Goal: Task Accomplishment & Management: Manage account settings

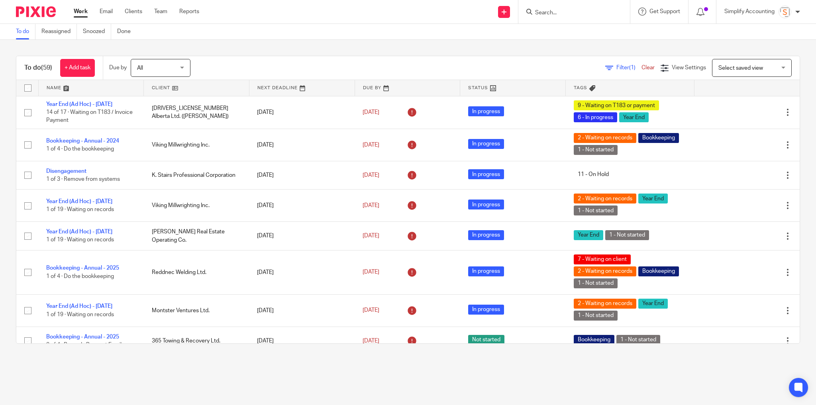
scroll to position [287, 0]
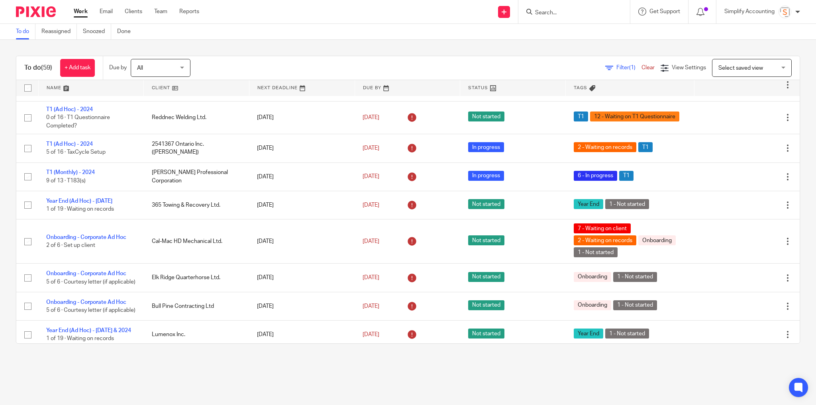
click at [571, 15] on input "Search" at bounding box center [571, 13] width 72 height 7
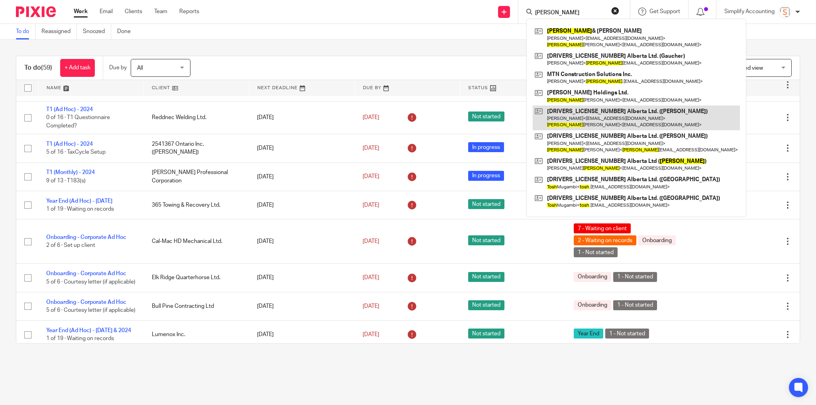
type input "josh"
click at [568, 125] on link at bounding box center [636, 118] width 207 height 25
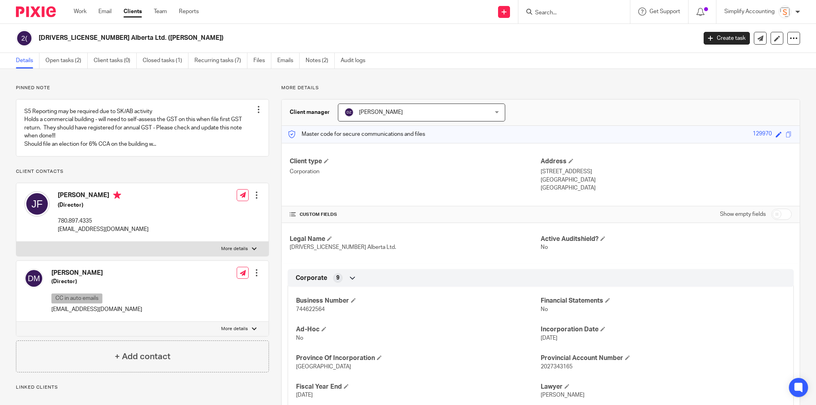
click at [256, 277] on div at bounding box center [257, 273] width 8 height 8
click at [210, 295] on link "Edit contact" at bounding box center [220, 298] width 76 height 12
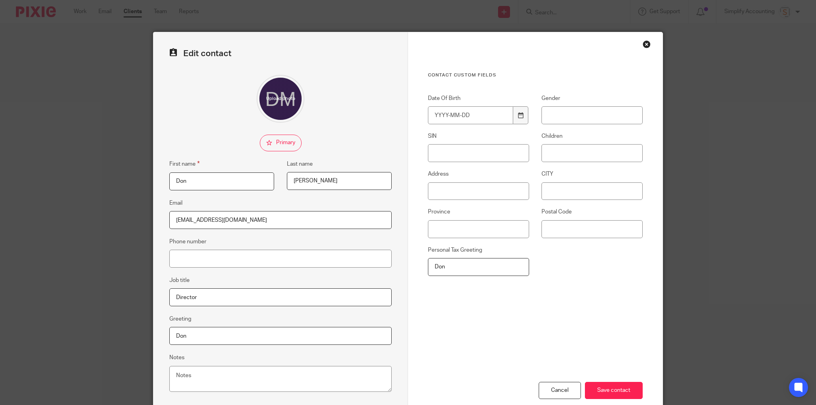
drag, startPoint x: 234, startPoint y: 220, endPoint x: 127, endPoint y: 220, distance: 107.2
click at [153, 218] on div "Edit contact First name Don Last name McCrea Email mccreadon@hotmail.com Phone …" at bounding box center [280, 225] width 255 height 387
type input "m"
paste input "donmccrea0403@outlook.com"
type input "donmccrea0403@outlook.com"
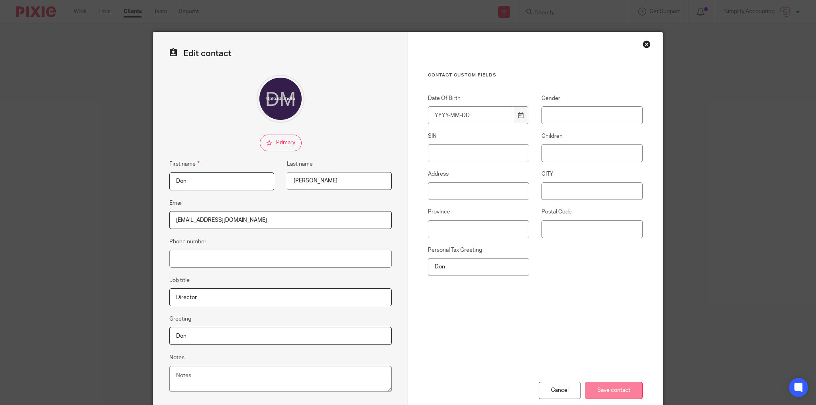
click at [612, 387] on input "Save contact" at bounding box center [614, 390] width 58 height 17
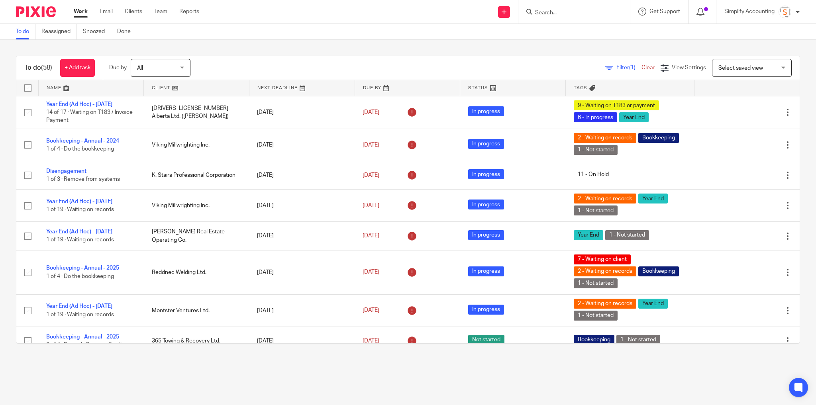
scroll to position [893, 0]
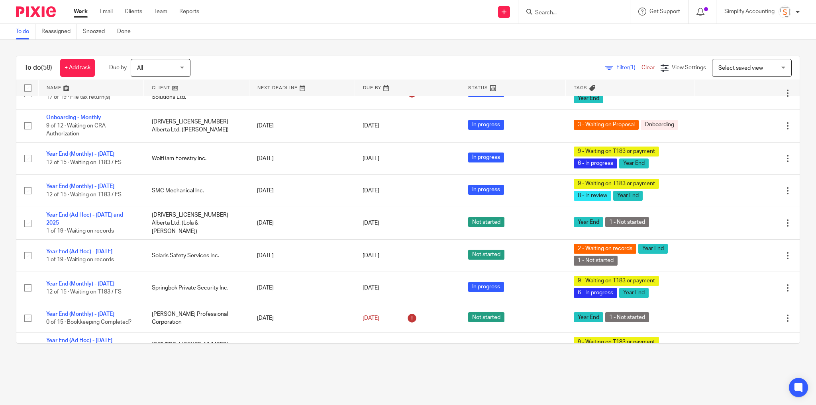
click at [555, 12] on input "Search" at bounding box center [571, 13] width 72 height 7
type input "wilron"
click at [567, 43] on link at bounding box center [600, 37] width 135 height 25
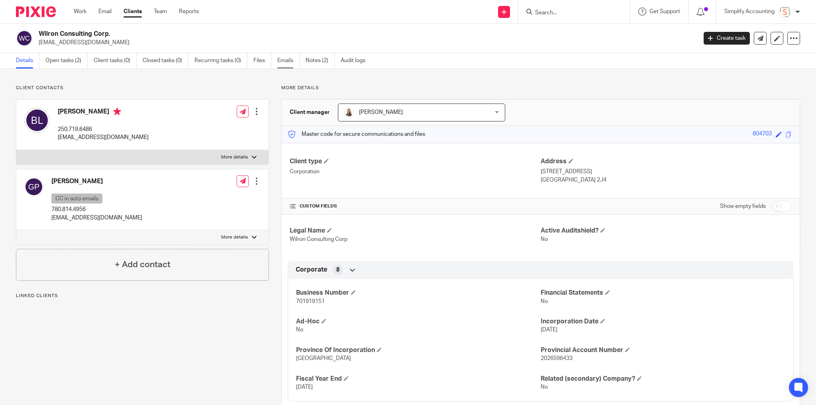
click at [287, 59] on link "Emails" at bounding box center [288, 61] width 22 height 16
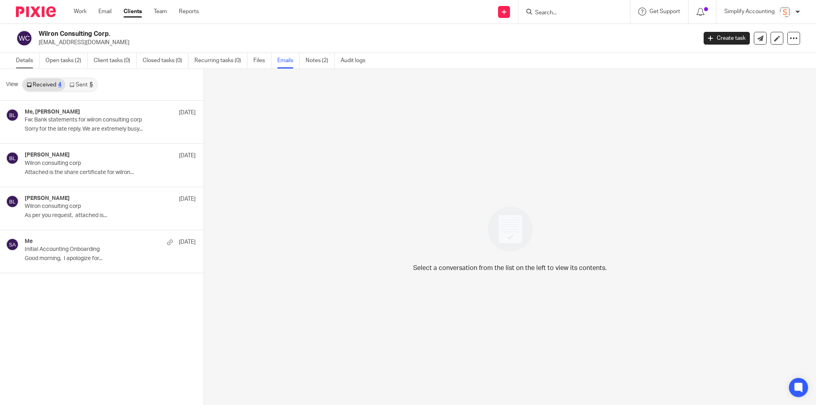
click at [26, 61] on link "Details" at bounding box center [28, 61] width 24 height 16
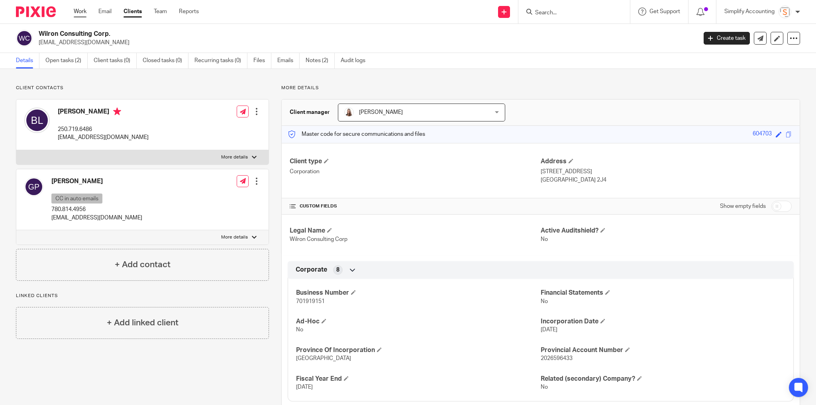
click at [78, 12] on link "Work" at bounding box center [80, 12] width 13 height 8
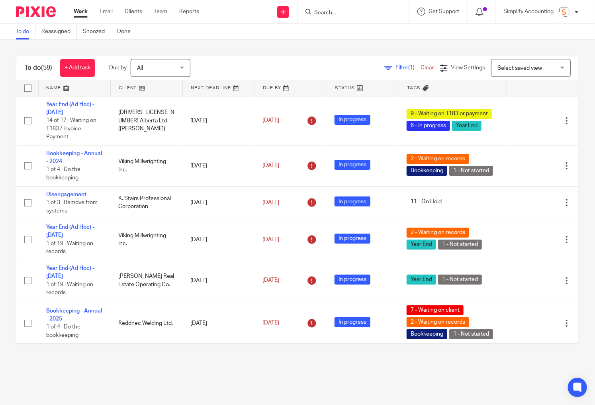
click at [343, 10] on input "Search" at bounding box center [350, 13] width 72 height 7
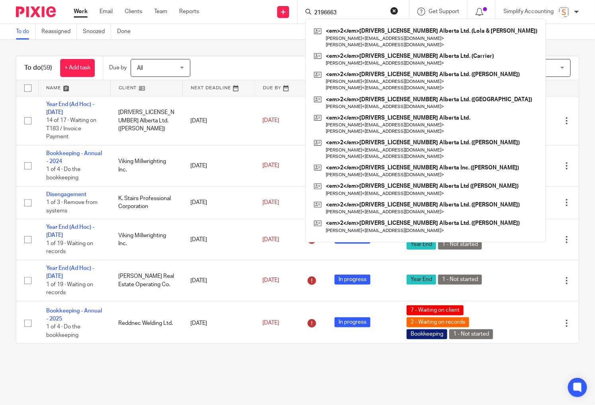
type input "2196663"
click button "submit" at bounding box center [0, 0] width 0 height 0
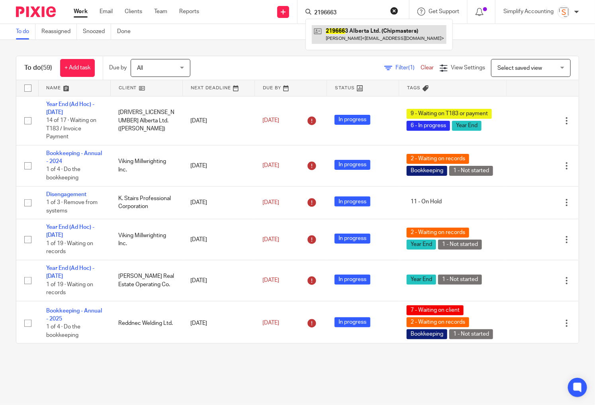
click at [348, 37] on link at bounding box center [379, 34] width 135 height 18
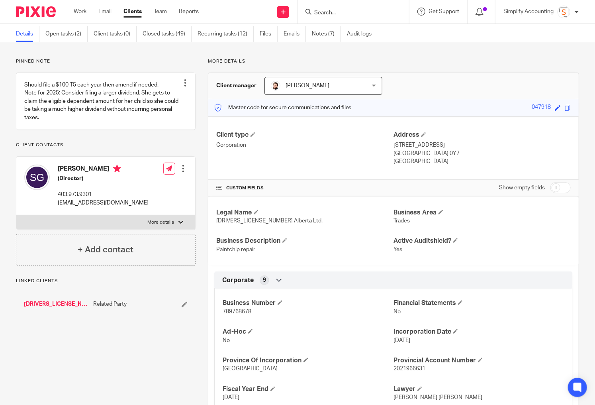
scroll to position [64, 0]
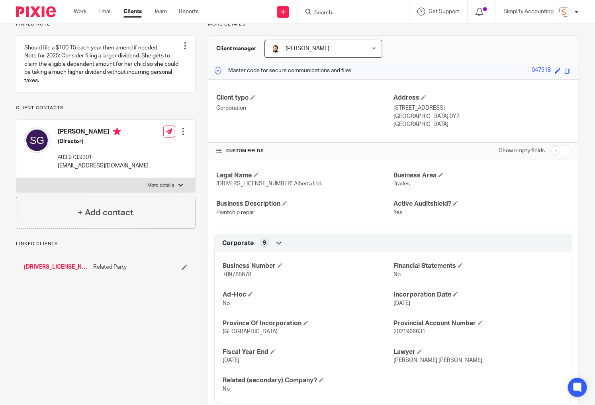
click at [231, 273] on span "789768678" at bounding box center [237, 275] width 29 height 6
copy span "789768678"
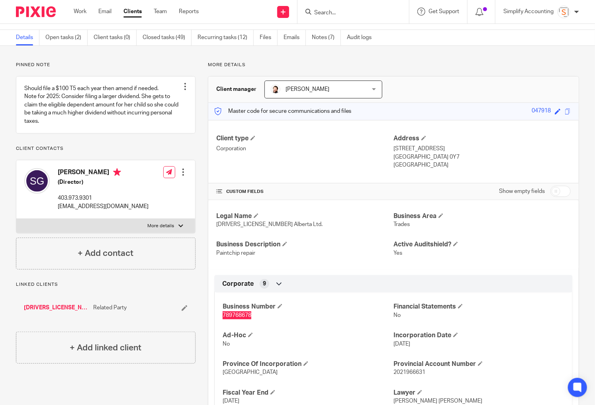
scroll to position [0, 0]
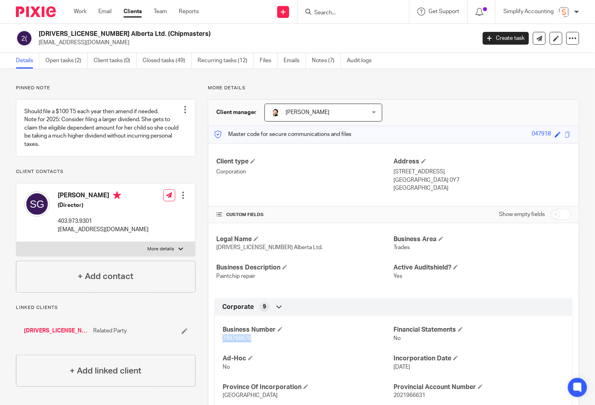
click at [57, 335] on link "[DRIVERS_LICENSE_NUMBER] Alberta Ltd. ([PERSON_NAME])" at bounding box center [56, 331] width 65 height 8
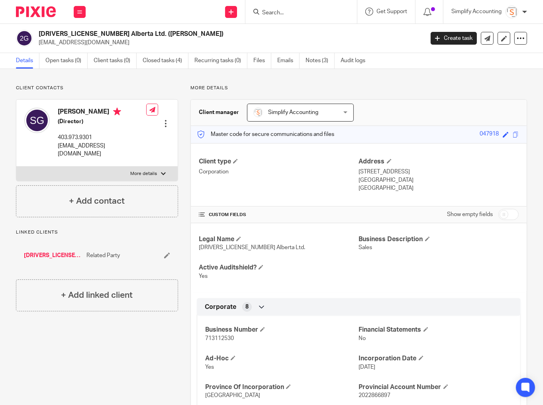
click at [275, 15] on input "Search" at bounding box center [297, 13] width 72 height 7
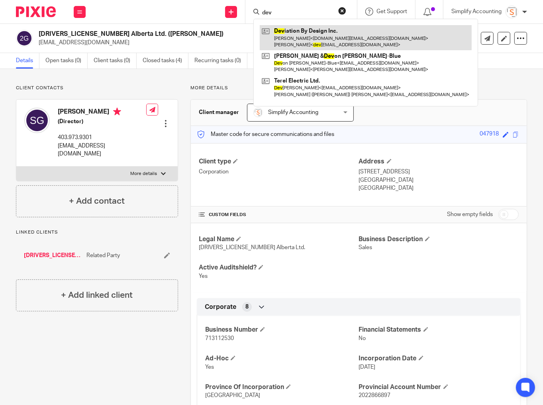
type input "dev"
click at [284, 38] on link at bounding box center [366, 37] width 212 height 25
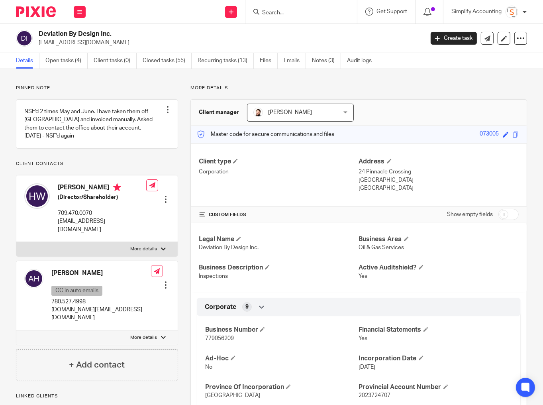
click at [224, 338] on span "779056209" at bounding box center [219, 339] width 29 height 6
click at [224, 336] on span "779056209" at bounding box center [219, 339] width 29 height 6
copy span "779056209"
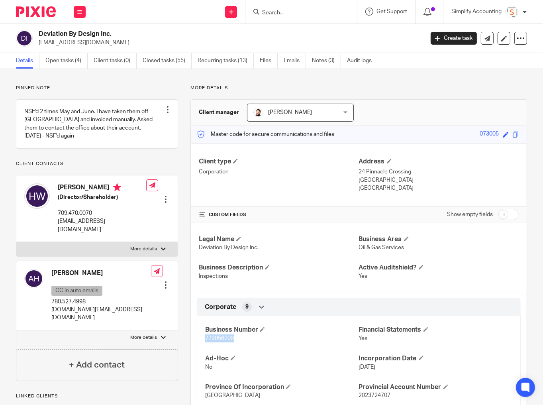
click at [286, 14] on input "Search" at bounding box center [297, 13] width 72 height 7
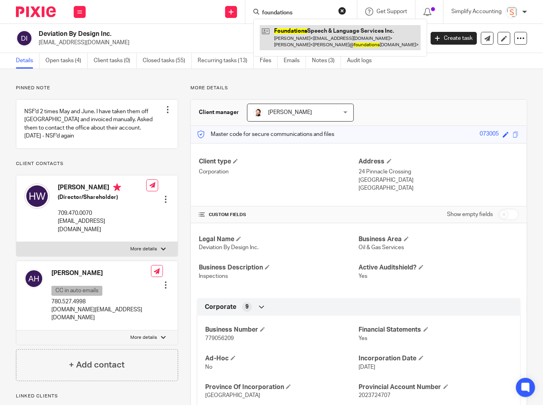
type input "foundations"
click at [294, 31] on link at bounding box center [340, 37] width 161 height 25
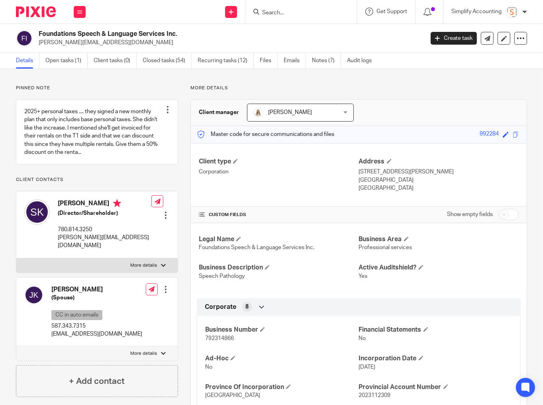
click at [210, 336] on span "792314866" at bounding box center [219, 339] width 29 height 6
copy span "792314866"
click at [219, 340] on p "792314866" at bounding box center [281, 338] width 153 height 8
click at [219, 340] on span "792314866" at bounding box center [219, 339] width 29 height 6
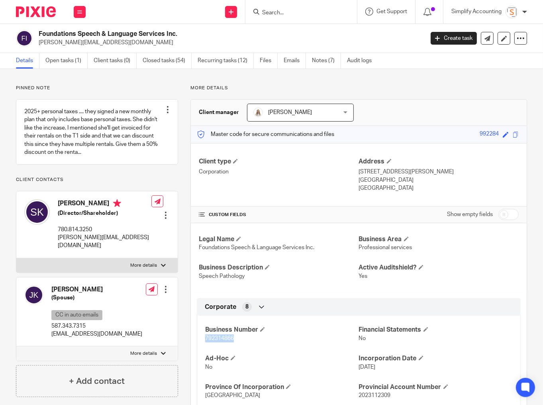
click at [147, 265] on p "More details" at bounding box center [143, 265] width 27 height 6
click at [16, 258] on input "More details" at bounding box center [16, 258] width 0 height 0
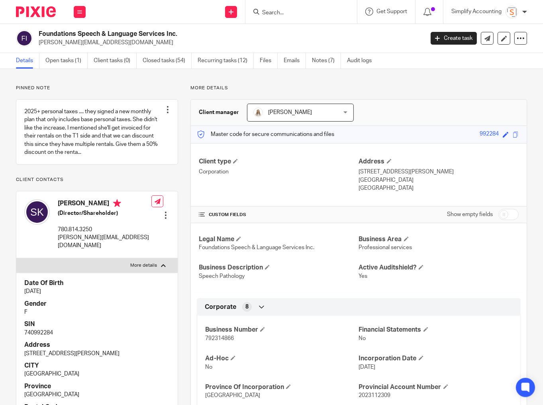
click at [28, 331] on p "740992284" at bounding box center [96, 333] width 145 height 8
copy p "740992284"
click at [147, 262] on p "More details" at bounding box center [143, 265] width 27 height 6
click at [16, 258] on input "More details" at bounding box center [16, 258] width 0 height 0
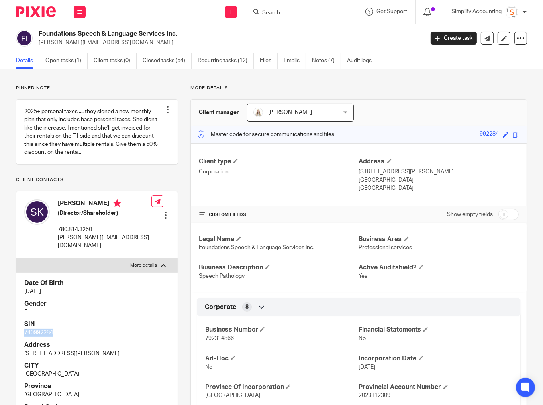
checkbox input "false"
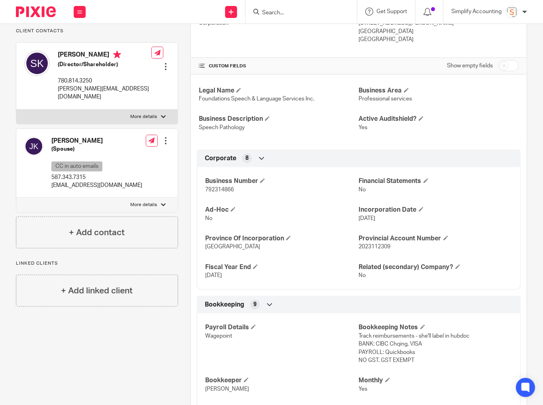
scroll to position [159, 0]
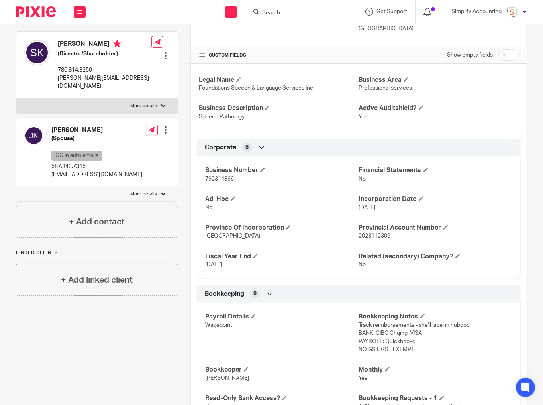
click at [143, 191] on p "More details" at bounding box center [143, 194] width 27 height 6
click at [16, 187] on input "More details" at bounding box center [16, 187] width 0 height 0
checkbox input "true"
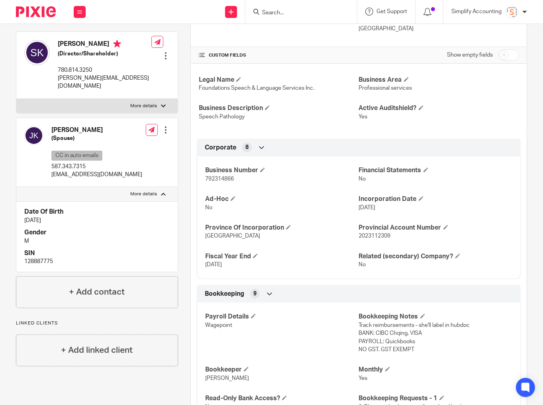
click at [35, 257] on p "128887775" at bounding box center [96, 261] width 145 height 8
copy p "128887775"
click at [282, 10] on input "Search" at bounding box center [297, 13] width 72 height 7
type input "bc pwer"
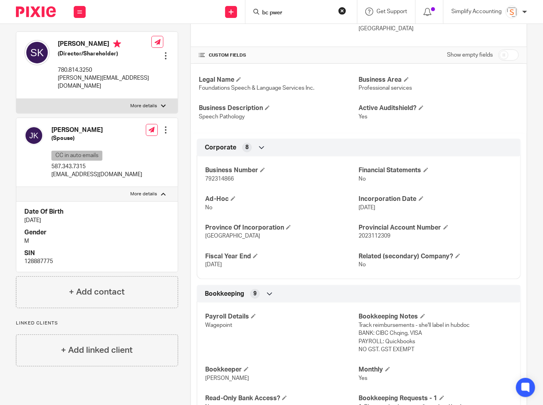
click button "submit" at bounding box center [0, 0] width 0 height 0
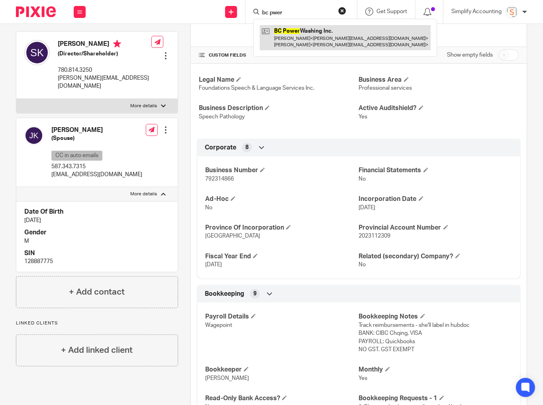
click at [294, 39] on link at bounding box center [345, 37] width 171 height 25
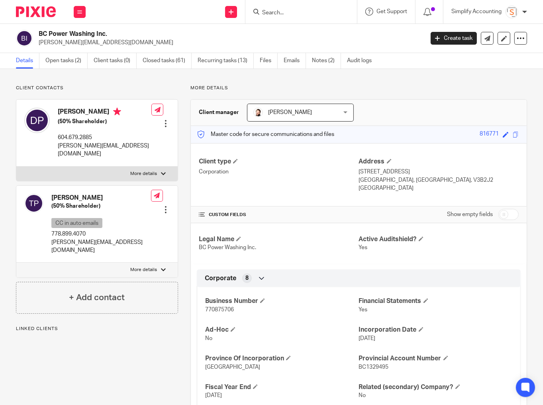
click at [218, 309] on span "770875706" at bounding box center [219, 310] width 29 height 6
copy span "770875706"
drag, startPoint x: 156, startPoint y: 163, endPoint x: 152, endPoint y: 167, distance: 5.1
click at [156, 167] on label "More details" at bounding box center [96, 174] width 161 height 14
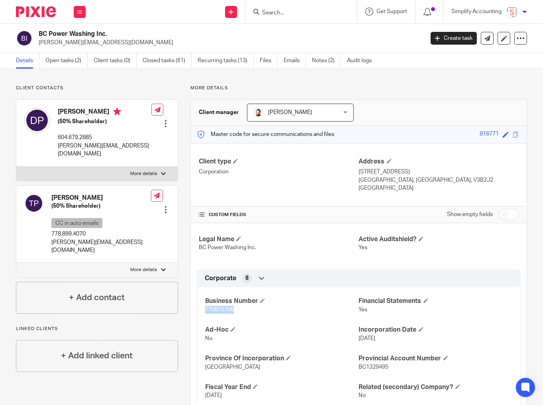
click at [16, 166] on input "More details" at bounding box center [16, 166] width 0 height 0
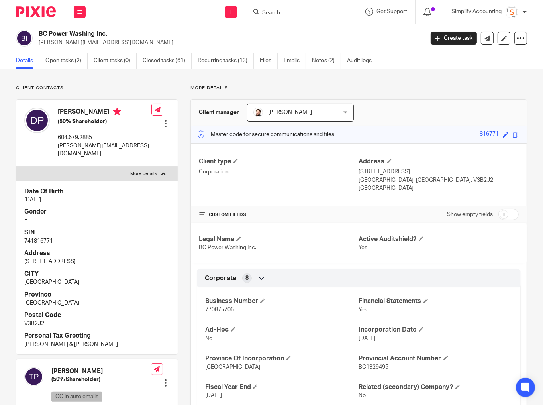
click at [48, 237] on p "741816771" at bounding box center [96, 241] width 145 height 8
click at [37, 237] on p "741816771" at bounding box center [96, 241] width 145 height 8
copy p "741816771"
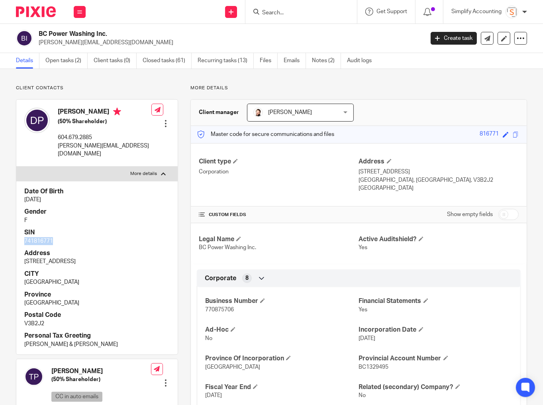
click at [133, 171] on p "More details" at bounding box center [143, 174] width 27 height 6
click at [16, 166] on input "More details" at bounding box center [16, 166] width 0 height 0
checkbox input "false"
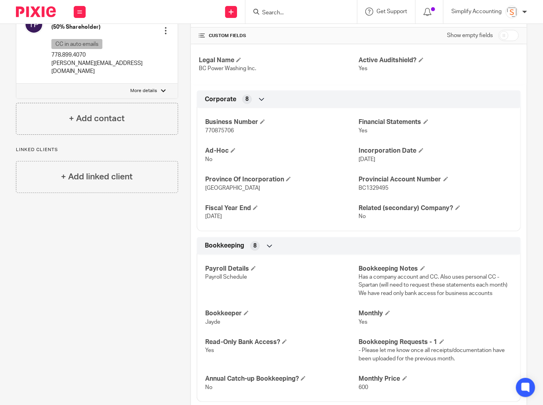
scroll to position [191, 0]
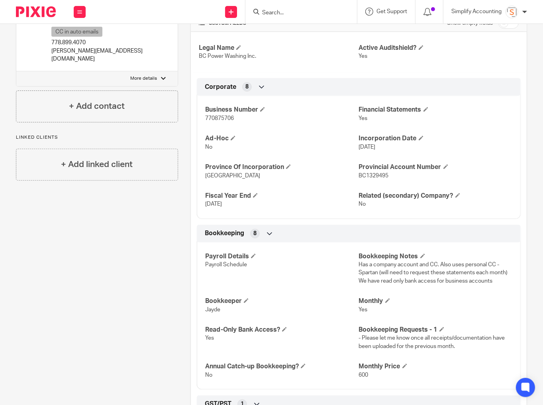
click at [144, 75] on p "More details" at bounding box center [143, 78] width 27 height 6
click at [16, 71] on input "More details" at bounding box center [16, 71] width 0 height 0
checkbox input "true"
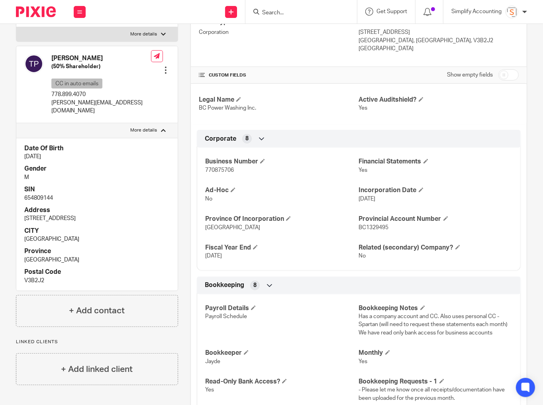
scroll to position [128, 0]
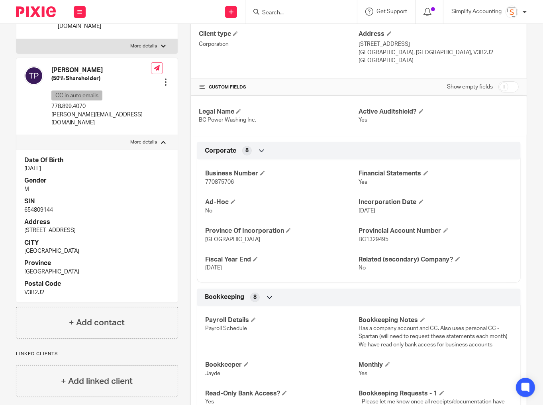
click at [37, 206] on p "654809144" at bounding box center [96, 210] width 145 height 8
copy p "654809144"
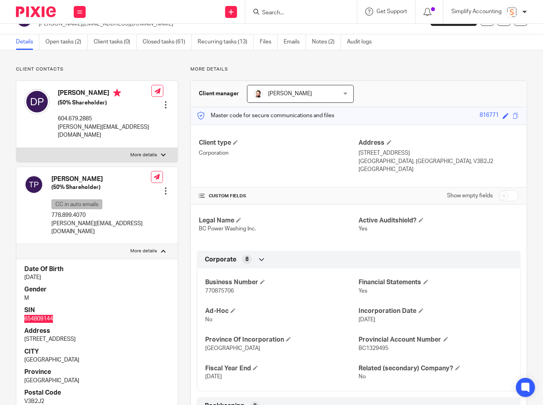
scroll to position [0, 0]
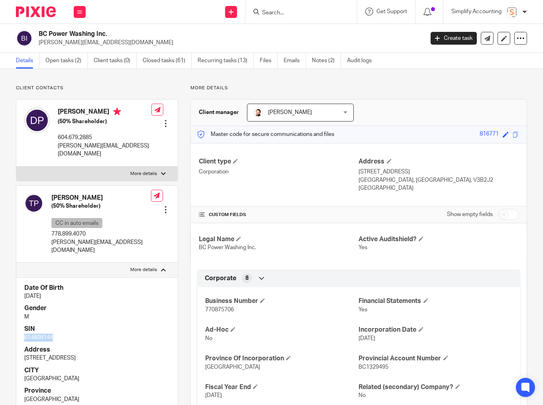
click at [277, 13] on input "Search" at bounding box center [297, 13] width 72 height 7
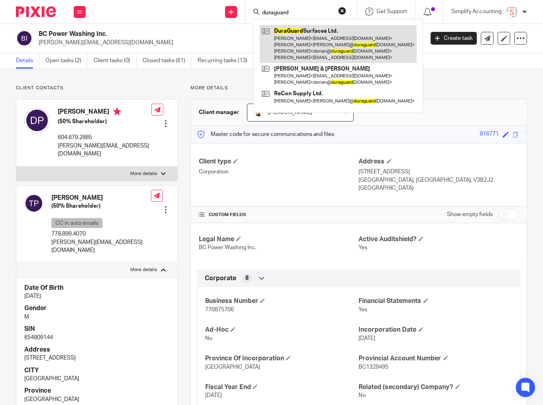
type input "duraguard"
click at [296, 37] on link at bounding box center [338, 44] width 157 height 38
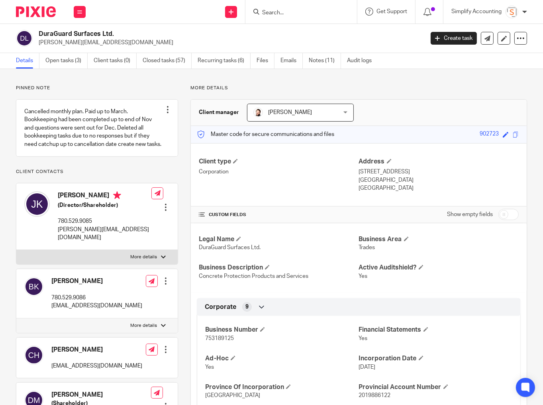
click at [225, 336] on span "753189125" at bounding box center [219, 339] width 29 height 6
copy span "753189125"
click at [70, 61] on link "Open tasks (3)" at bounding box center [66, 61] width 42 height 16
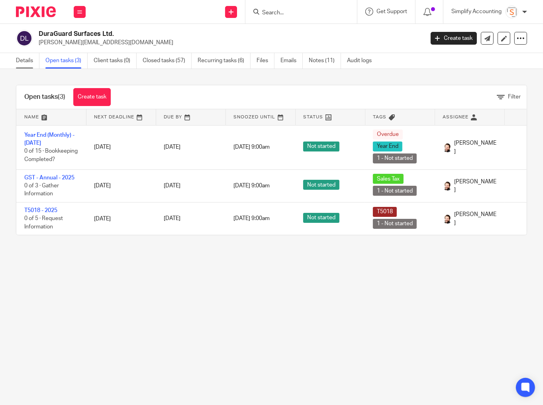
click at [21, 55] on link "Details" at bounding box center [28, 61] width 24 height 16
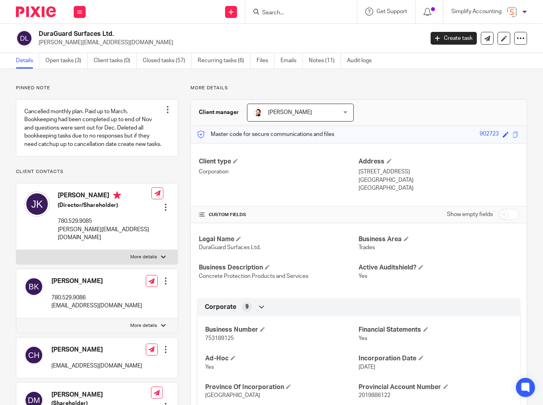
click at [136, 260] on p "More details" at bounding box center [143, 257] width 27 height 6
click at [16, 250] on input "More details" at bounding box center [16, 250] width 0 height 0
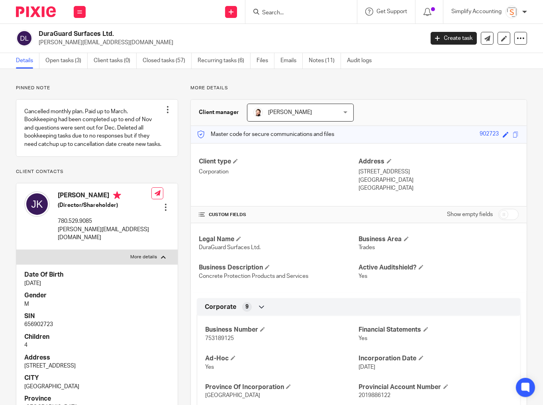
scroll to position [64, 0]
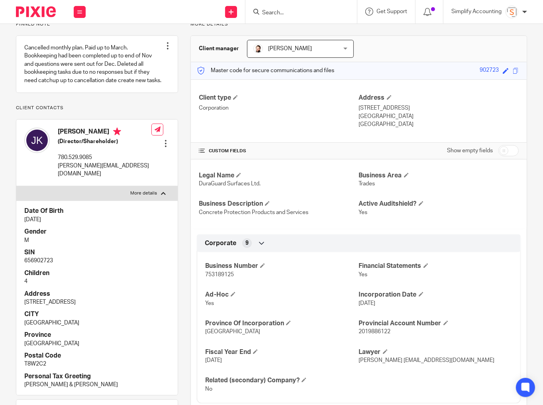
click at [40, 265] on p "656902723" at bounding box center [96, 261] width 145 height 8
copy p "656902723"
click at [147, 197] on p "More details" at bounding box center [143, 193] width 27 height 6
click at [16, 186] on input "More details" at bounding box center [16, 186] width 0 height 0
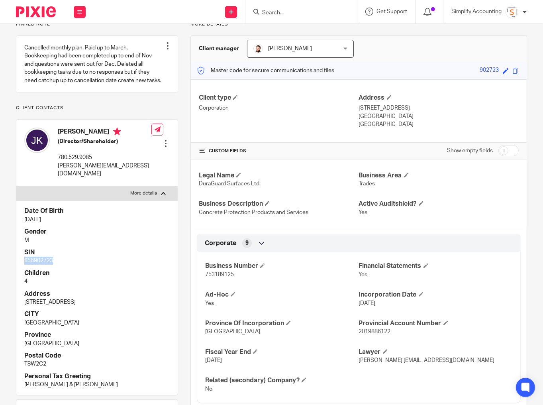
checkbox input "false"
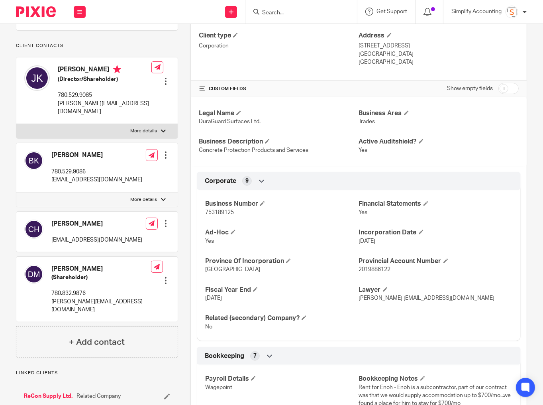
scroll to position [128, 0]
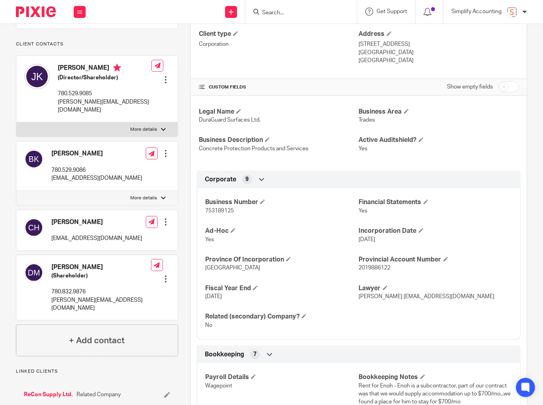
click at [142, 201] on p "More details" at bounding box center [143, 198] width 27 height 6
click at [16, 191] on input "More details" at bounding box center [16, 191] width 0 height 0
checkbox input "true"
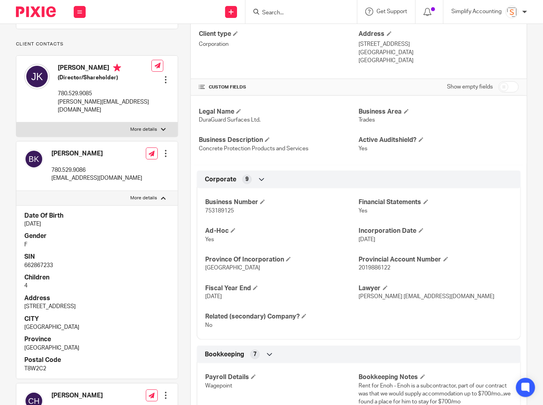
click at [43, 269] on p "662867233" at bounding box center [96, 265] width 145 height 8
copy p "662867233"
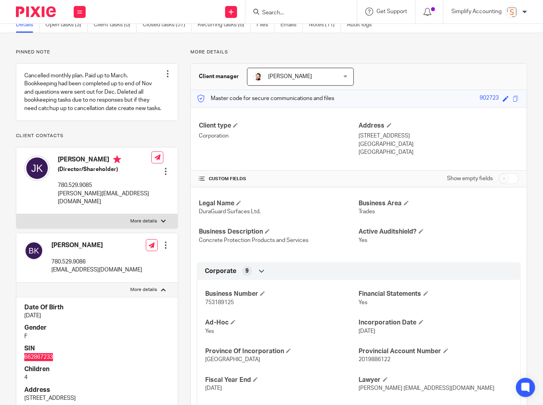
scroll to position [0, 0]
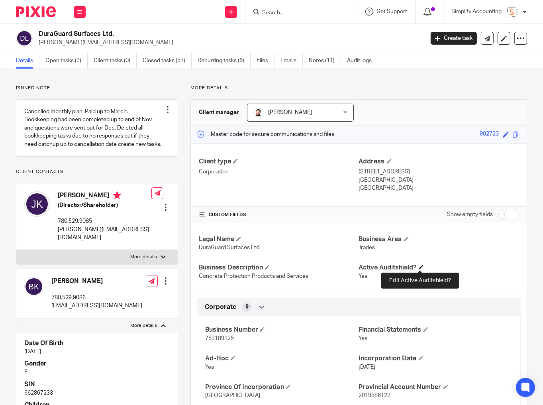
click at [422, 268] on span at bounding box center [421, 267] width 5 height 5
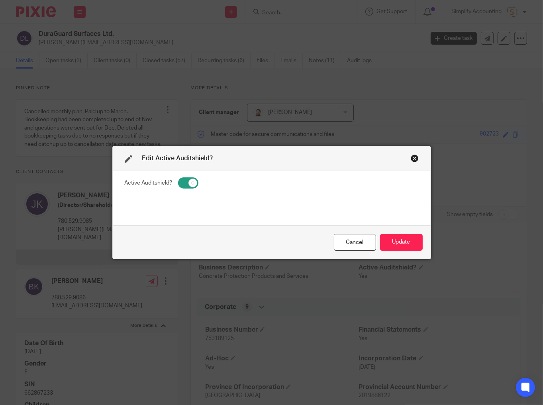
click at [185, 181] on input "checkbox" at bounding box center [188, 182] width 20 height 11
checkbox input "false"
click at [409, 244] on button "Update" at bounding box center [401, 242] width 43 height 17
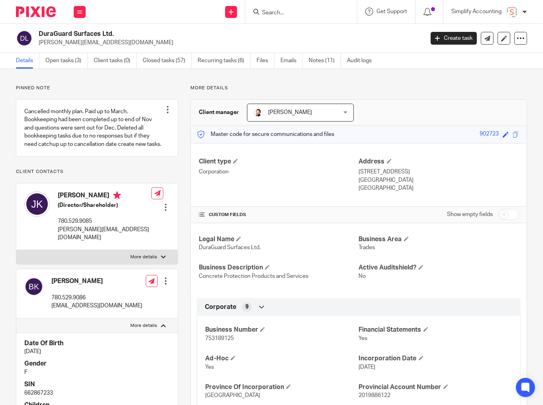
click at [293, 10] on input "Search" at bounding box center [297, 13] width 72 height 7
type input "s"
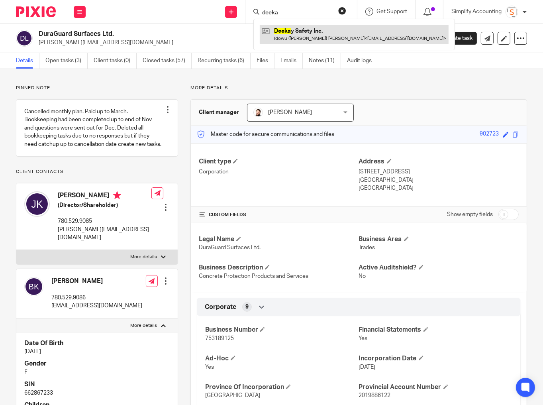
type input "deeka"
click at [295, 32] on link at bounding box center [354, 34] width 189 height 18
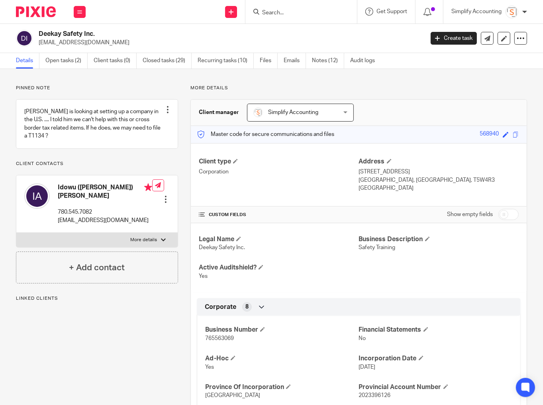
click at [226, 336] on span "765563069" at bounding box center [219, 339] width 29 height 6
copy span "765563069"
click at [141, 236] on label "More details" at bounding box center [96, 240] width 161 height 14
click at [16, 233] on input "More details" at bounding box center [16, 232] width 0 height 0
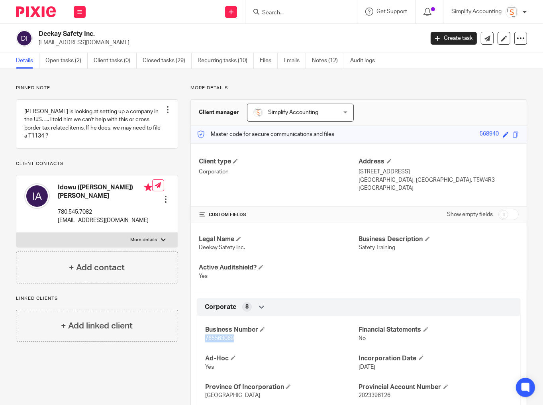
checkbox input "true"
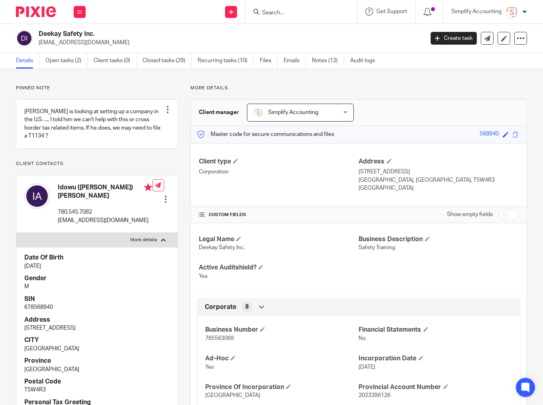
click at [51, 303] on p "678568940" at bounding box center [96, 307] width 145 height 8
copy p "678568940"
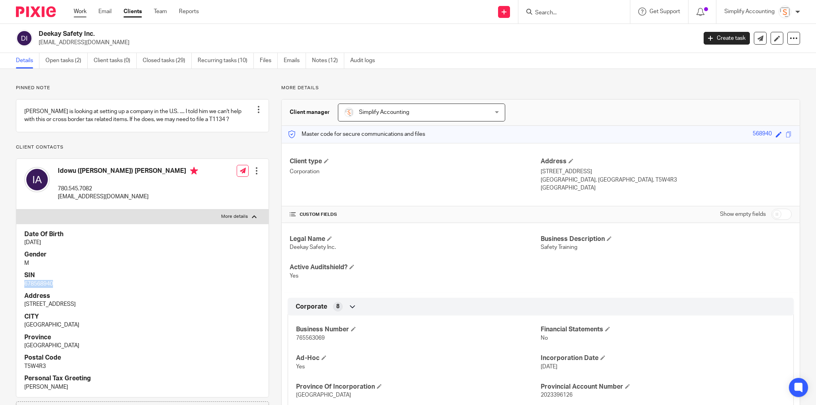
click at [85, 14] on link "Work" at bounding box center [80, 12] width 13 height 8
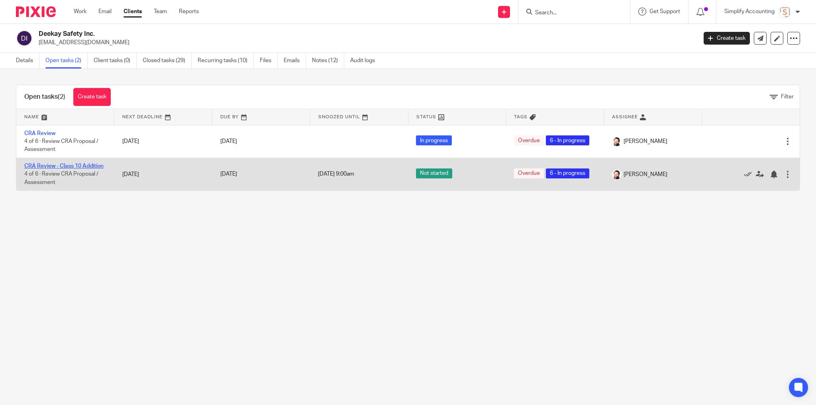
click at [45, 163] on link "CRA Review - Class 10 Addition" at bounding box center [63, 166] width 79 height 6
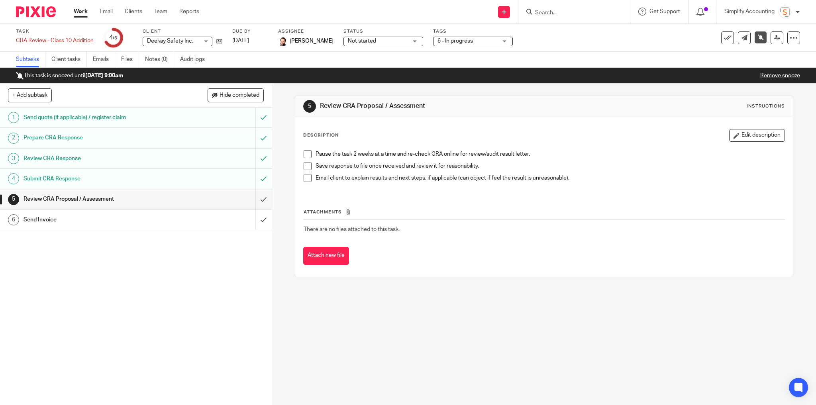
click at [304, 165] on span at bounding box center [308, 166] width 8 height 8
click at [775, 75] on link "Remove snooze" at bounding box center [781, 76] width 40 height 6
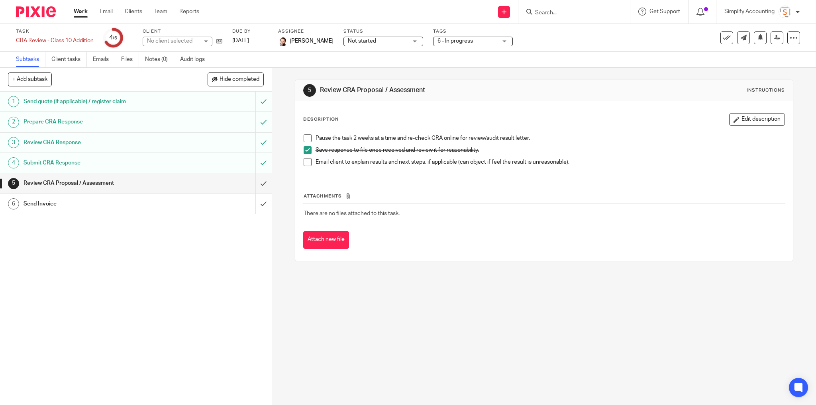
click at [80, 204] on h1 "Send Invoice" at bounding box center [98, 204] width 149 height 12
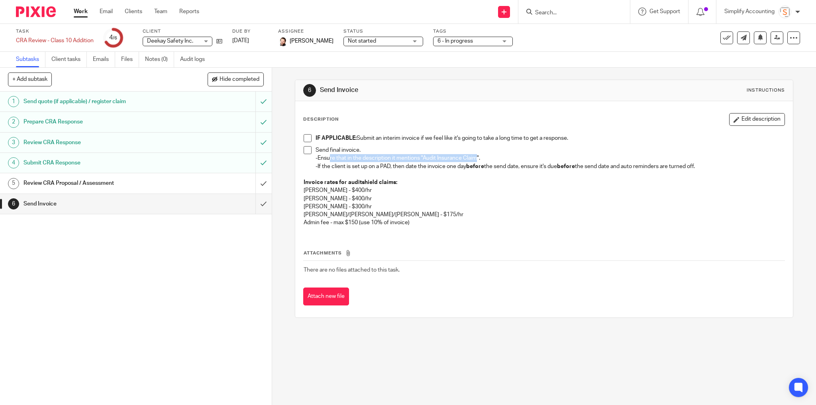
drag, startPoint x: 326, startPoint y: 159, endPoint x: 475, endPoint y: 158, distance: 149.1
click at [475, 158] on p "-Ensure that in the description it mentions "Audit Insurance Claim". -If the cl…" at bounding box center [551, 162] width 470 height 16
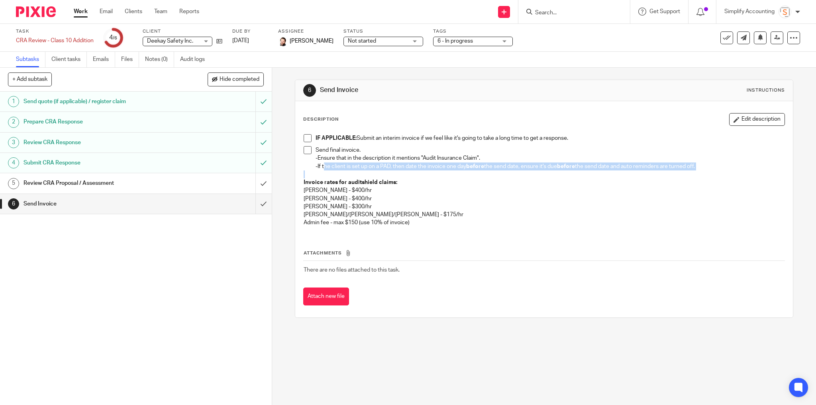
drag, startPoint x: 322, startPoint y: 170, endPoint x: 665, endPoint y: 171, distance: 342.8
click at [664, 171] on p at bounding box center [544, 175] width 481 height 8
drag, startPoint x: 304, startPoint y: 151, endPoint x: 308, endPoint y: 156, distance: 6.6
click at [304, 151] on span at bounding box center [308, 150] width 8 height 8
click at [255, 204] on input "submit" at bounding box center [136, 204] width 272 height 20
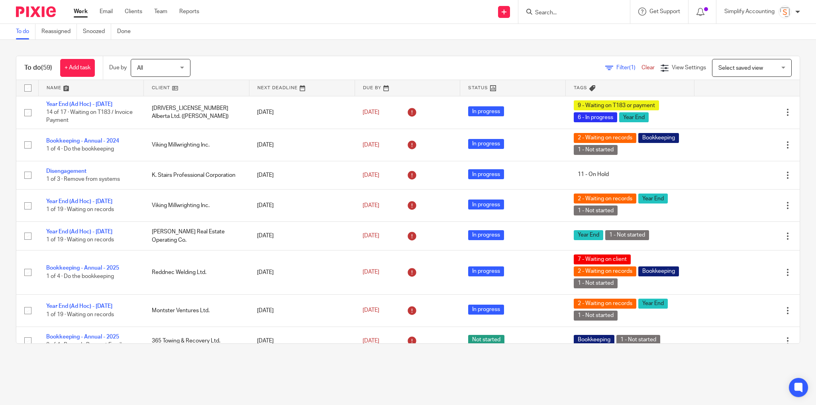
click at [555, 14] on input "Search" at bounding box center [571, 13] width 72 height 7
click at [459, 52] on div "To do (59) + Add task Due by All All Today Tomorrow This week Next week This mo…" at bounding box center [408, 200] width 816 height 320
click at [555, 8] on form at bounding box center [577, 12] width 85 height 10
click at [552, 12] on input "Search" at bounding box center [571, 13] width 72 height 7
type input "kettle"
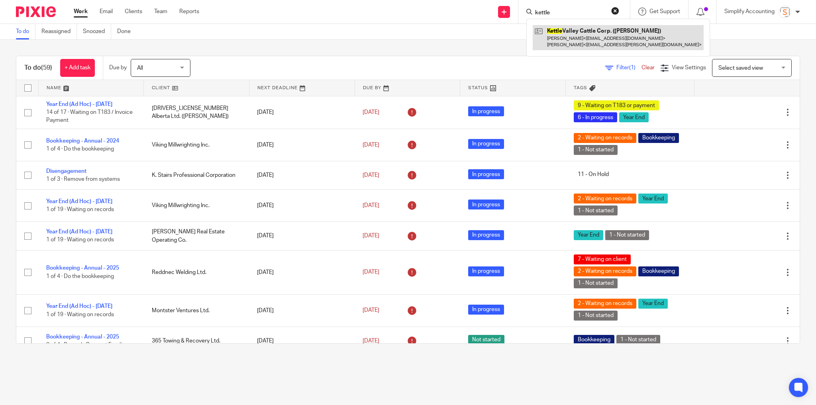
click at [566, 31] on link at bounding box center [618, 37] width 171 height 25
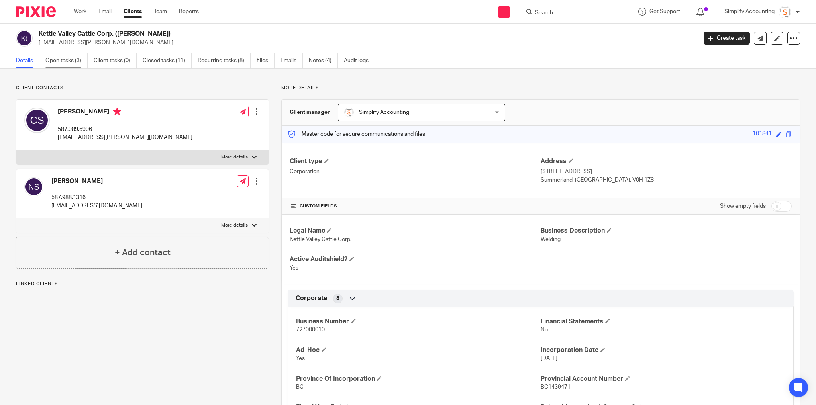
click at [61, 60] on link "Open tasks (3)" at bounding box center [66, 61] width 42 height 16
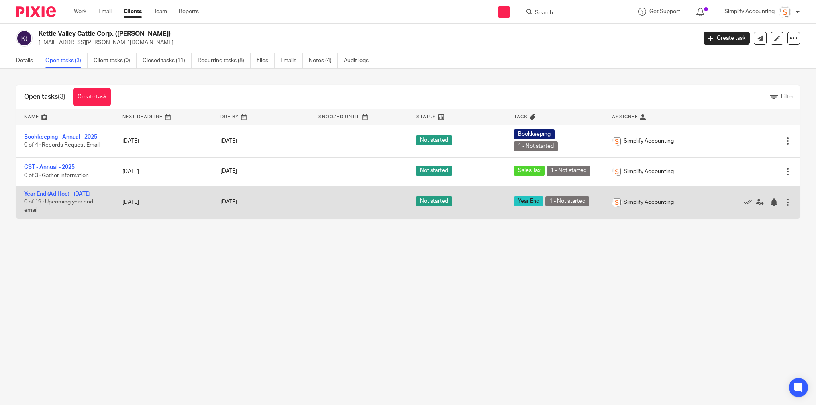
click at [75, 191] on link "Year End (Ad Hoc) - [DATE]" at bounding box center [57, 194] width 66 height 6
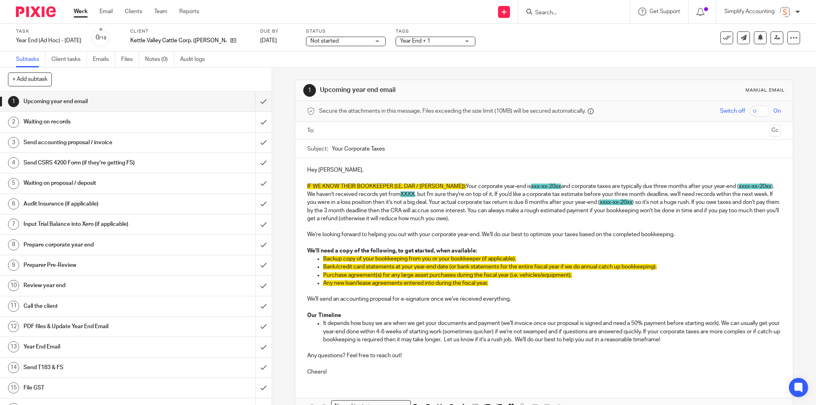
click at [435, 133] on input "text" at bounding box center [544, 130] width 444 height 9
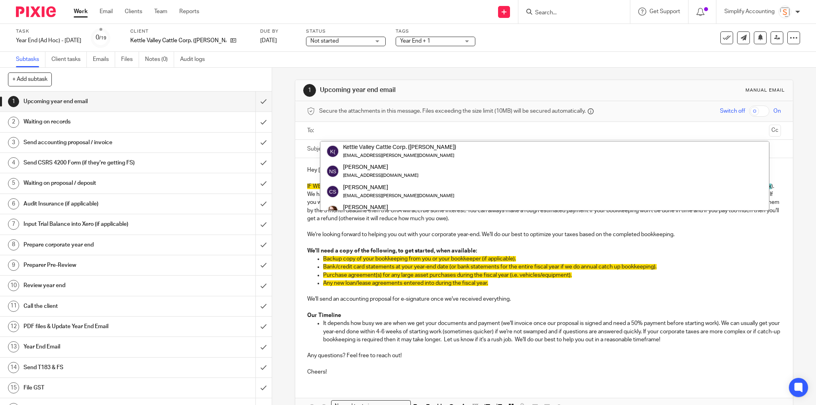
click at [461, 127] on input "text" at bounding box center [544, 130] width 444 height 9
click at [578, 38] on div "Task Year End (Ad Hoc) - August 2025 Save Year End (Ad Hoc) - August 2025 0 /19…" at bounding box center [343, 37] width 654 height 19
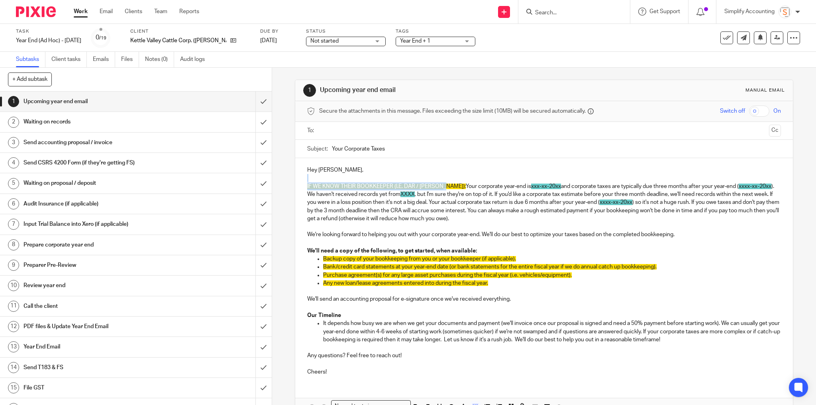
drag, startPoint x: 439, startPoint y: 186, endPoint x: 307, endPoint y: 181, distance: 132.4
click at [307, 183] on p "IF WE KNOW THEIR BOOKKEEPER (I.E. DAR / CAREY): Your corporate year-end is xxx-…" at bounding box center [544, 203] width 474 height 40
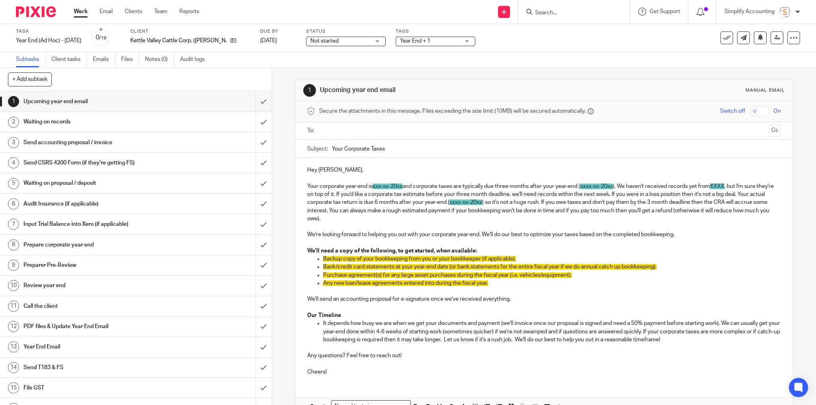
click at [402, 184] on span "xxx-xx-20xx" at bounding box center [388, 187] width 30 height 6
drag, startPoint x: 402, startPoint y: 184, endPoint x: 373, endPoint y: 186, distance: 28.3
click at [373, 186] on span "xxx-xx-20xx" at bounding box center [388, 187] width 30 height 6
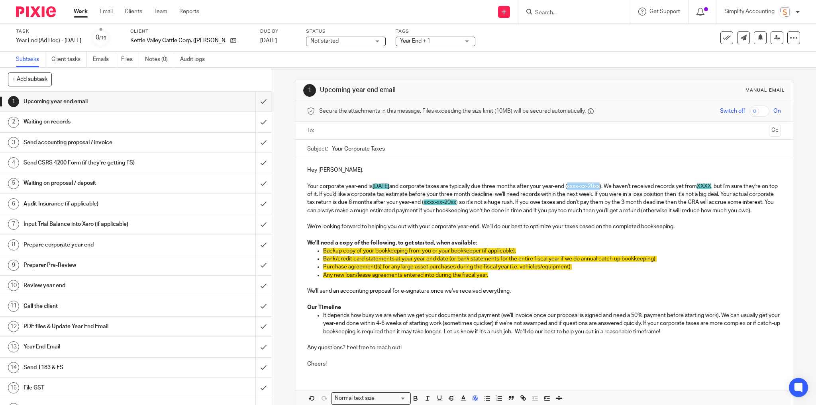
drag, startPoint x: 627, startPoint y: 186, endPoint x: 595, endPoint y: 187, distance: 31.9
click at [595, 187] on p "Your corporate year-end is August 31, 2025 and corporate taxes are typically du…" at bounding box center [544, 199] width 474 height 32
click at [648, 185] on p "Your corporate year-end is August 31, 2025 and corporate taxes are typically du…" at bounding box center [544, 199] width 474 height 32
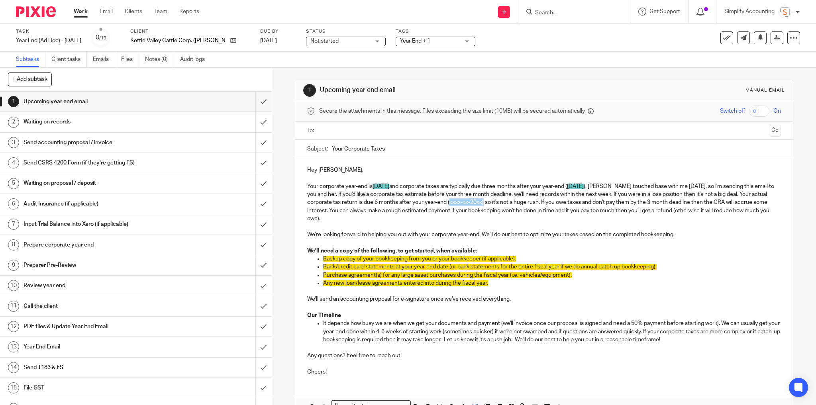
drag, startPoint x: 533, startPoint y: 203, endPoint x: 500, endPoint y: 202, distance: 33.5
click at [500, 202] on p "Your corporate year-end is August 31, 2025 and corporate taxes are typically du…" at bounding box center [544, 203] width 474 height 40
click at [482, 201] on span "xxxx-xx-20xx" at bounding box center [466, 203] width 33 height 6
drag, startPoint x: 500, startPoint y: 202, endPoint x: 533, endPoint y: 201, distance: 32.7
click at [482, 201] on span "xxxx-xx-20xx" at bounding box center [466, 203] width 33 height 6
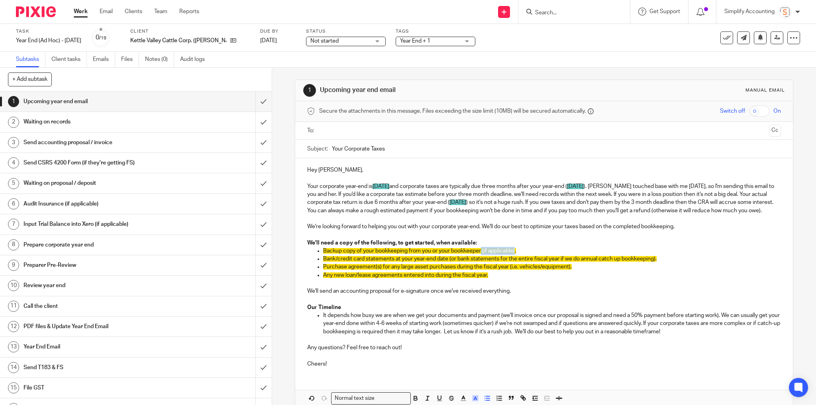
drag, startPoint x: 515, startPoint y: 257, endPoint x: 480, endPoint y: 258, distance: 34.7
click at [480, 254] on span "Backup copy of your bookkeeping from you or your bookkeeper (if applicable)." at bounding box center [419, 251] width 193 height 6
drag, startPoint x: 654, startPoint y: 267, endPoint x: 447, endPoint y: 267, distance: 206.9
click at [447, 262] on span "Bank/credit card statements at your year-end date (or bank statements for the e…" at bounding box center [490, 259] width 334 height 6
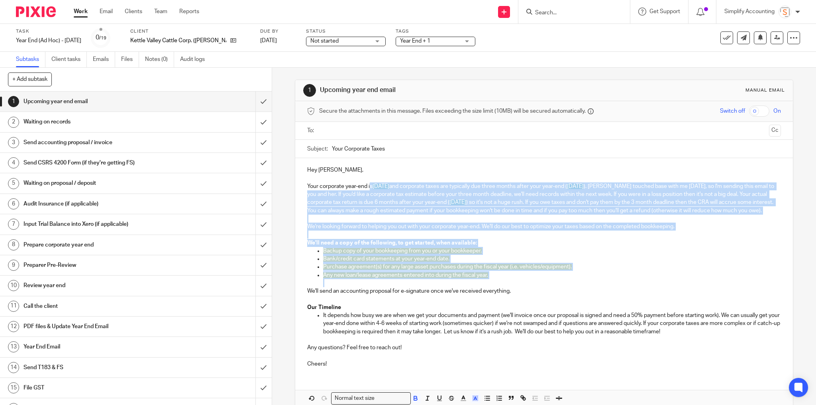
drag, startPoint x: 493, startPoint y: 289, endPoint x: 367, endPoint y: 185, distance: 162.9
click at [368, 186] on div "Hey Cressida, Your corporate year-end is August 31, 2025 and corporate taxes ar…" at bounding box center [544, 266] width 498 height 216
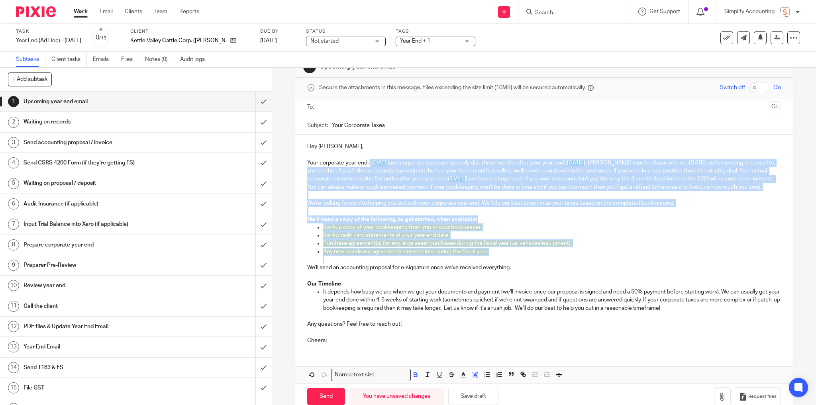
scroll to position [46, 0]
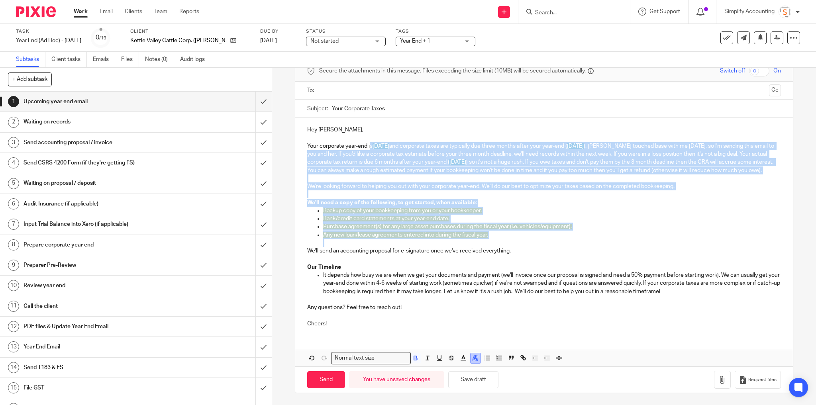
click at [474, 358] on icon "button" at bounding box center [475, 358] width 7 height 7
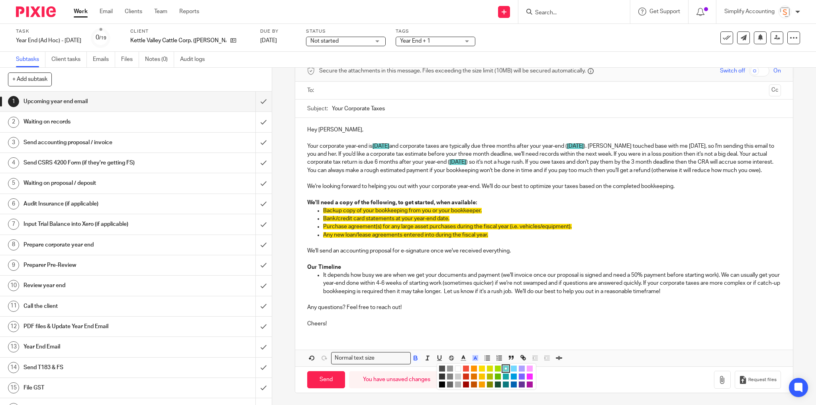
click at [455, 369] on li "color:#FFFFFF" at bounding box center [458, 369] width 6 height 6
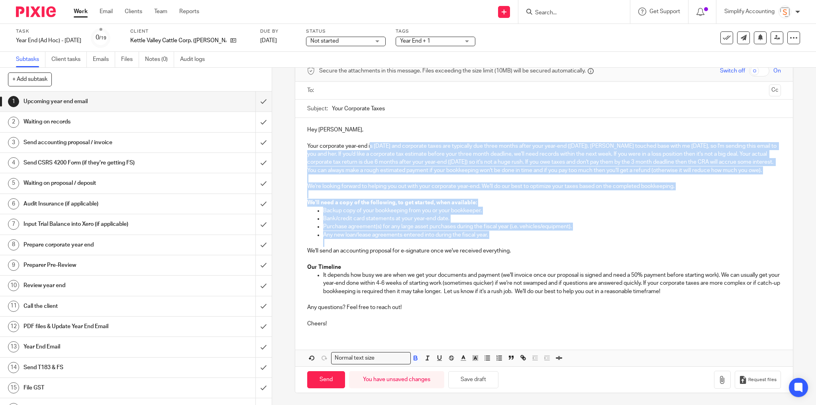
click at [582, 210] on p "Backup copy of your bookkeeping from you or your bookkeeper." at bounding box center [552, 211] width 458 height 8
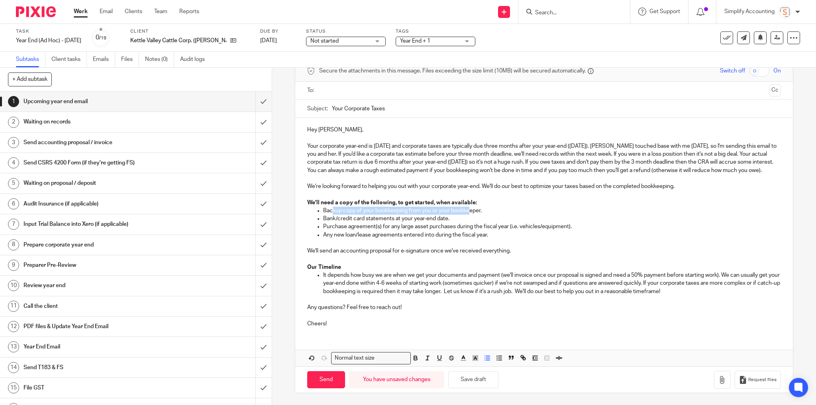
drag, startPoint x: 332, startPoint y: 214, endPoint x: 468, endPoint y: 214, distance: 135.9
click at [468, 214] on p "Backup copy of your bookkeeping from you or your bookkeeper." at bounding box center [552, 211] width 458 height 8
drag, startPoint x: 364, startPoint y: 223, endPoint x: 447, endPoint y: 224, distance: 82.9
click at [447, 224] on ul "Backup copy of your bookkeeping from you or your bookkeeper. Bank/credit card s…" at bounding box center [544, 227] width 474 height 40
click at [476, 380] on button "Save draft" at bounding box center [473, 379] width 50 height 17
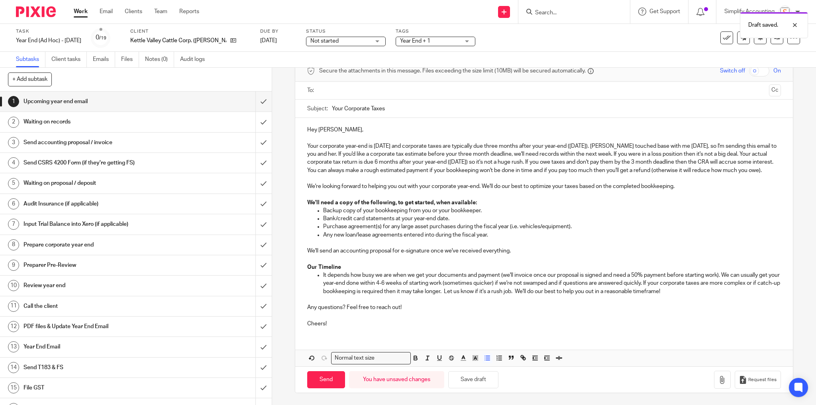
click at [348, 86] on input "text" at bounding box center [544, 90] width 444 height 9
click at [434, 89] on input "text" at bounding box center [595, 90] width 342 height 16
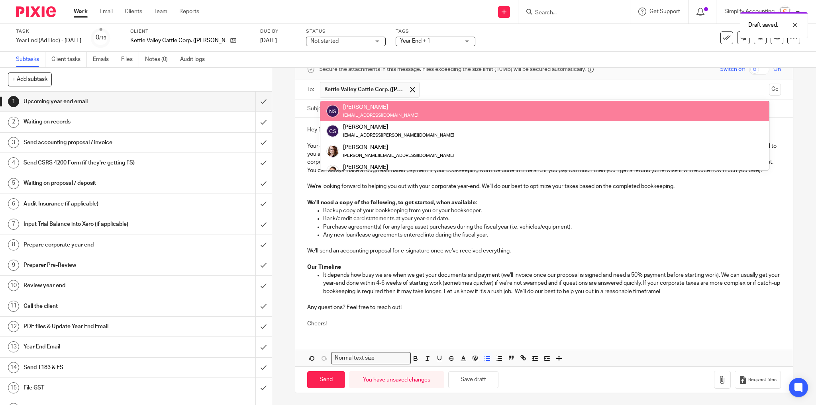
paste input "stownbookkeeping@gmail.com"
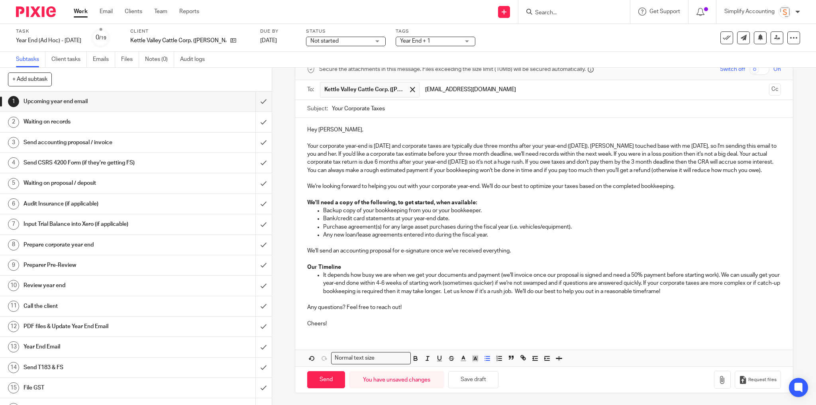
type input "stownbookkeeping@gmail.com"
click at [490, 126] on p "Hey Cressida," at bounding box center [544, 130] width 474 height 8
click at [331, 383] on input "Send" at bounding box center [326, 379] width 38 height 17
type input "Sent"
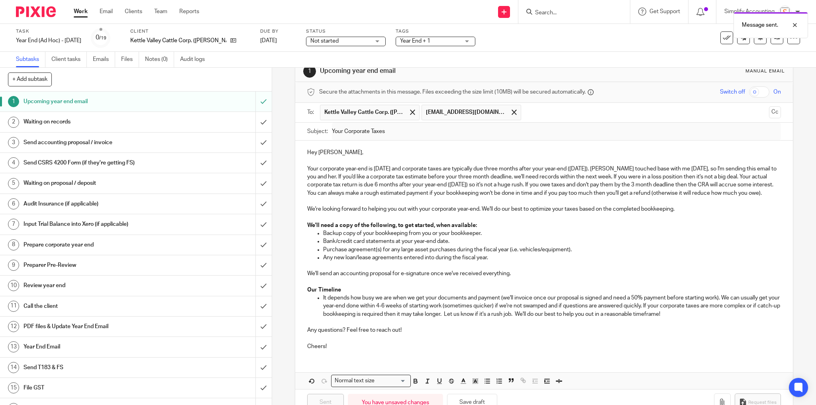
scroll to position [0, 0]
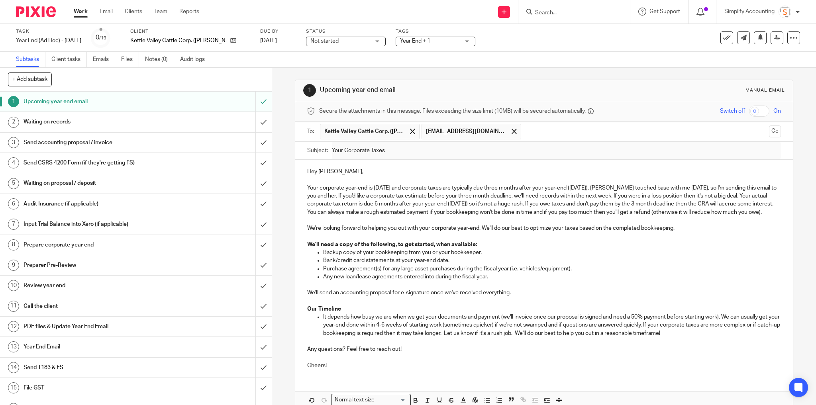
click at [415, 39] on span "Year End + 1" at bounding box center [415, 41] width 30 height 6
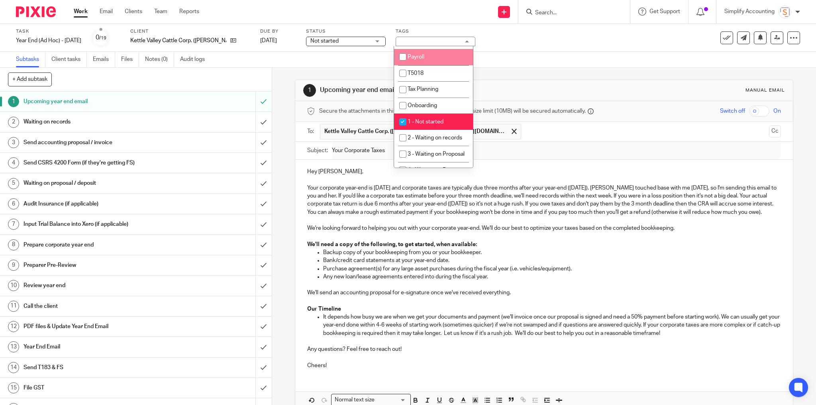
scroll to position [159, 0]
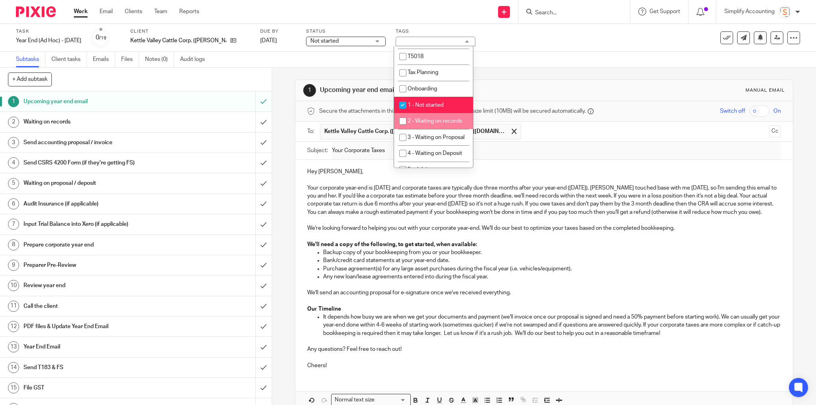
click at [437, 122] on span "2 - Waiting on records" at bounding box center [435, 121] width 55 height 6
checkbox input "true"
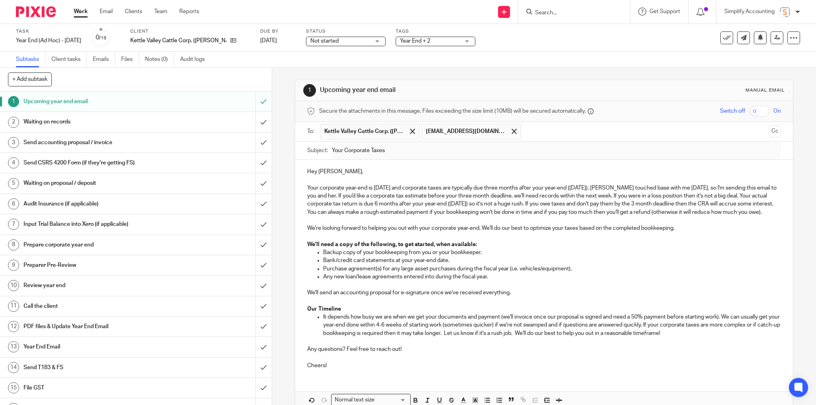
click at [491, 37] on div "Task Year End (Ad Hoc) - August 2025 Save Year End (Ad Hoc) - August 2025 0 /19…" at bounding box center [343, 37] width 654 height 19
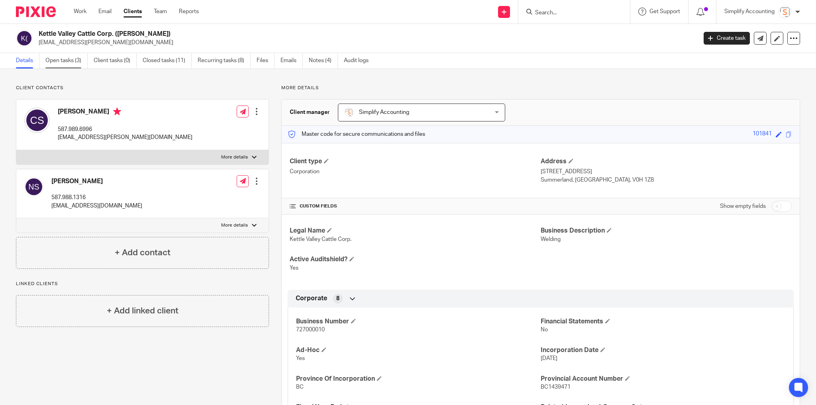
click at [58, 58] on link "Open tasks (3)" at bounding box center [66, 61] width 42 height 16
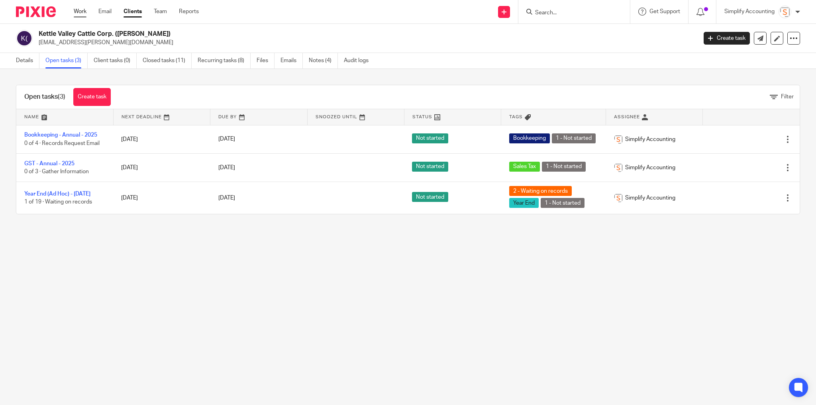
click at [74, 12] on link "Work" at bounding box center [80, 12] width 13 height 8
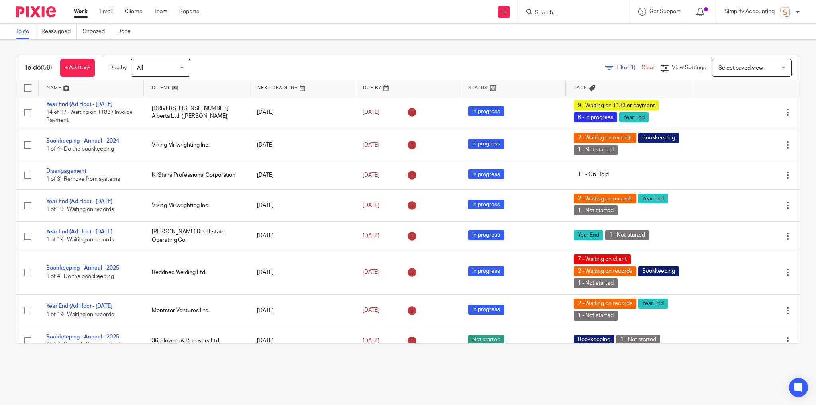
click at [551, 10] on input "Search" at bounding box center [571, 13] width 72 height 7
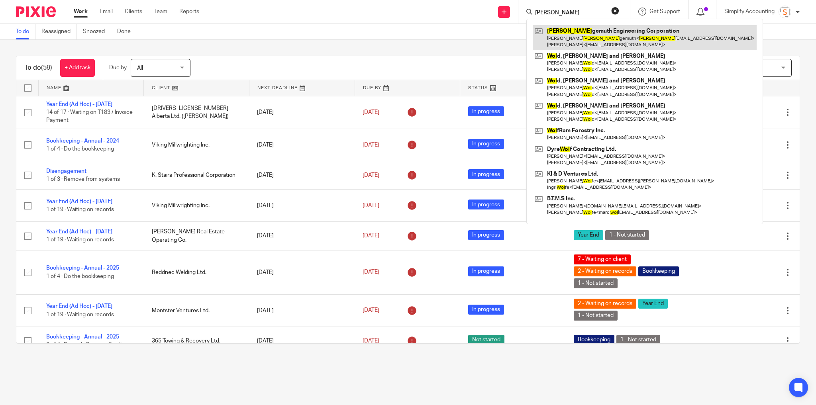
type input "wohl"
click at [556, 37] on link at bounding box center [645, 37] width 224 height 25
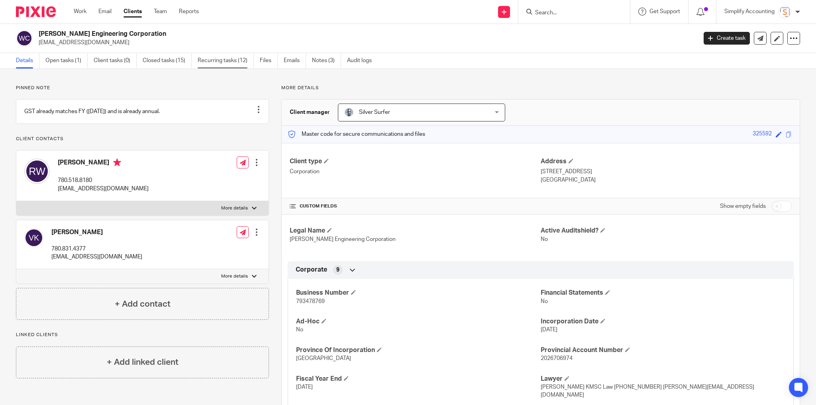
click at [212, 61] on link "Recurring tasks (12)" at bounding box center [226, 61] width 56 height 16
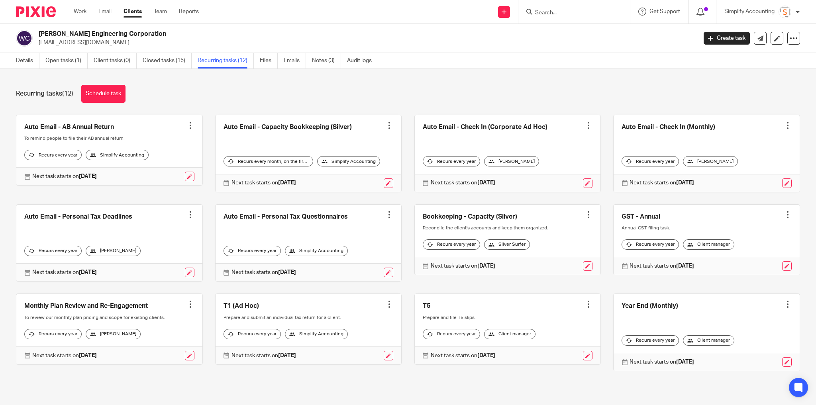
click at [553, 12] on input "Search" at bounding box center [571, 13] width 72 height 7
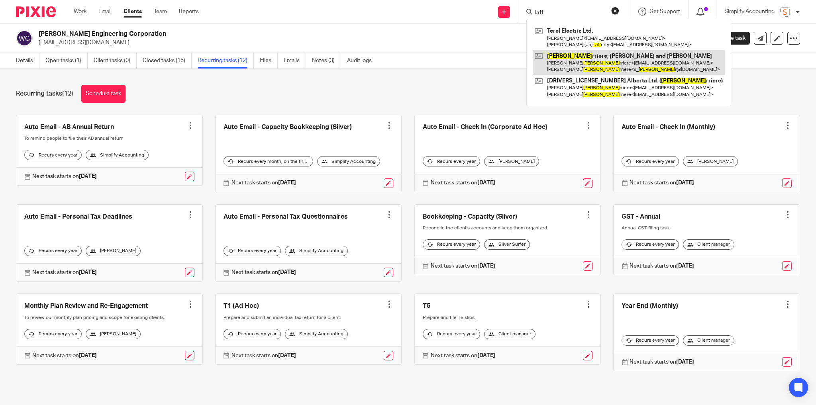
type input "laff"
click at [557, 60] on link at bounding box center [629, 62] width 192 height 25
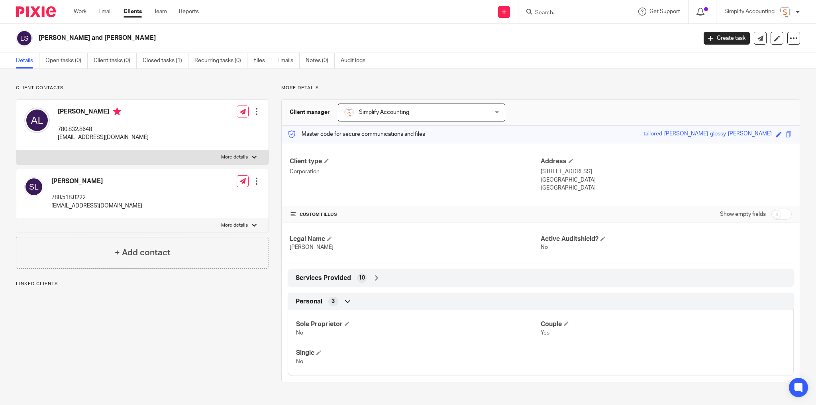
click at [549, 14] on input "Search" at bounding box center [571, 13] width 72 height 7
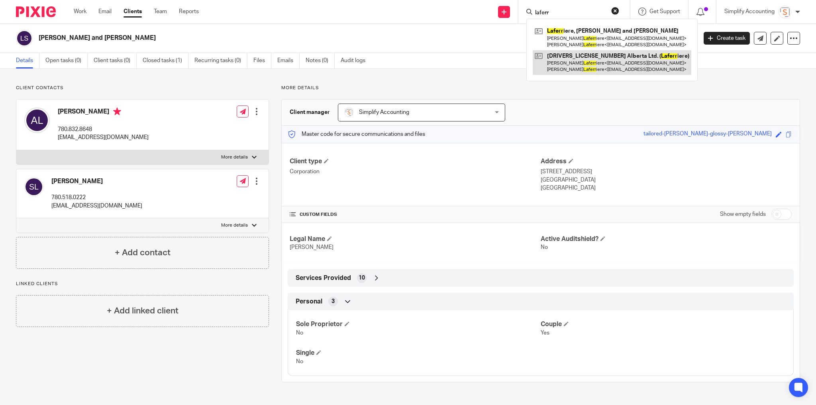
type input "laferr"
click at [574, 61] on link at bounding box center [612, 62] width 159 height 25
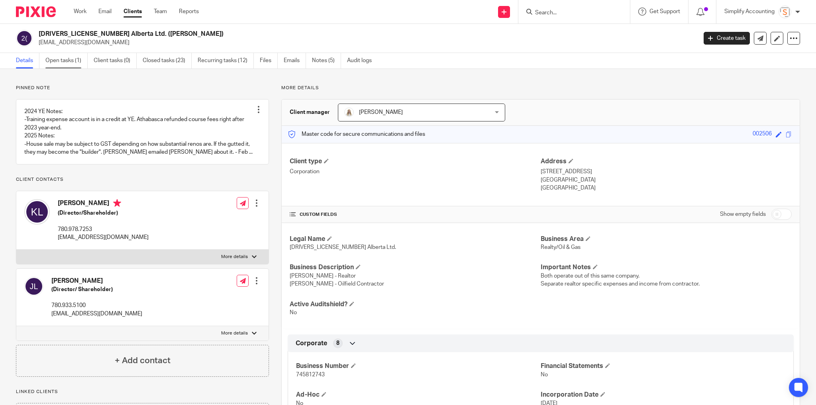
click at [56, 57] on link "Open tasks (1)" at bounding box center [66, 61] width 42 height 16
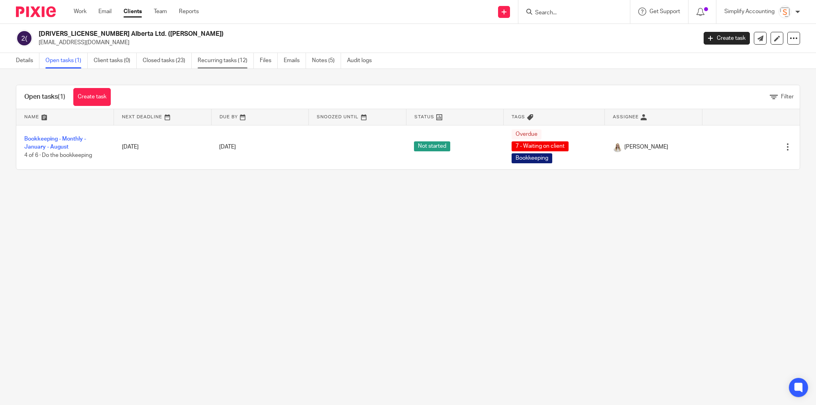
click at [236, 65] on link "Recurring tasks (12)" at bounding box center [226, 61] width 56 height 16
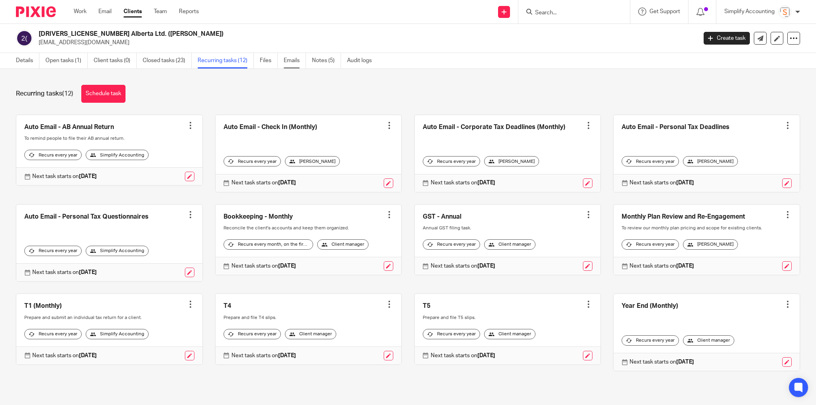
click at [288, 59] on link "Emails" at bounding box center [295, 61] width 22 height 16
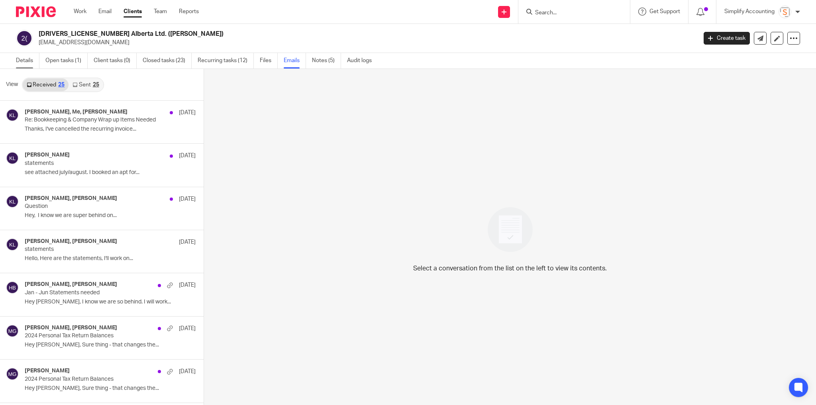
click at [19, 58] on link "Details" at bounding box center [28, 61] width 24 height 16
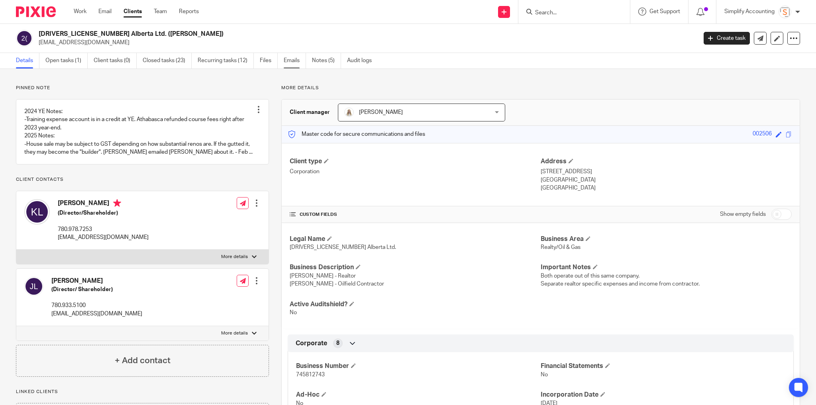
click at [296, 62] on link "Emails" at bounding box center [295, 61] width 22 height 16
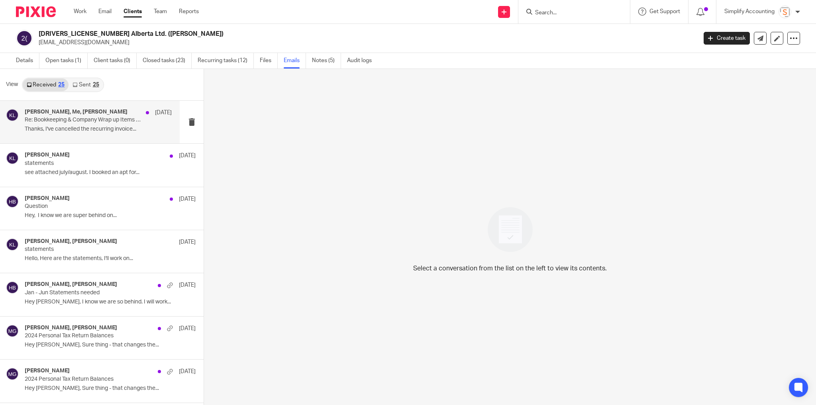
click at [91, 120] on p "Re: Bookkeeping & Company Wrap up Items Needed" at bounding box center [84, 120] width 118 height 7
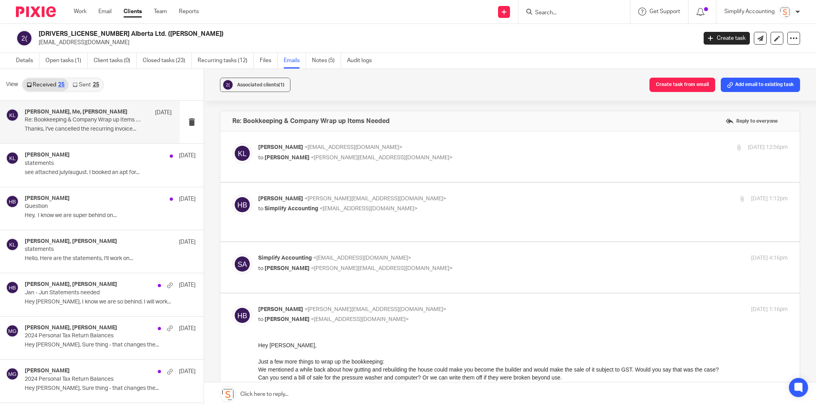
click at [476, 143] on p "Krystin Laferriere <krystinlaferriere87@gmail.com>" at bounding box center [434, 147] width 353 height 8
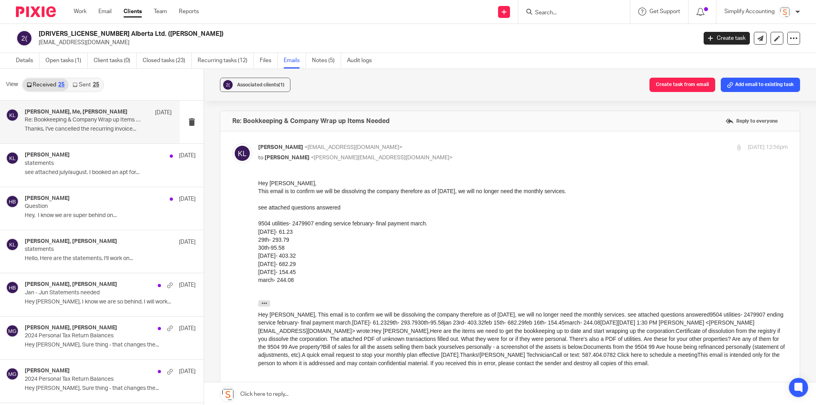
click at [476, 143] on p "Krystin Laferriere <krystinlaferriere87@gmail.com>" at bounding box center [434, 147] width 353 height 8
checkbox input "false"
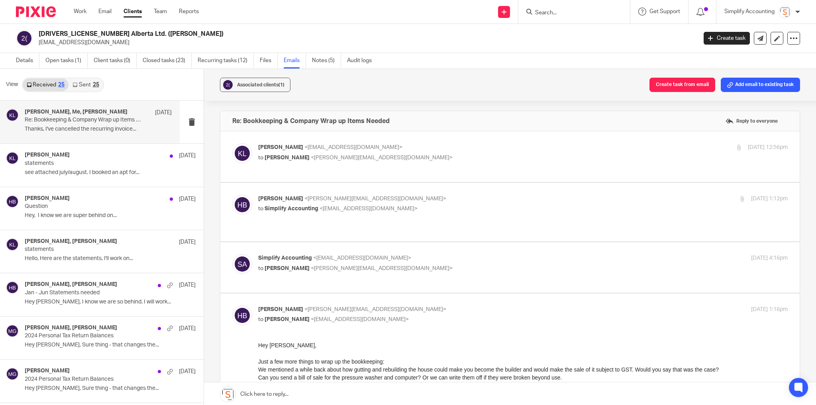
click at [471, 197] on p "Haley Butcher <haley@simplifyaccounting.ca>" at bounding box center [434, 199] width 353 height 8
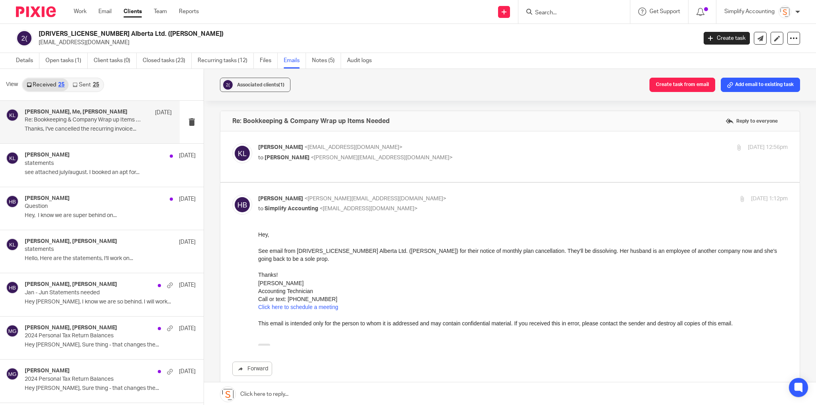
click at [471, 197] on p "Haley Butcher <haley@simplifyaccounting.ca>" at bounding box center [434, 199] width 353 height 8
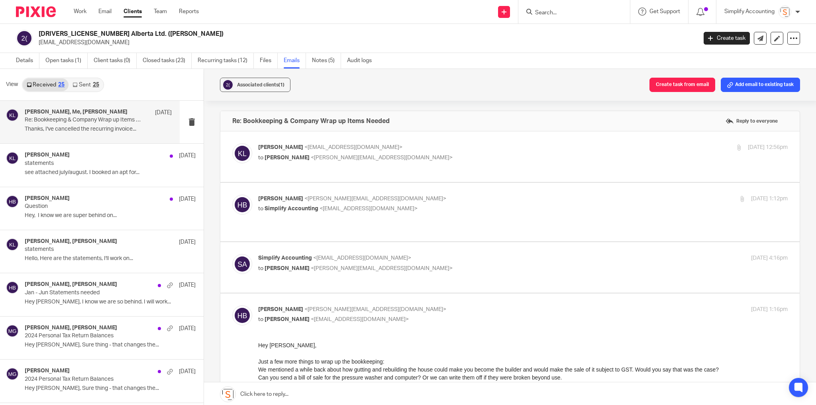
click at [456, 211] on p "to Simplify Accounting <info@simplifyaccounting.ca>" at bounding box center [434, 209] width 353 height 8
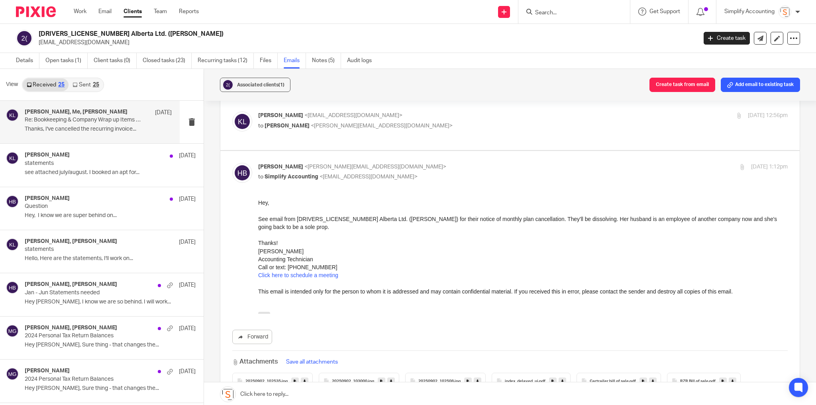
scroll to position [64, 0]
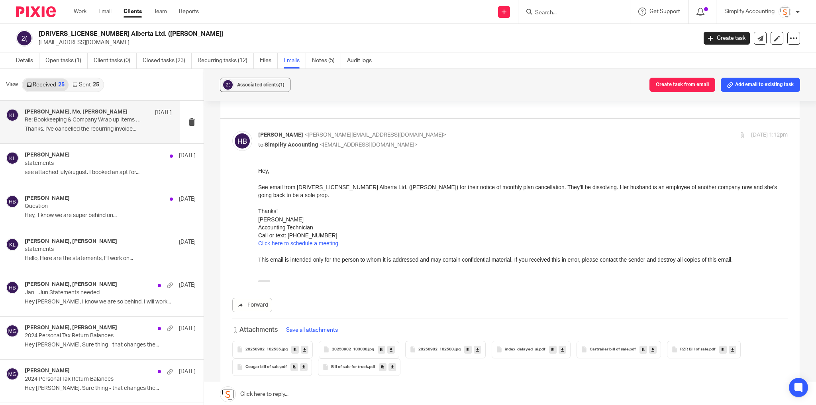
click at [452, 138] on p "Haley Butcher <haley@simplifyaccounting.ca>" at bounding box center [434, 135] width 353 height 8
checkbox input "false"
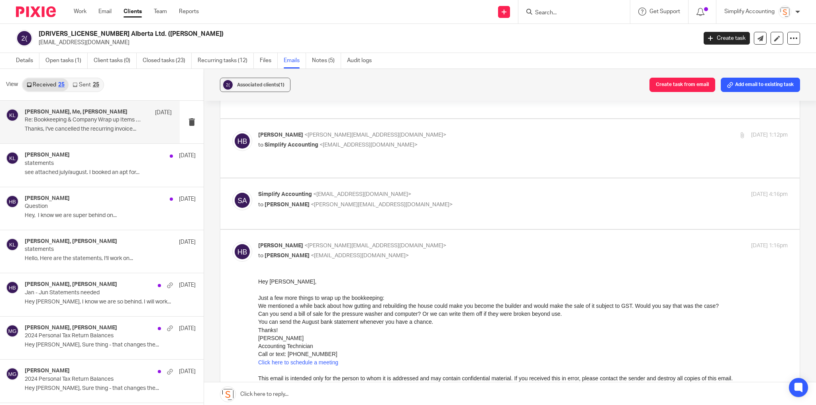
click at [464, 201] on p "to Haley Butcher <haley@simplifyaccounting.ca>" at bounding box center [434, 205] width 353 height 8
checkbox input "true"
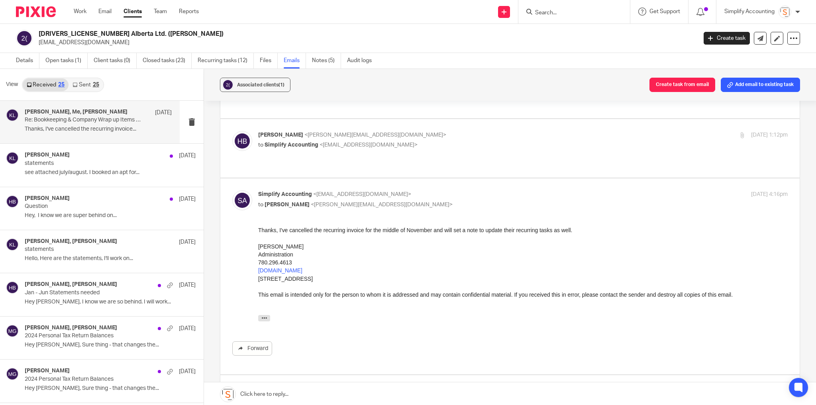
scroll to position [0, 0]
click at [419, 137] on p "Haley Butcher <haley@simplifyaccounting.ca>" at bounding box center [434, 135] width 353 height 8
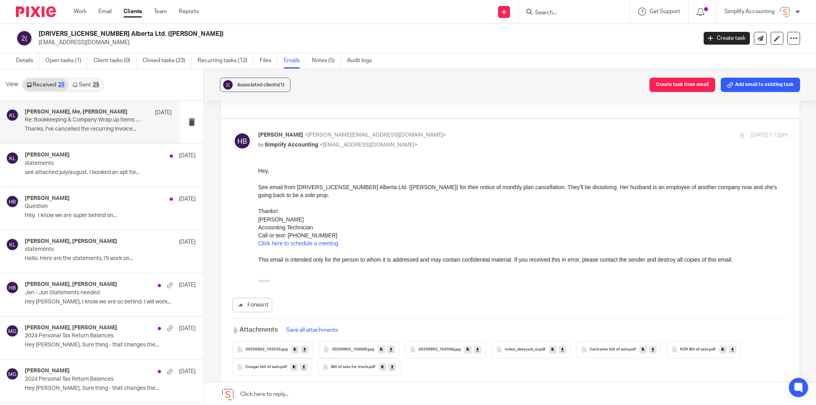
click at [418, 131] on p "Haley Butcher <haley@simplifyaccounting.ca>" at bounding box center [434, 135] width 353 height 8
checkbox input "false"
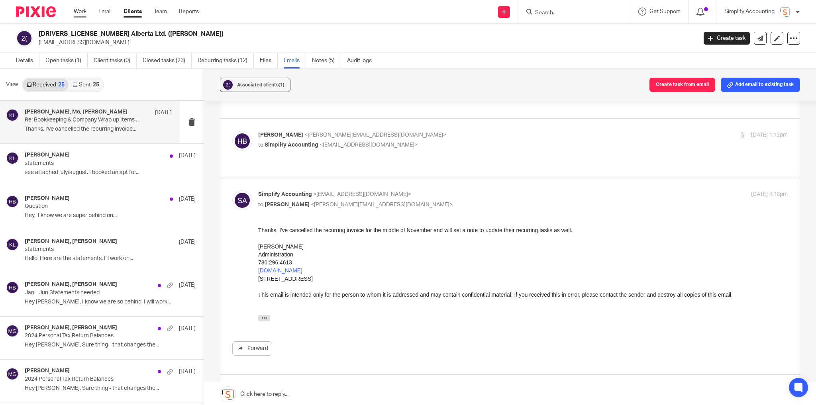
click at [80, 13] on link "Work" at bounding box center [80, 12] width 13 height 8
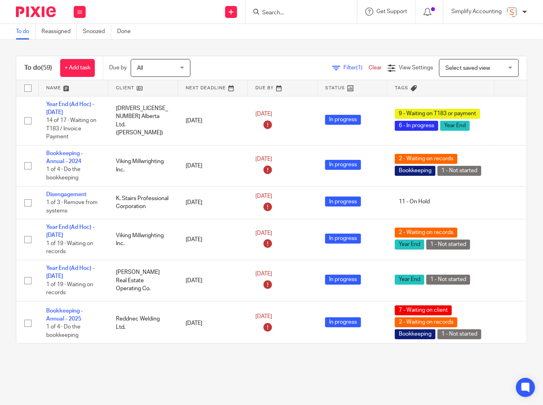
drag, startPoint x: 264, startPoint y: 2, endPoint x: 269, endPoint y: 9, distance: 8.2
click at [264, 3] on div at bounding box center [302, 12] width 112 height 24
click at [270, 10] on input "Search" at bounding box center [297, 13] width 72 height 7
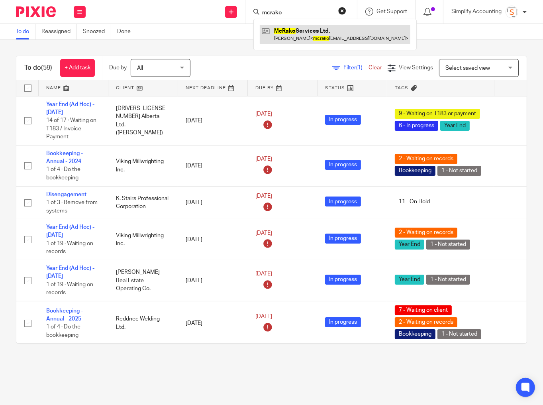
type input "mcrako"
click at [279, 31] on link at bounding box center [335, 34] width 151 height 18
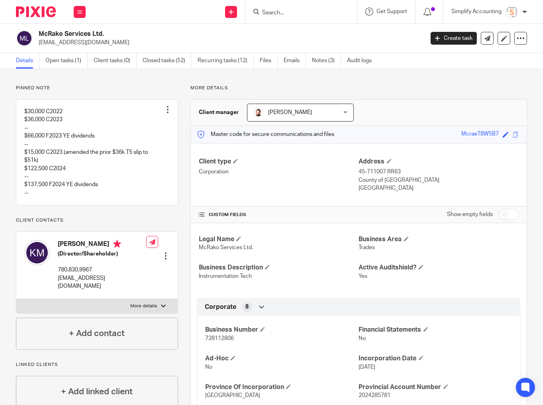
click at [227, 336] on span "728112806" at bounding box center [219, 339] width 29 height 6
copy span "728112806"
click at [152, 303] on p "More details" at bounding box center [143, 306] width 27 height 6
click at [16, 299] on input "More details" at bounding box center [16, 299] width 0 height 0
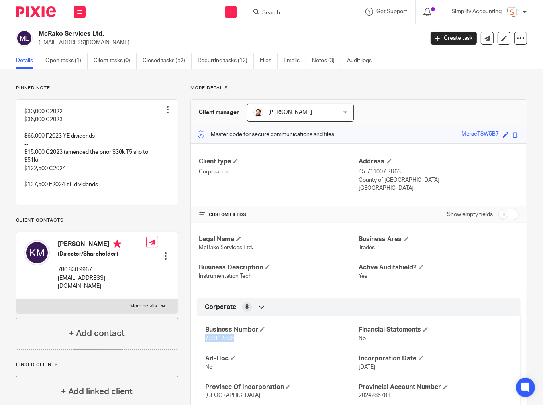
checkbox input "true"
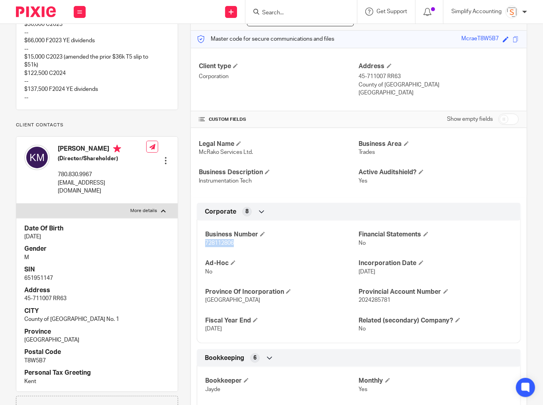
scroll to position [96, 0]
click at [39, 274] on p "651951147" at bounding box center [96, 278] width 145 height 8
copy p "651951147"
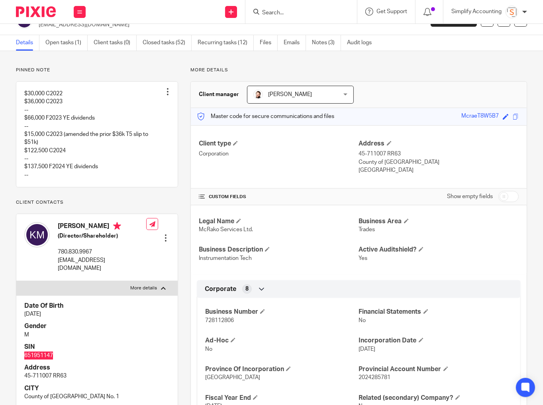
scroll to position [0, 0]
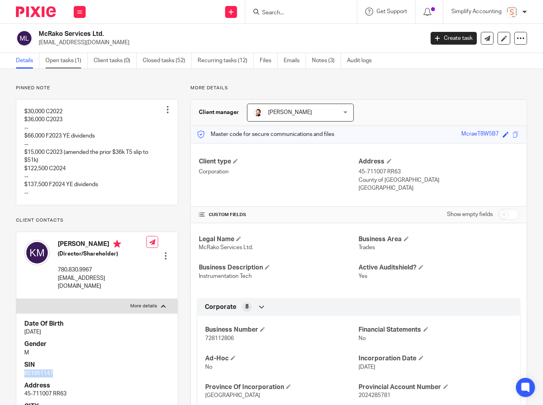
click at [60, 61] on link "Open tasks (1)" at bounding box center [66, 61] width 42 height 16
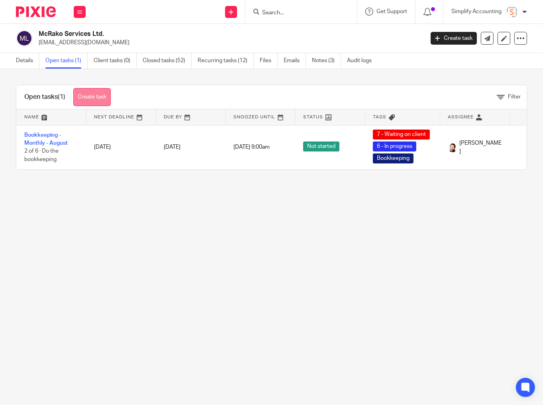
click at [104, 100] on link "Create task" at bounding box center [91, 97] width 37 height 18
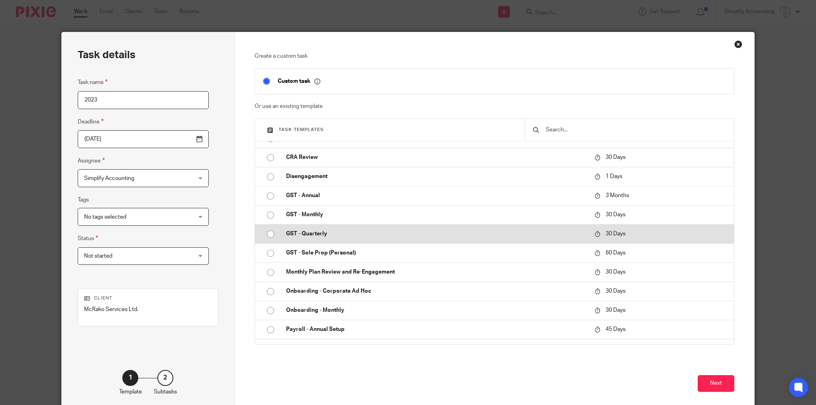
scroll to position [159, 0]
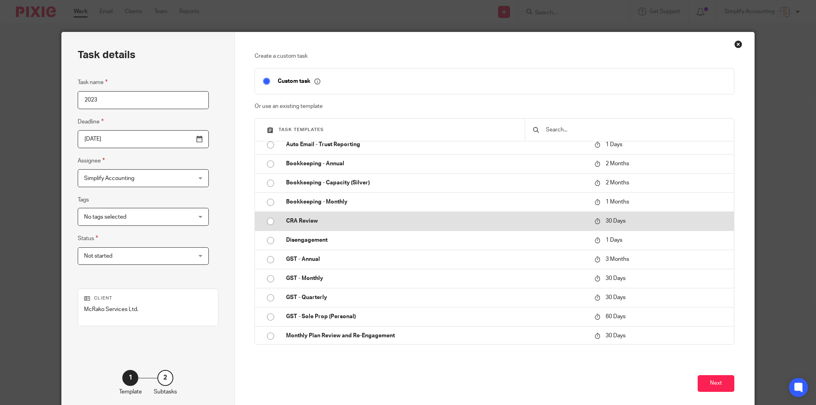
type input "2023"
click at [349, 219] on p "CRA Review" at bounding box center [436, 221] width 300 height 8
type input "[DATE]"
checkbox input "false"
radio input "true"
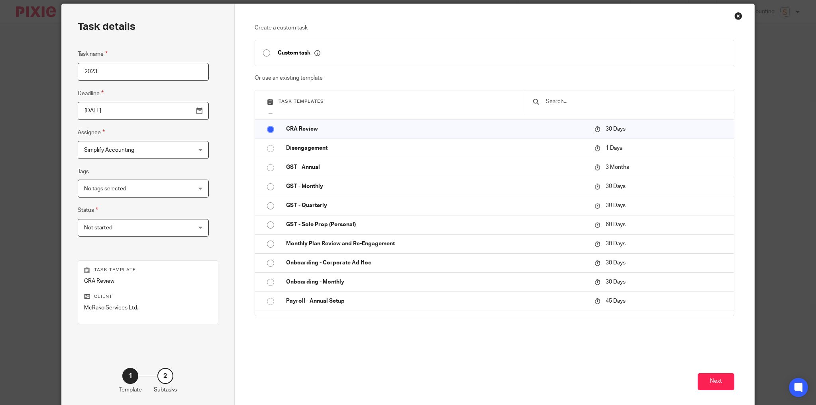
scroll to position [65, 0]
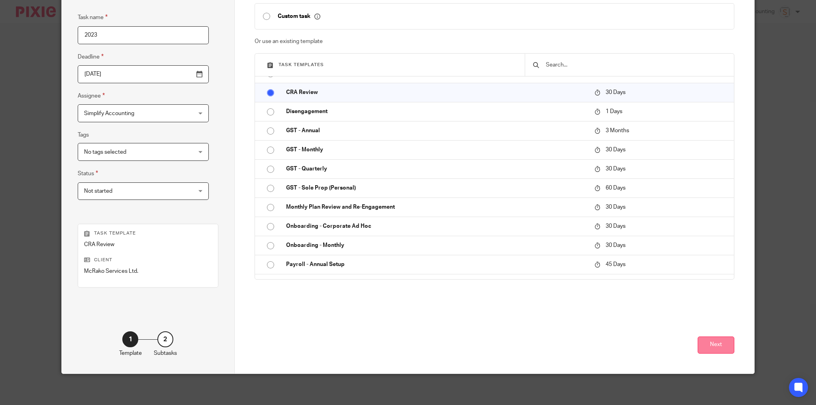
click at [543, 344] on button "Next" at bounding box center [716, 345] width 37 height 17
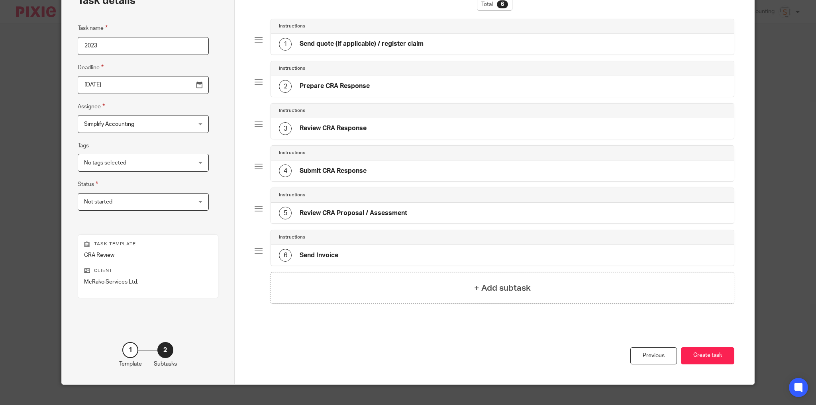
scroll to position [0, 0]
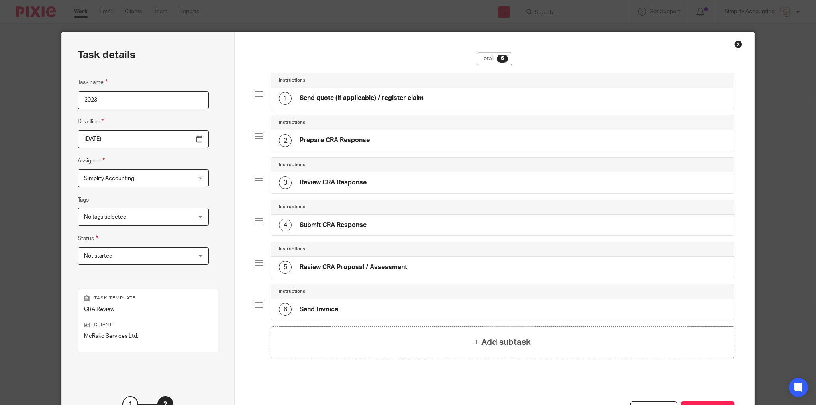
click at [119, 96] on input "2023" at bounding box center [143, 100] width 131 height 18
type input "2"
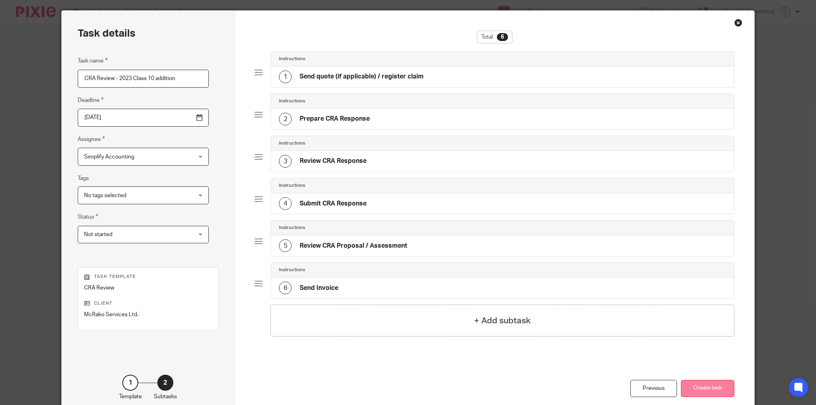
scroll to position [32, 0]
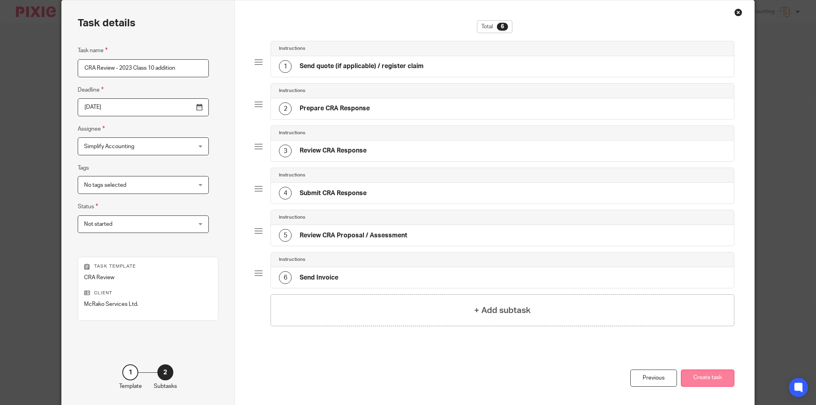
type input "CRA Review - 2023 Class 10 addition"
click at [543, 377] on button "Create task" at bounding box center [707, 378] width 53 height 17
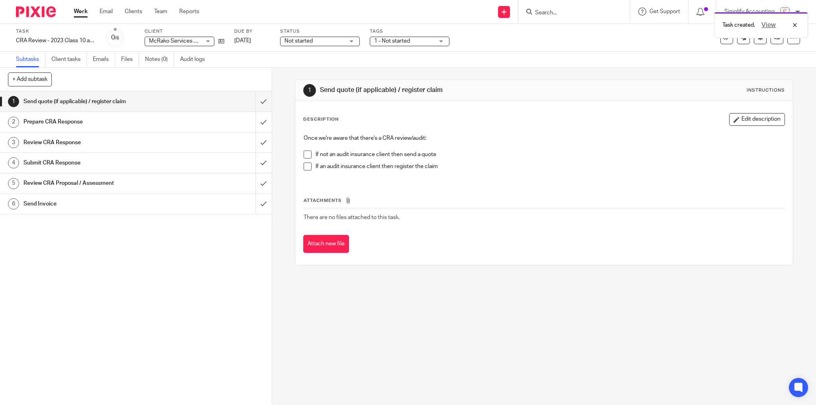
click at [304, 167] on span at bounding box center [308, 167] width 8 height 8
click at [437, 35] on div "Task created. View Subtask instruction updated." at bounding box center [608, 38] width 400 height 61
click at [437, 39] on div "Task created. View Subtask instruction updated." at bounding box center [608, 38] width 400 height 61
click at [437, 41] on div "1 - Not started" at bounding box center [410, 42] width 80 height 10
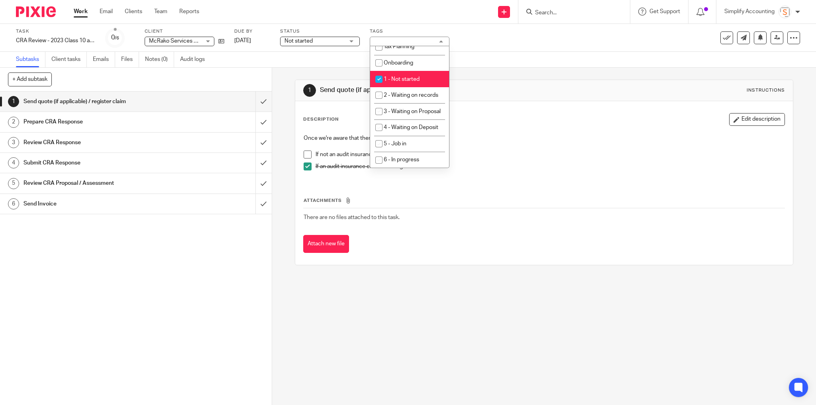
scroll to position [191, 0]
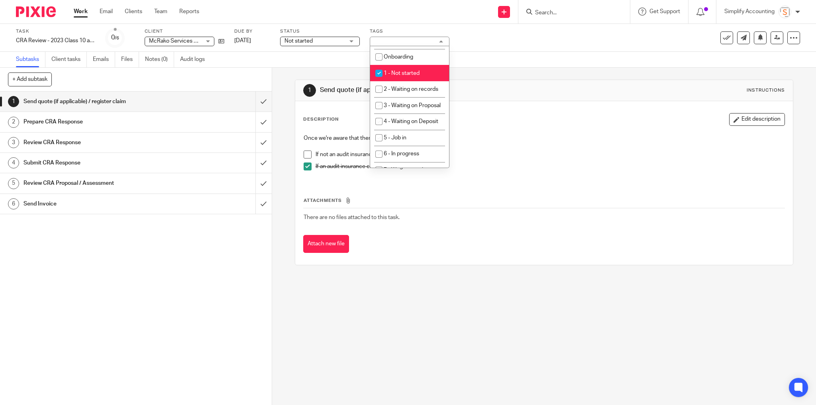
click at [416, 76] on span "1 - Not started" at bounding box center [402, 74] width 36 height 6
checkbox input "false"
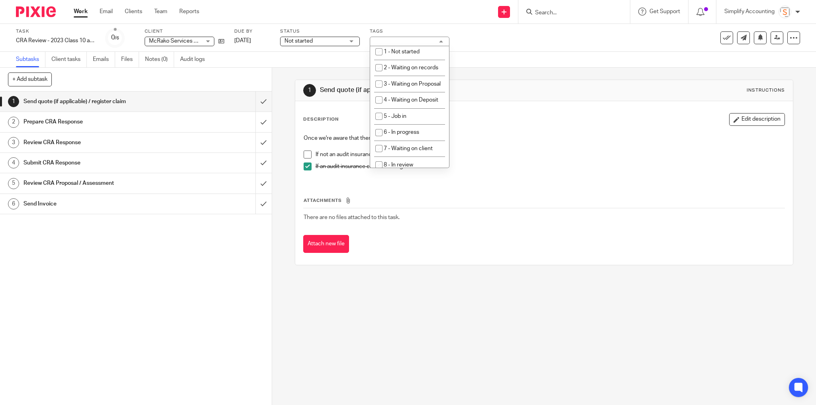
scroll to position [223, 0]
click at [421, 114] on li "5 - Job in" at bounding box center [409, 106] width 79 height 16
checkbox input "true"
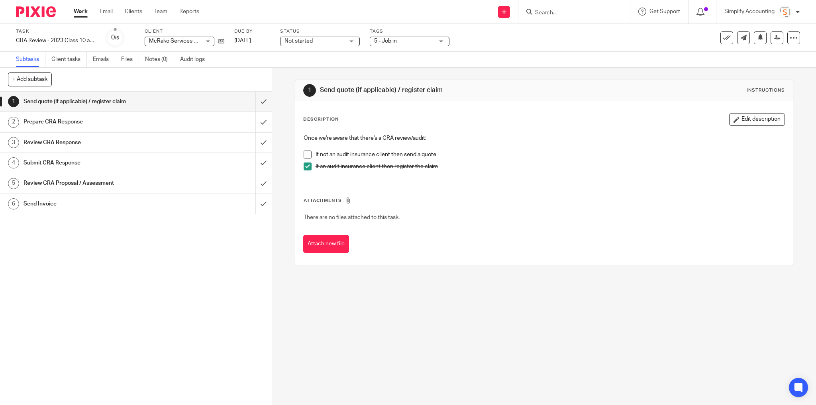
click at [464, 49] on div "Task CRA Review - 2023 Class 10 addition Save CRA Review - 2023 Class 10 additi…" at bounding box center [408, 38] width 816 height 28
click at [259, 100] on input "submit" at bounding box center [136, 102] width 272 height 20
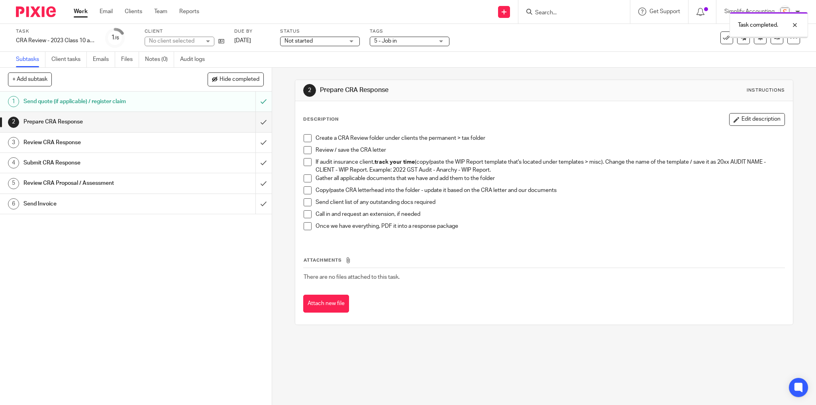
click at [305, 137] on span at bounding box center [308, 138] width 8 height 8
click at [304, 148] on span at bounding box center [308, 150] width 8 height 8
click at [771, 41] on link at bounding box center [777, 37] width 13 height 13
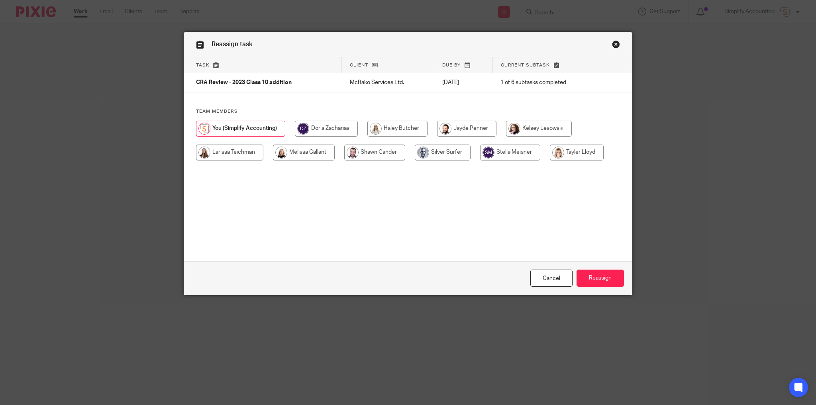
click at [481, 130] on input "radio" at bounding box center [466, 129] width 59 height 16
radio input "true"
click at [607, 280] on input "Reassign" at bounding box center [600, 278] width 47 height 17
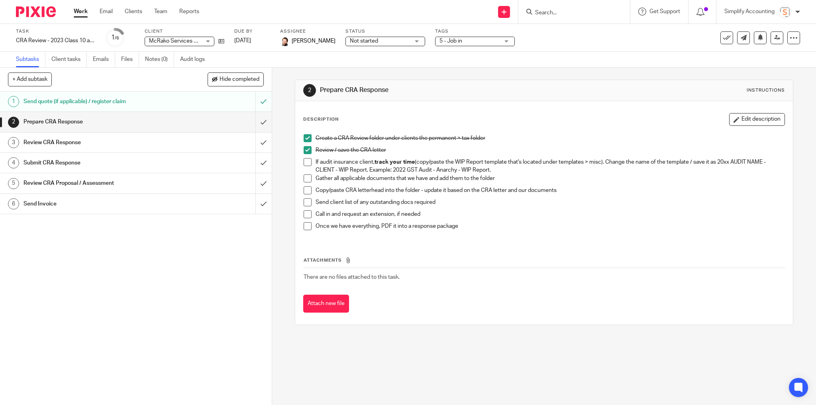
click at [74, 11] on link "Work" at bounding box center [81, 12] width 14 height 8
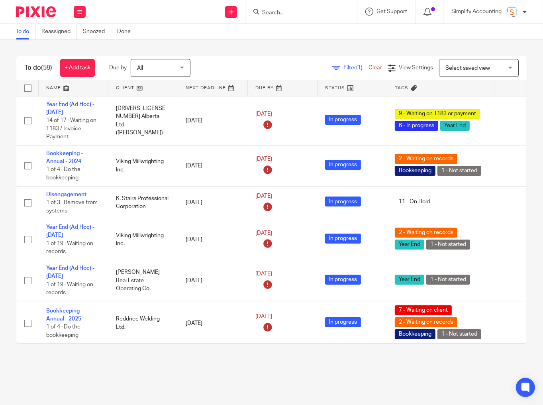
click at [285, 13] on input "Search" at bounding box center [297, 13] width 72 height 7
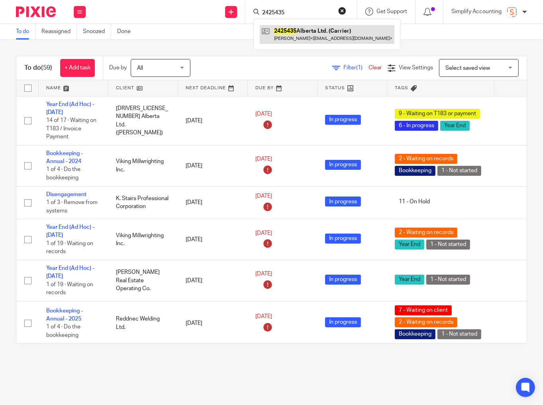
type input "2425435"
click at [294, 28] on link at bounding box center [327, 34] width 135 height 18
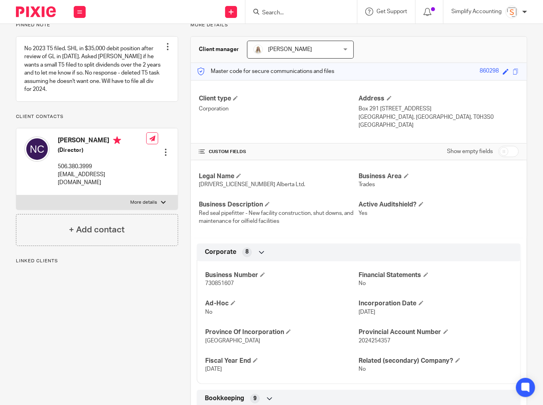
scroll to position [64, 0]
click at [223, 283] on span "730851607" at bounding box center [219, 283] width 29 height 6
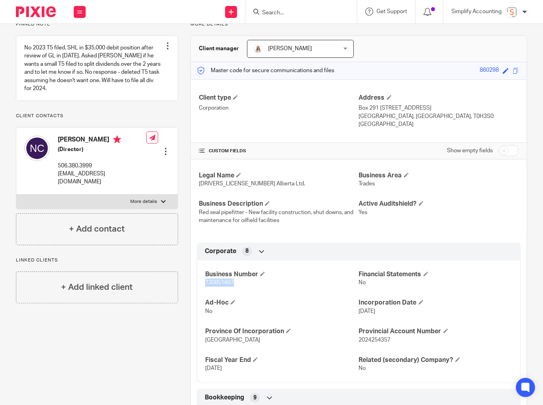
click at [223, 283] on span "730851607" at bounding box center [219, 283] width 29 height 6
copy span "730851607"
click at [151, 201] on p "More details" at bounding box center [143, 201] width 27 height 6
click at [16, 195] on input "More details" at bounding box center [16, 194] width 0 height 0
checkbox input "true"
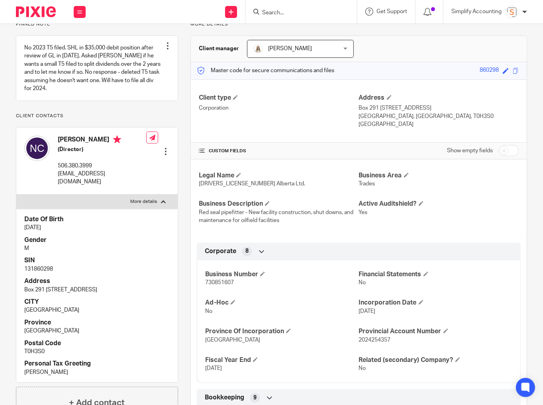
click at [41, 266] on p "131860298" at bounding box center [96, 269] width 145 height 8
copy p "131860298"
click at [285, 12] on input "Search" at bounding box center [297, 13] width 72 height 7
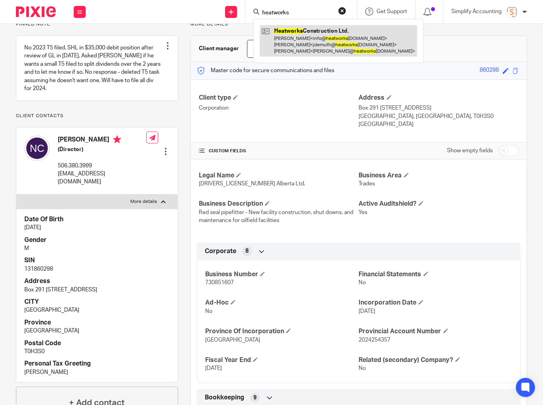
type input "heatworks"
click at [302, 39] on link at bounding box center [338, 40] width 157 height 31
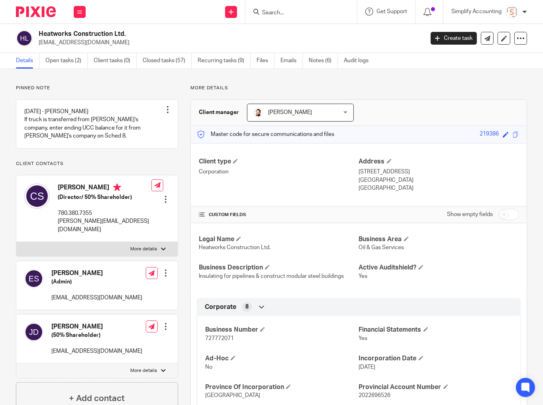
click at [218, 338] on span "727772071" at bounding box center [219, 339] width 29 height 6
copy span "727772071"
click at [143, 252] on p "More details" at bounding box center [143, 249] width 27 height 6
click at [16, 242] on input "More details" at bounding box center [16, 242] width 0 height 0
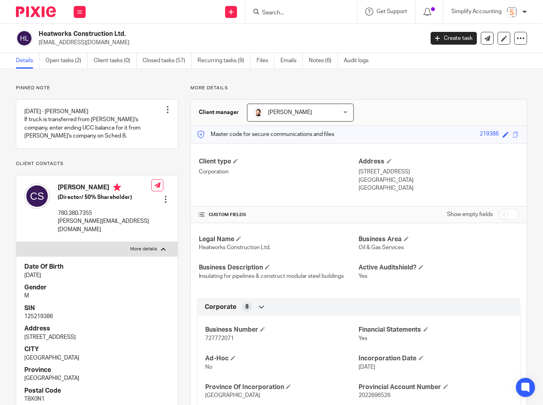
click at [46, 320] on p "125219386" at bounding box center [96, 316] width 145 height 8
copy p "125219386"
click at [157, 256] on label "More details" at bounding box center [96, 249] width 161 height 14
click at [16, 242] on input "More details" at bounding box center [16, 242] width 0 height 0
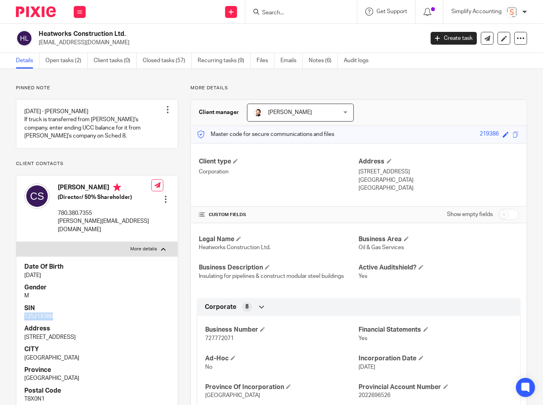
checkbox input "false"
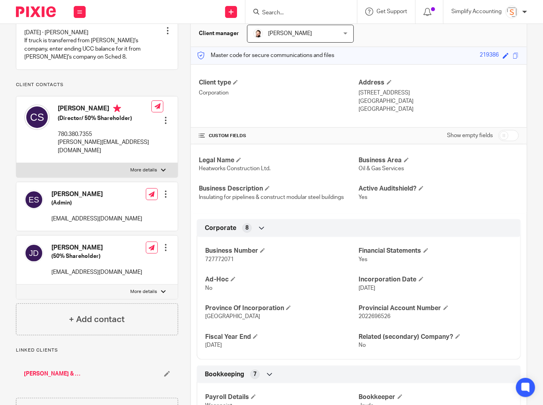
scroll to position [96, 0]
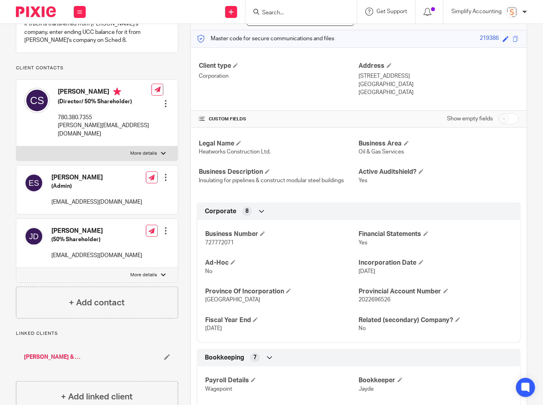
click at [163, 181] on div at bounding box center [166, 177] width 8 height 8
click at [68, 198] on div "Elizabeth Stirling-Martinez (Admin) info@heatworksconstruction.com" at bounding box center [96, 189] width 91 height 33
click at [67, 190] on h5 "(Admin)" at bounding box center [96, 186] width 91 height 8
click at [39, 361] on link "[PERSON_NAME] & [PERSON_NAME]" at bounding box center [53, 357] width 59 height 8
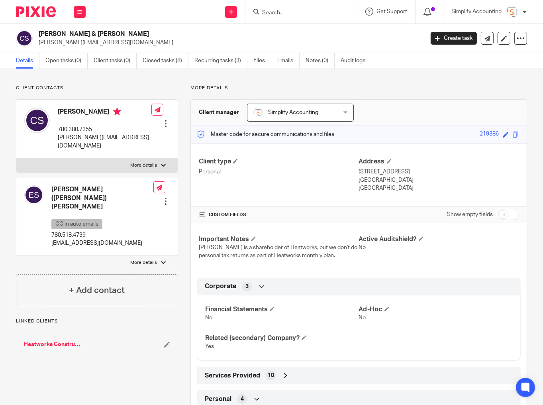
drag, startPoint x: 146, startPoint y: 239, endPoint x: 144, endPoint y: 249, distance: 10.6
click at [146, 255] on label "More details" at bounding box center [96, 262] width 161 height 14
click at [16, 255] on input "More details" at bounding box center [16, 255] width 0 height 0
checkbox input "true"
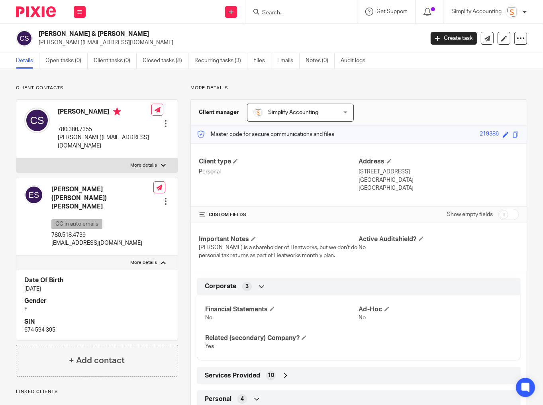
click at [162, 197] on div at bounding box center [166, 201] width 8 height 8
click at [128, 211] on link "Edit contact" at bounding box center [128, 210] width 76 height 12
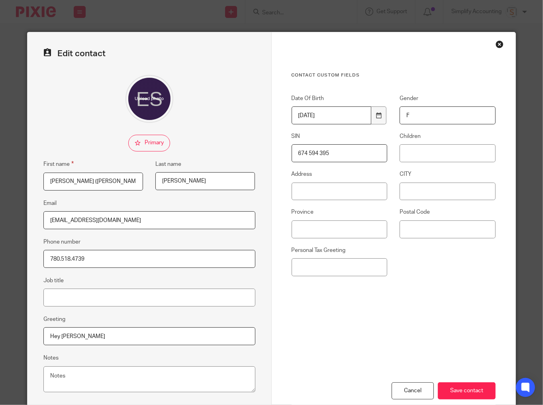
click at [310, 153] on input "674 594 395" at bounding box center [340, 153] width 96 height 18
click at [311, 156] on input "674594395" at bounding box center [340, 153] width 96 height 18
click at [311, 155] on input "674594395" at bounding box center [340, 153] width 96 height 18
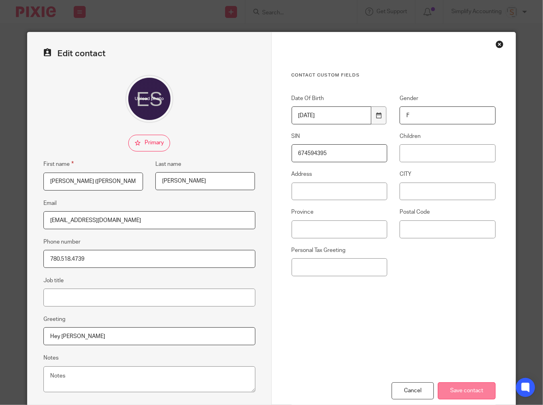
type input "674594395"
click at [477, 392] on input "Save contact" at bounding box center [467, 390] width 58 height 17
click at [476, 392] on input "Save contact" at bounding box center [467, 390] width 58 height 17
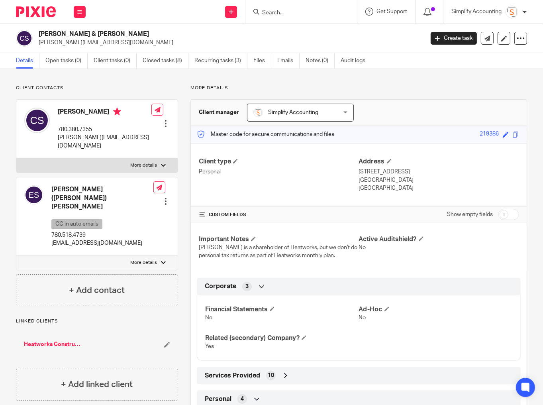
click at [286, 12] on input "Search" at bounding box center [297, 13] width 72 height 7
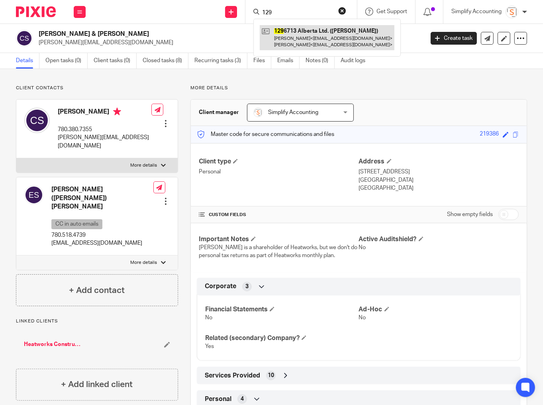
type input "129"
click at [304, 41] on link at bounding box center [327, 37] width 135 height 25
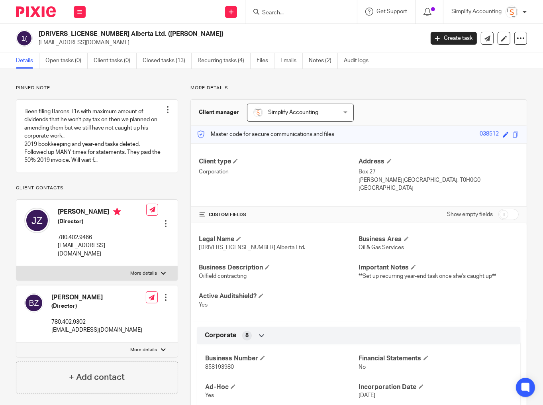
click at [230, 367] on span "858193980" at bounding box center [219, 367] width 29 height 6
copy span "858193980"
click at [166, 59] on link "Closed tasks (13)" at bounding box center [167, 61] width 49 height 16
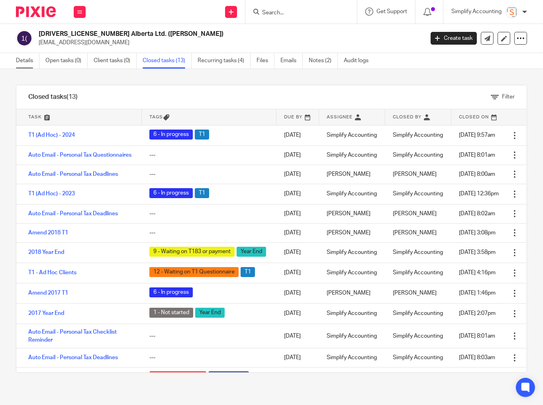
click at [23, 62] on link "Details" at bounding box center [28, 61] width 24 height 16
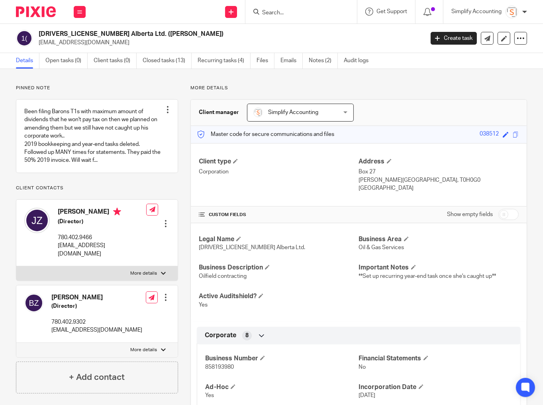
click at [145, 272] on p "More details" at bounding box center [143, 273] width 27 height 6
click at [16, 266] on input "More details" at bounding box center [16, 266] width 0 height 0
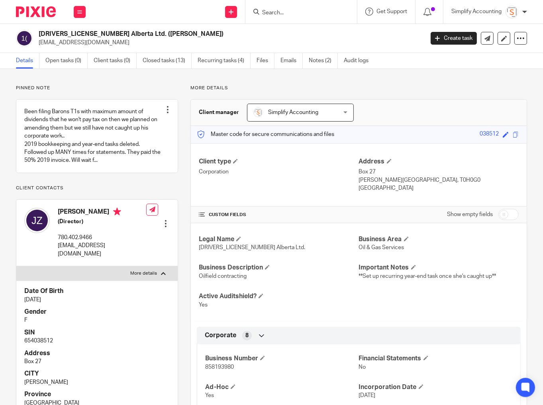
click at [43, 338] on p "654038512" at bounding box center [96, 341] width 145 height 8
copy p "654038512"
click at [161, 271] on div at bounding box center [163, 273] width 5 height 5
click at [16, 266] on input "More details" at bounding box center [16, 266] width 0 height 0
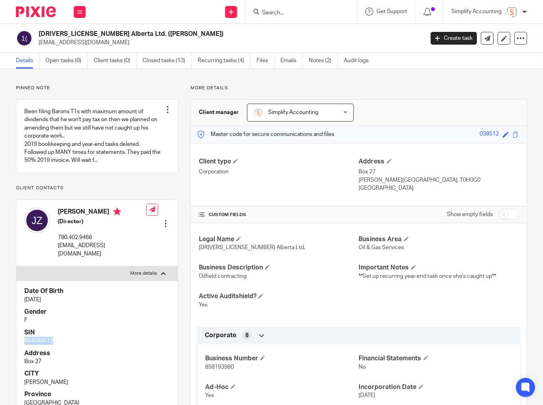
checkbox input "false"
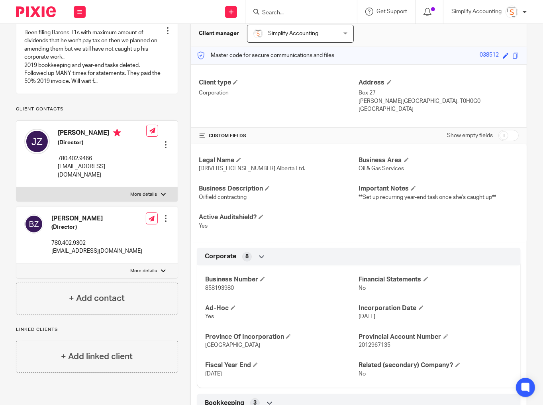
scroll to position [96, 0]
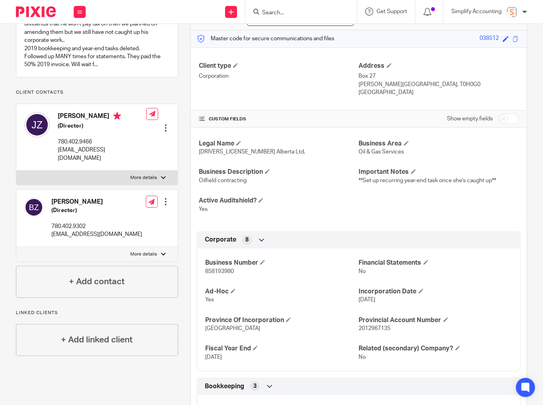
click at [150, 255] on p "More details" at bounding box center [143, 254] width 27 height 6
click at [16, 247] on input "More details" at bounding box center [16, 247] width 0 height 0
checkbox input "true"
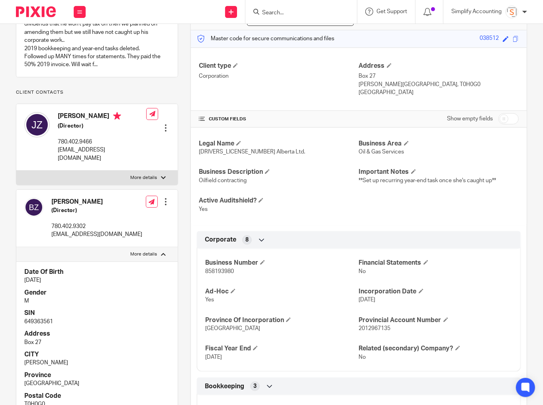
click at [44, 318] on p "649363561" at bounding box center [96, 322] width 145 height 8
copy p "649363561"
click at [295, 10] on input "Search" at bounding box center [297, 13] width 72 height 7
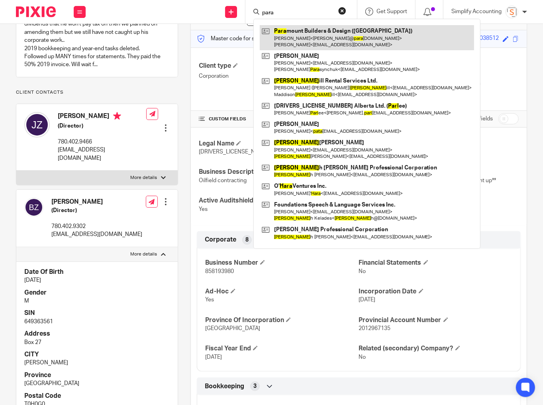
type input "para"
click at [291, 40] on link at bounding box center [367, 37] width 214 height 25
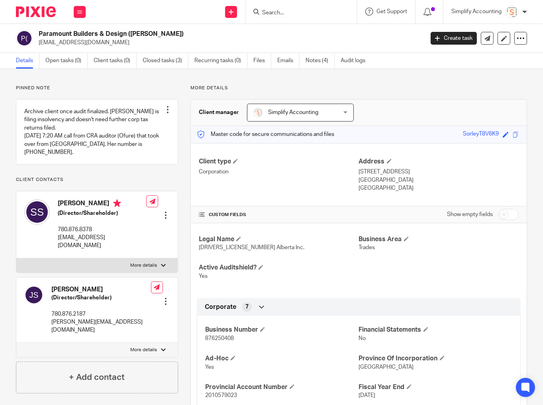
click at [223, 336] on span "876250408" at bounding box center [219, 339] width 29 height 6
copy span "876250408"
click at [273, 10] on input "Search" at bounding box center [297, 13] width 72 height 7
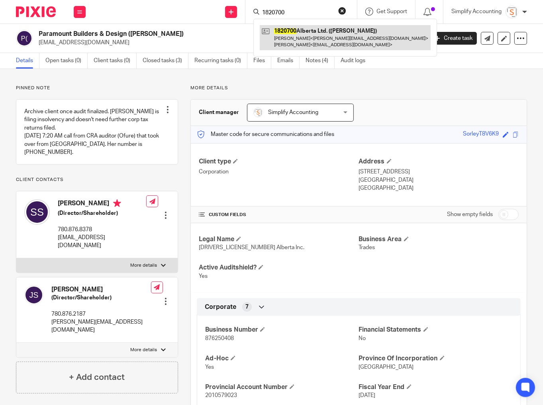
type input "1820700"
click at [289, 34] on link at bounding box center [345, 37] width 171 height 25
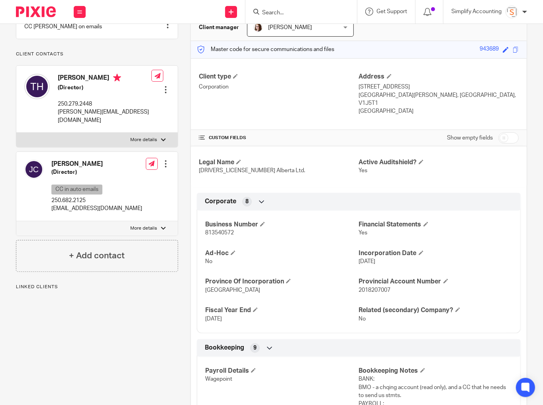
scroll to position [96, 0]
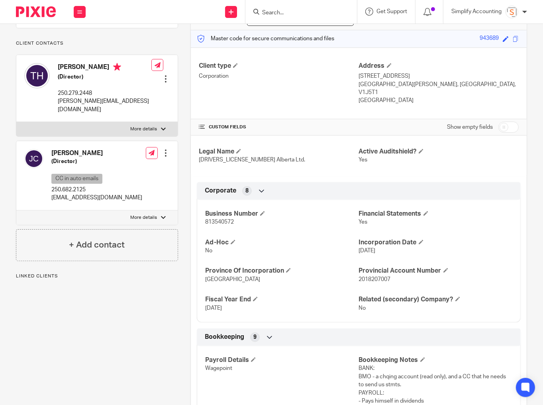
click at [227, 219] on span "813540572" at bounding box center [219, 222] width 29 height 6
copy span "813540572"
click at [146, 128] on p "More details" at bounding box center [143, 129] width 27 height 6
click at [16, 122] on input "More details" at bounding box center [16, 122] width 0 height 0
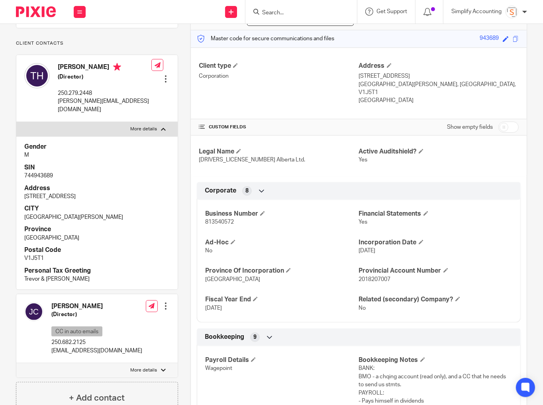
click at [35, 174] on p "744943689" at bounding box center [96, 176] width 145 height 8
click at [36, 173] on p "744943689" at bounding box center [96, 176] width 145 height 8
click at [35, 172] on p "744943689" at bounding box center [96, 176] width 145 height 8
copy p "744943689"
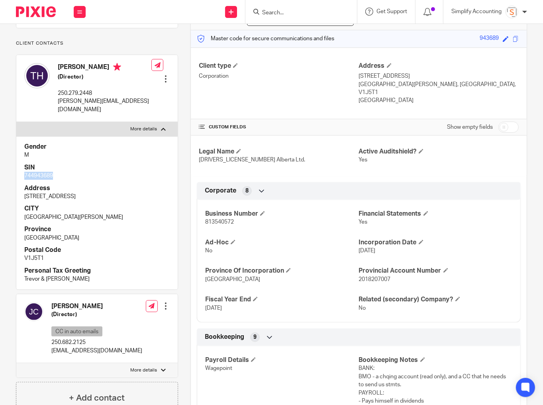
click at [158, 130] on label "More details" at bounding box center [96, 129] width 161 height 14
click at [16, 122] on input "More details" at bounding box center [16, 122] width 0 height 0
checkbox input "false"
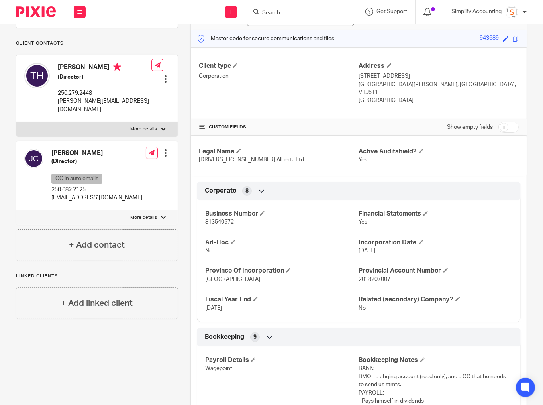
drag, startPoint x: 139, startPoint y: 215, endPoint x: 139, endPoint y: 224, distance: 8.8
click at [140, 215] on p "More details" at bounding box center [143, 217] width 27 height 6
click at [16, 210] on input "More details" at bounding box center [16, 210] width 0 height 0
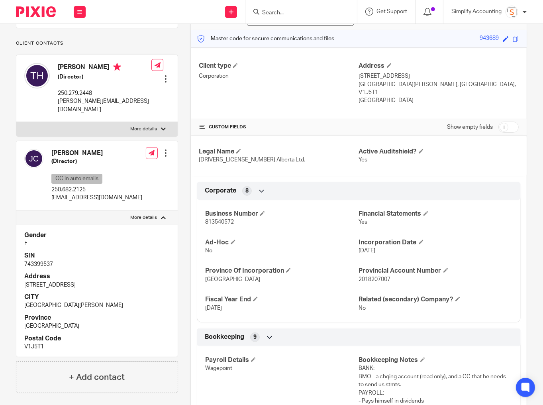
click at [43, 262] on p "743399537" at bounding box center [96, 264] width 145 height 8
copy p "743399537"
click at [148, 214] on p "More details" at bounding box center [143, 217] width 27 height 6
click at [16, 210] on input "More details" at bounding box center [16, 210] width 0 height 0
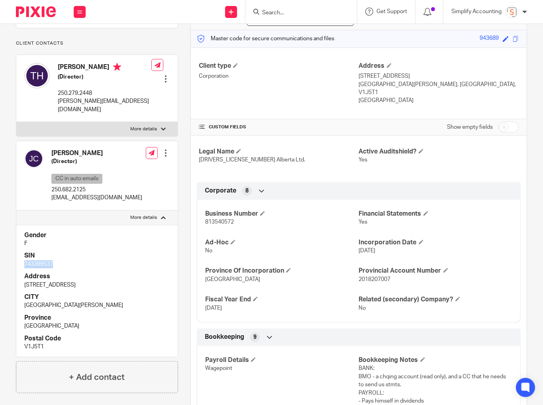
checkbox input "false"
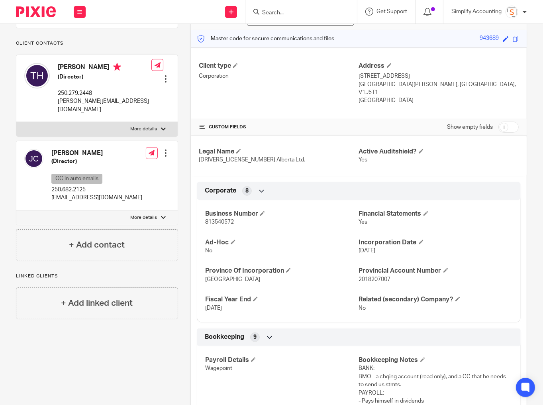
click at [274, 13] on input "Search" at bounding box center [297, 13] width 72 height 7
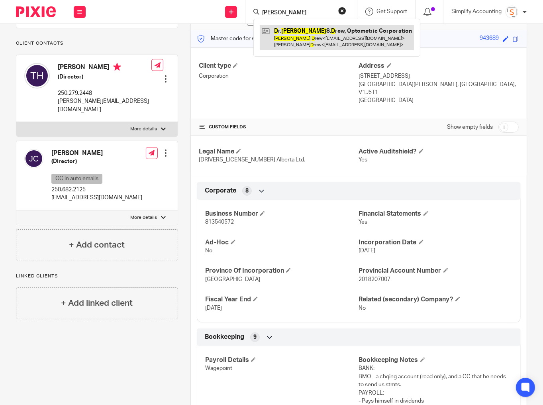
type input "kevin d"
click at [311, 31] on link at bounding box center [337, 37] width 154 height 25
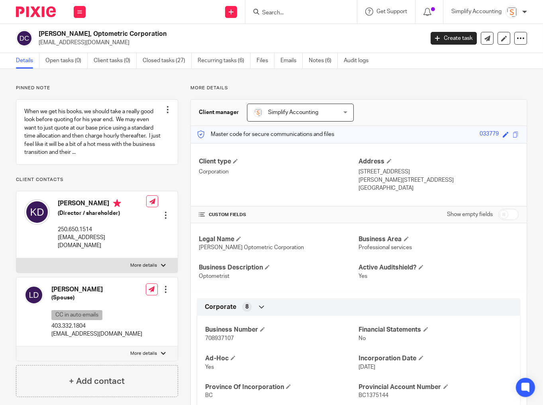
click at [224, 336] on span "708937107" at bounding box center [219, 339] width 29 height 6
copy span "708937107"
click at [223, 59] on link "Recurring tasks (6)" at bounding box center [224, 61] width 53 height 16
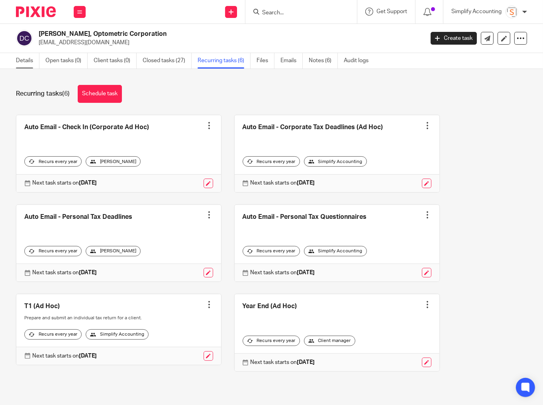
click at [17, 59] on link "Details" at bounding box center [28, 61] width 24 height 16
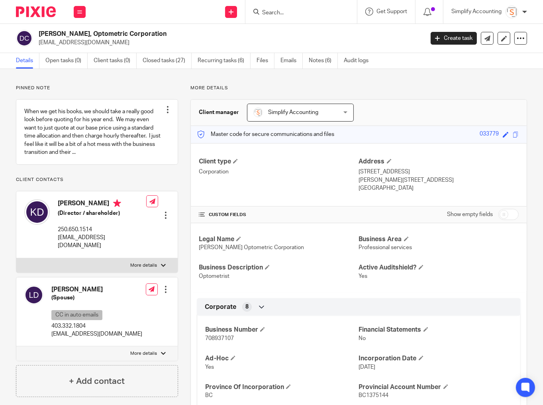
click at [146, 259] on label "More details" at bounding box center [96, 265] width 161 height 14
click at [16, 258] on input "More details" at bounding box center [16, 258] width 0 height 0
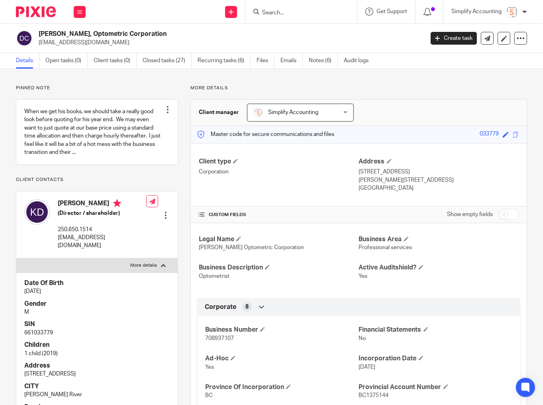
click at [33, 331] on p "661033779" at bounding box center [96, 333] width 145 height 8
copy p "661033779"
click at [147, 265] on p "More details" at bounding box center [143, 265] width 27 height 6
click at [16, 258] on input "More details" at bounding box center [16, 258] width 0 height 0
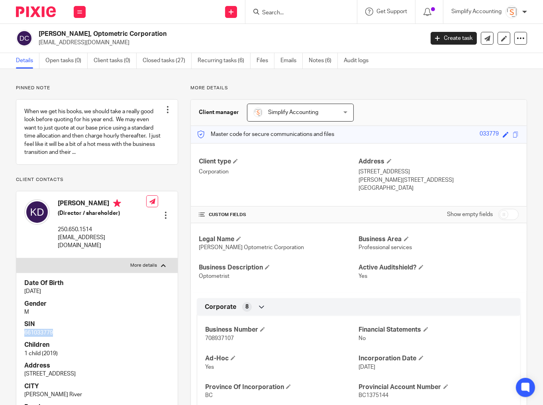
checkbox input "false"
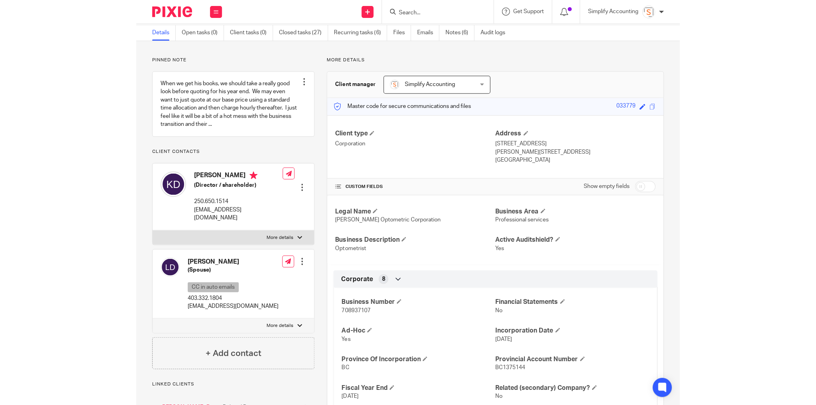
scroll to position [64, 0]
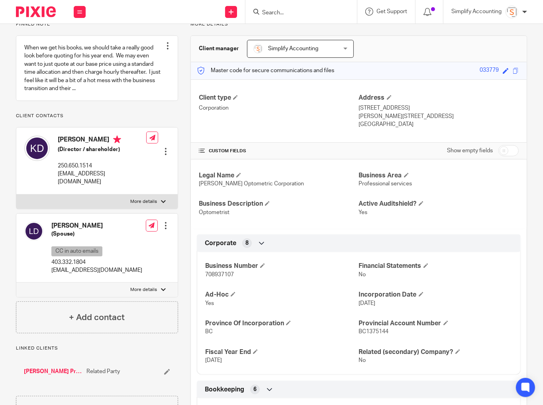
click at [153, 287] on p "More details" at bounding box center [143, 290] width 27 height 6
click at [16, 283] on input "More details" at bounding box center [16, 282] width 0 height 0
checkbox input "true"
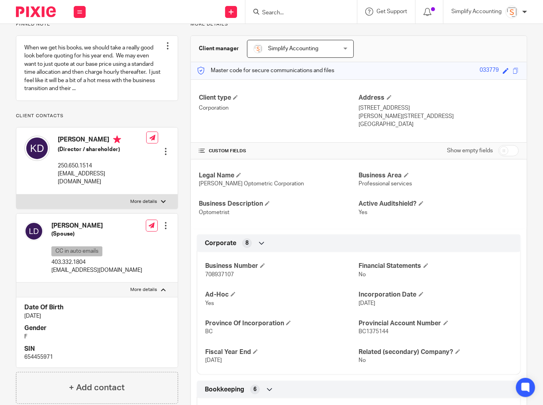
click at [34, 355] on p "654455971" at bounding box center [96, 357] width 145 height 8
copy p "654455971"
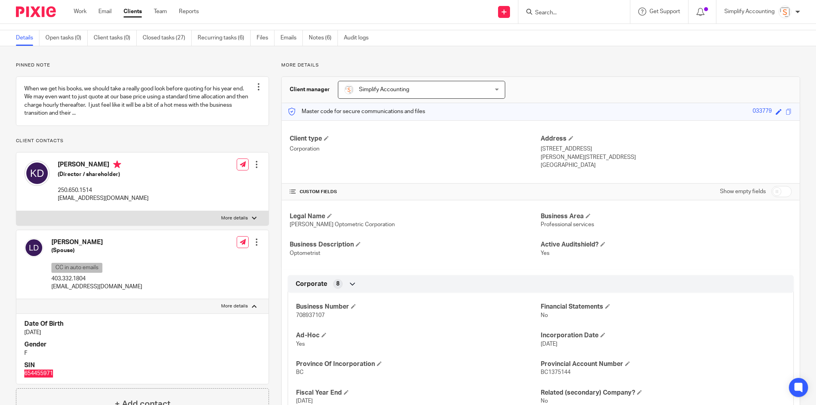
scroll to position [0, 0]
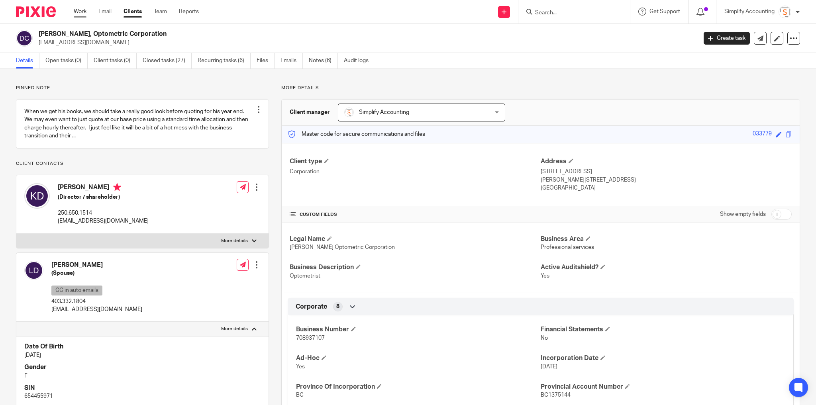
drag, startPoint x: 90, startPoint y: 12, endPoint x: 85, endPoint y: 10, distance: 5.7
click at [90, 12] on ul "Work Email Clients Team Reports" at bounding box center [142, 12] width 137 height 8
click at [85, 10] on link "Work" at bounding box center [80, 12] width 13 height 8
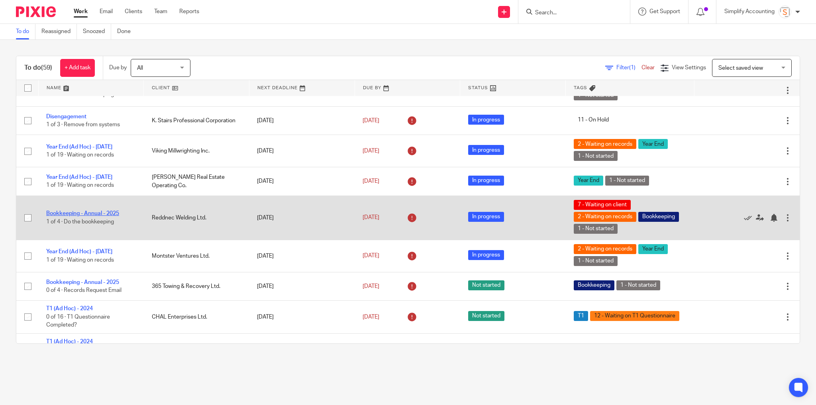
scroll to position [65, 0]
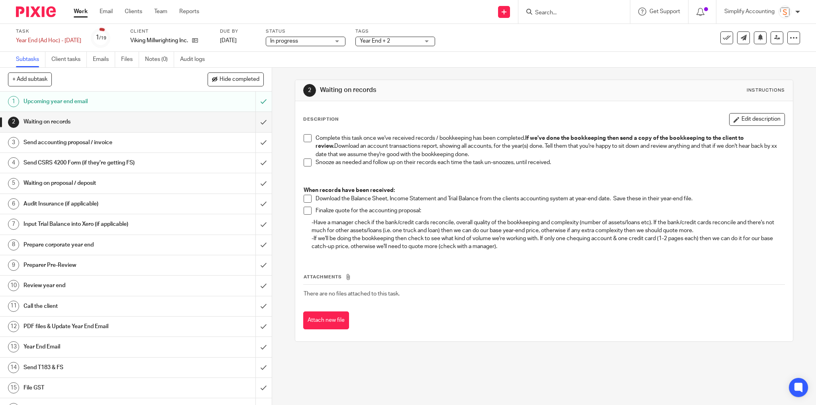
click at [75, 325] on h1 "PDF files & Update Year End Email" at bounding box center [98, 327] width 149 height 12
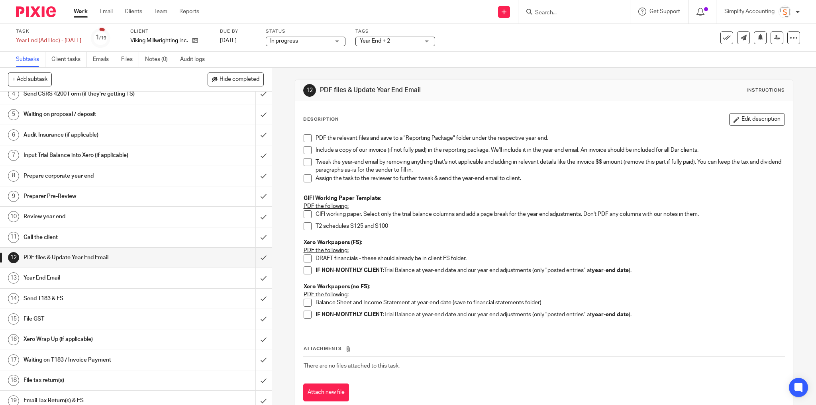
scroll to position [72, 0]
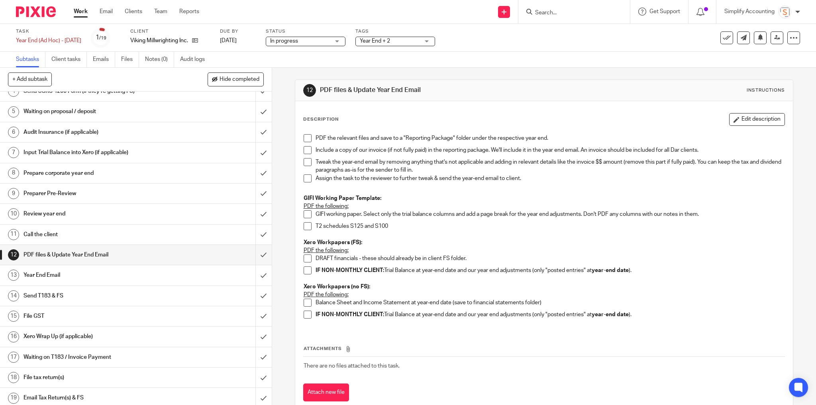
click at [126, 293] on h1 "Send T183 & FS" at bounding box center [98, 296] width 149 height 12
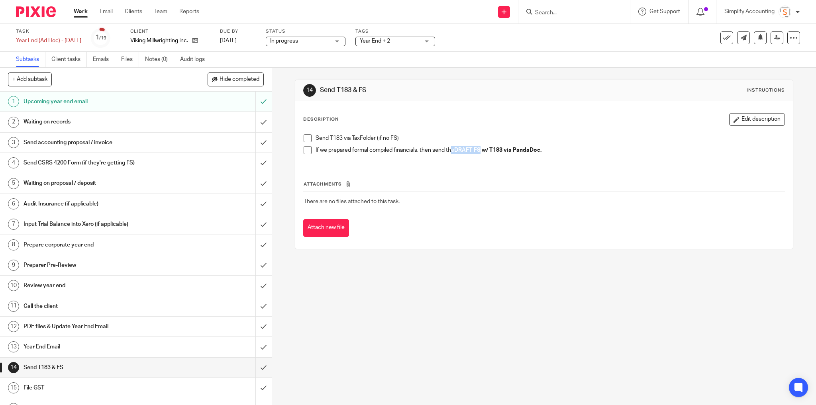
drag, startPoint x: 478, startPoint y: 149, endPoint x: 449, endPoint y: 149, distance: 29.1
click at [450, 149] on p "If we prepared formal compiled financials, then send the DRAFT FS w/ T183 via P…" at bounding box center [551, 150] width 470 height 8
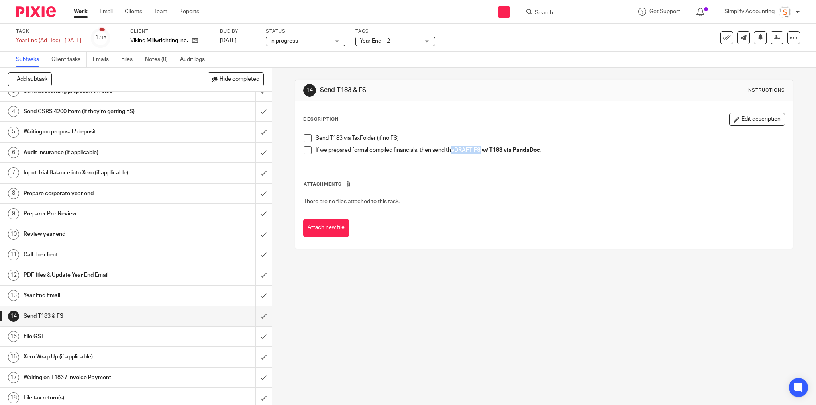
scroll to position [64, 0]
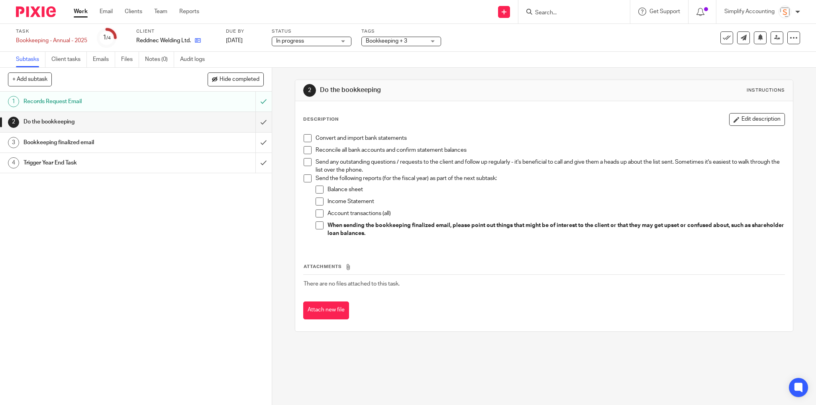
click at [196, 40] on link at bounding box center [196, 41] width 10 height 8
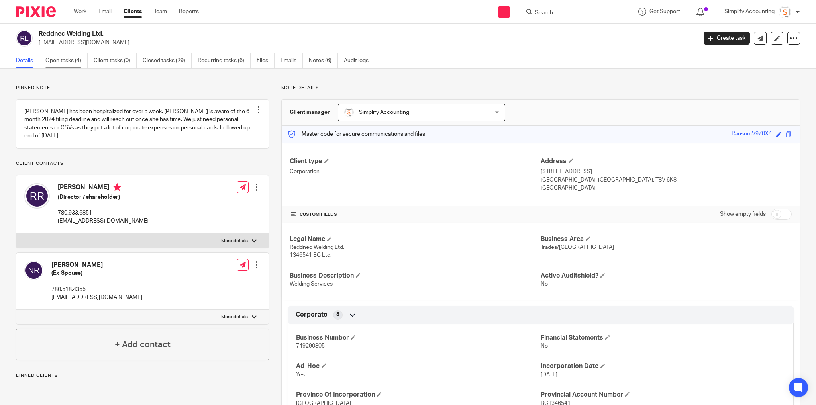
click at [61, 62] on link "Open tasks (4)" at bounding box center [66, 61] width 42 height 16
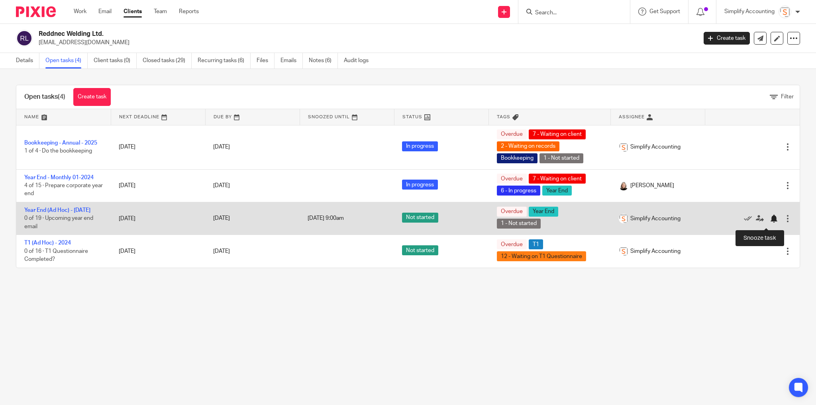
click at [770, 223] on div at bounding box center [774, 219] width 8 height 8
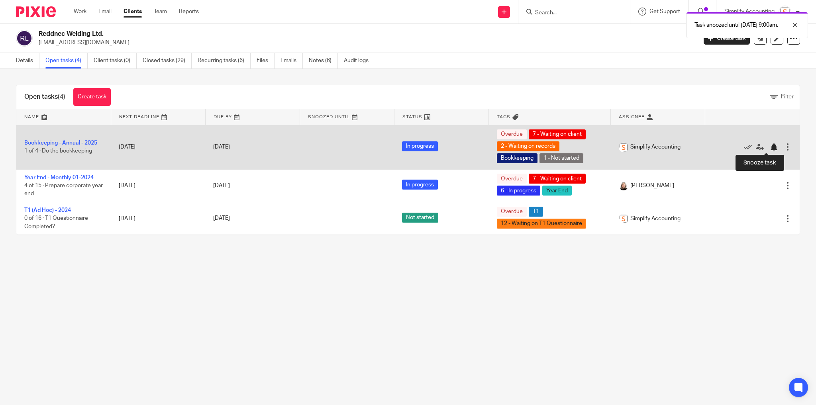
click at [770, 147] on div at bounding box center [774, 147] width 8 height 8
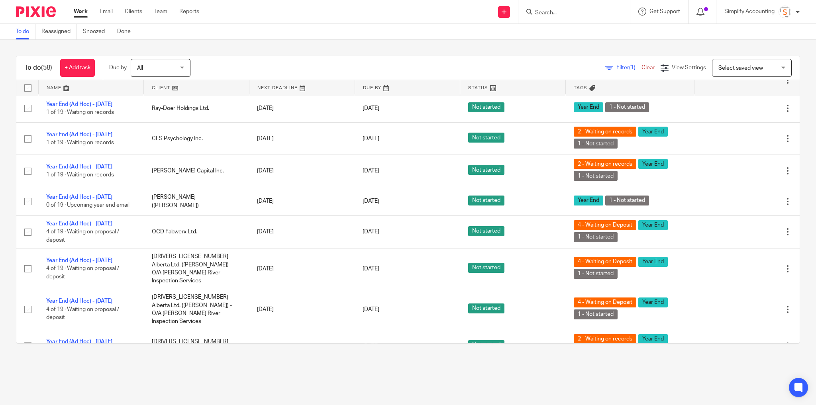
scroll to position [1577, 0]
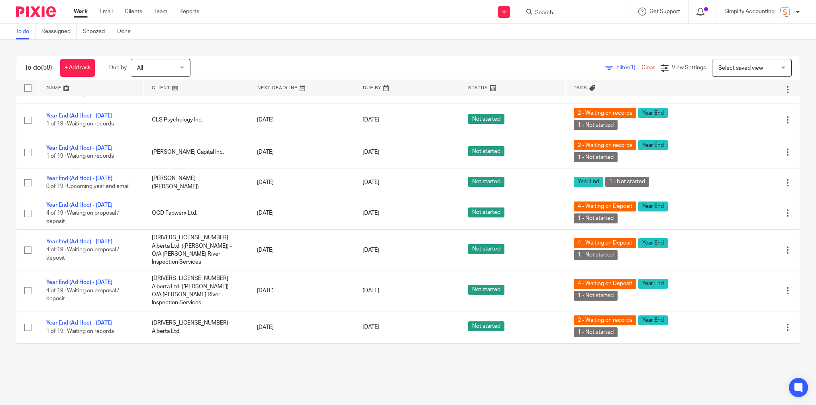
click at [617, 68] on span "Filter (1)" at bounding box center [629, 68] width 25 height 6
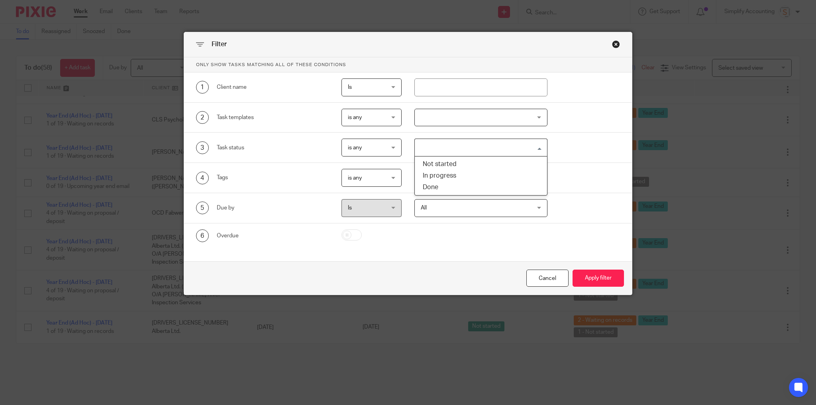
click at [450, 147] on input "Search for option" at bounding box center [479, 148] width 127 height 14
click at [451, 162] on li "Not started" at bounding box center [481, 165] width 132 height 12
click at [597, 280] on button "Apply filter" at bounding box center [598, 278] width 51 height 17
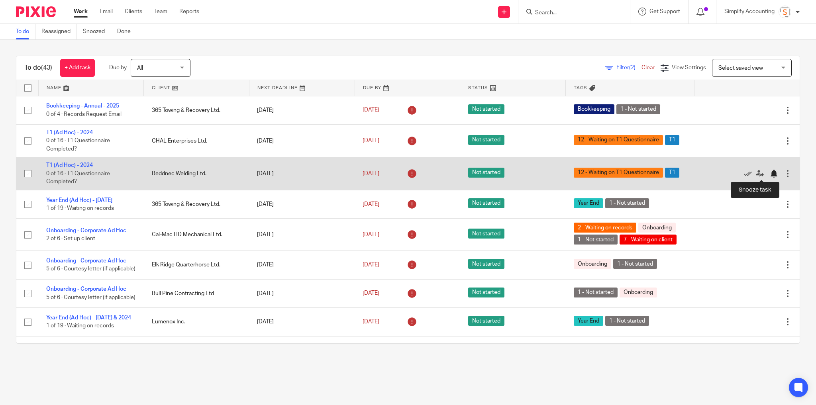
click at [770, 176] on div at bounding box center [774, 174] width 8 height 8
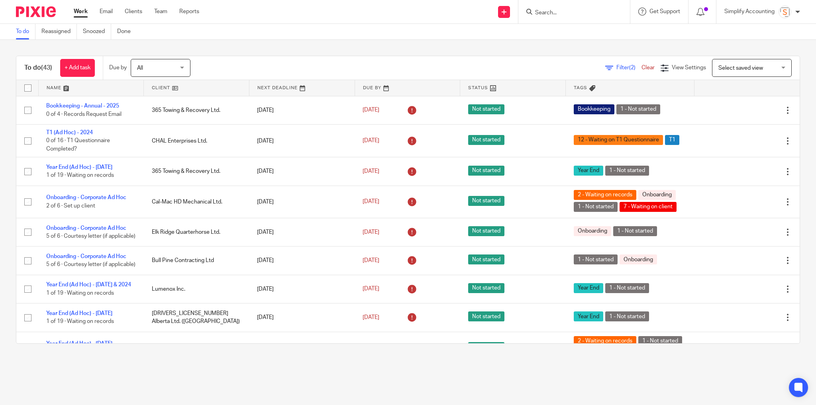
click at [629, 67] on span "(2)" at bounding box center [632, 68] width 6 height 6
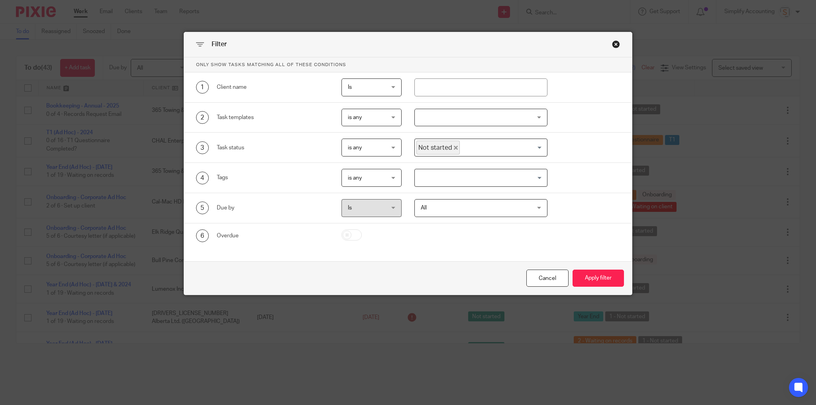
click at [454, 147] on span "Not started" at bounding box center [438, 148] width 43 height 14
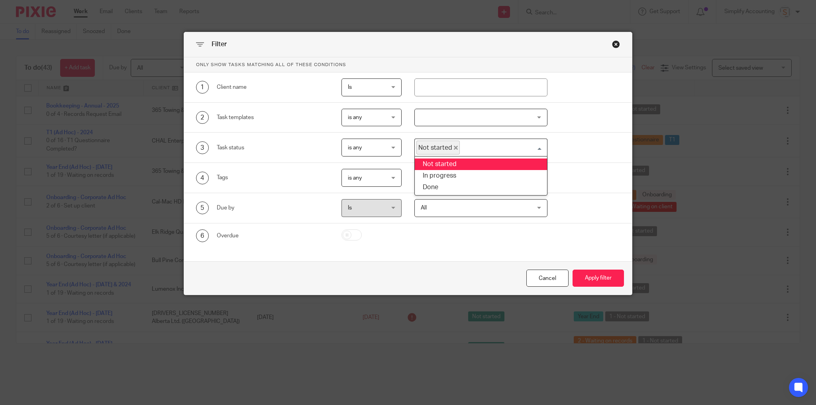
click at [538, 146] on input "Search for option" at bounding box center [502, 148] width 82 height 14
click at [449, 146] on span "Not started" at bounding box center [438, 148] width 43 height 14
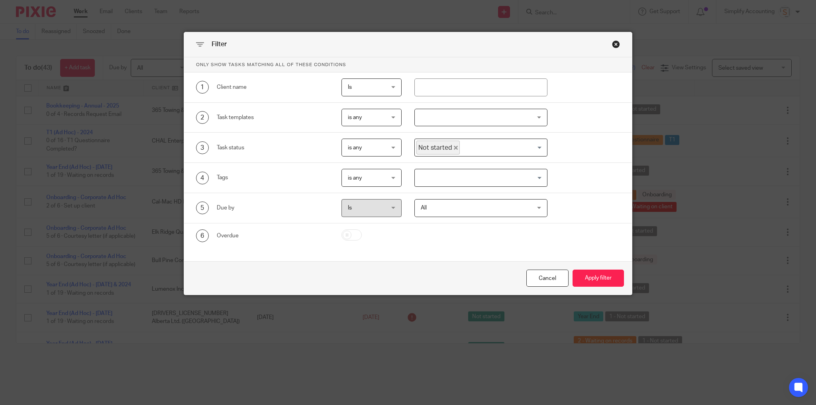
click at [454, 147] on icon "Deselect Not started" at bounding box center [456, 148] width 4 height 4
click at [499, 178] on input "Search for option" at bounding box center [479, 178] width 127 height 14
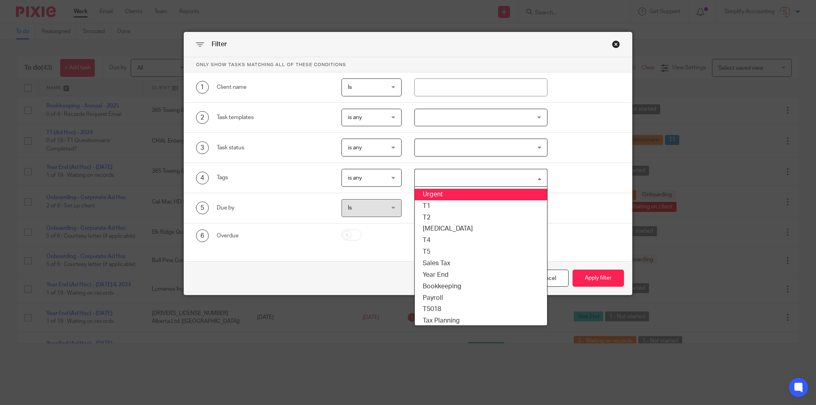
click at [585, 163] on div "4 Tags is any is any is any is all is none is_any Loading... Urgent T1 T2 T3 T4…" at bounding box center [408, 178] width 448 height 30
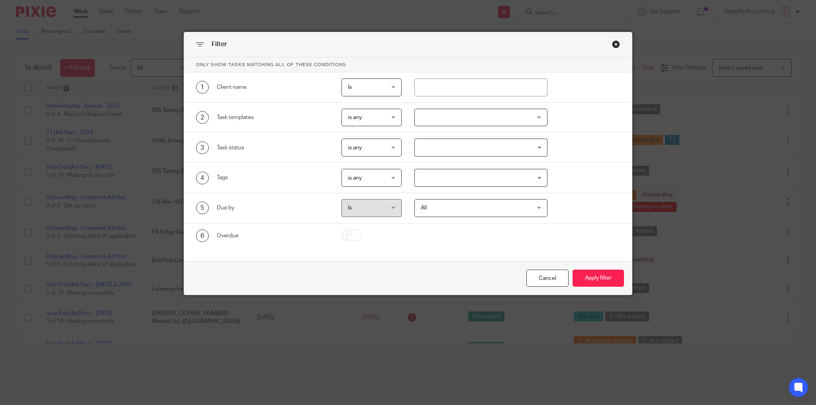
click at [454, 114] on div at bounding box center [481, 118] width 133 height 18
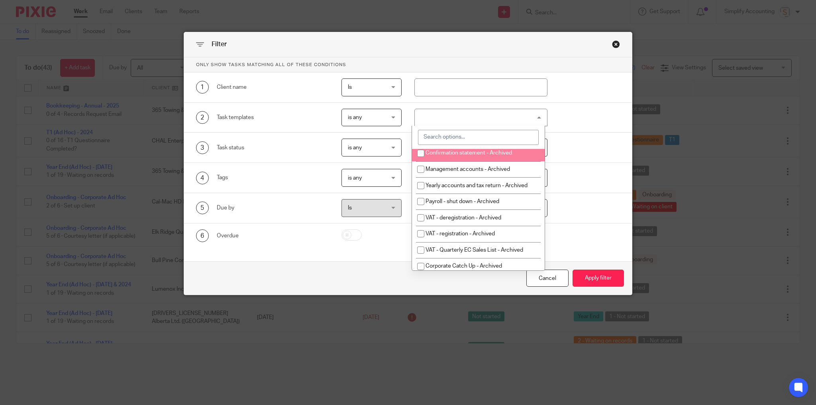
scroll to position [159, 0]
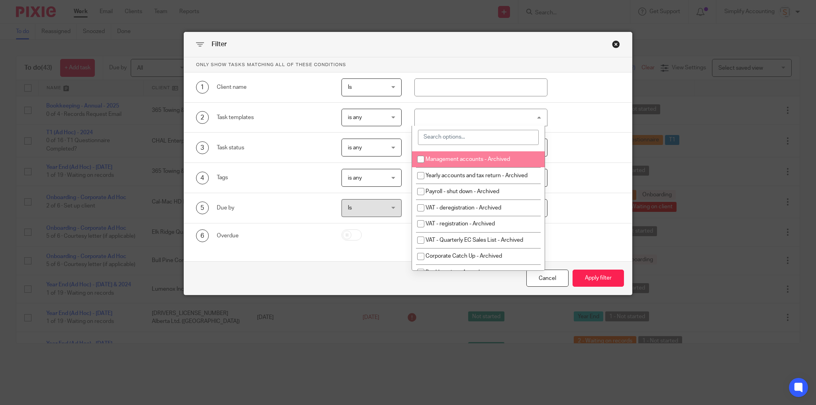
click at [640, 123] on div "Filter Only show tasks matching all of these conditions 1 Client name Is Is Is …" at bounding box center [408, 202] width 816 height 405
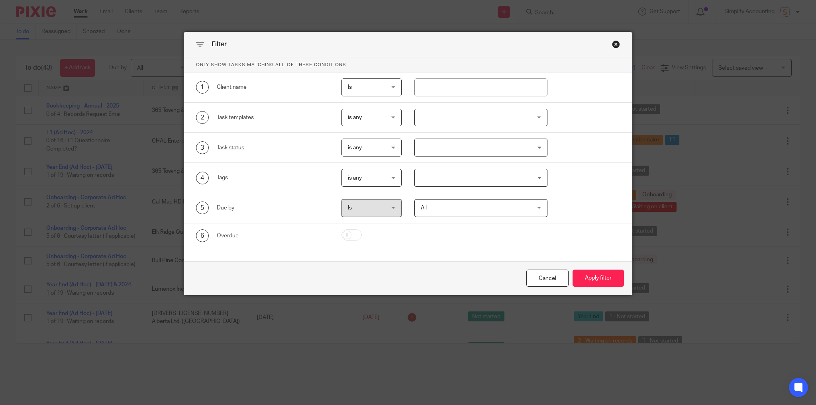
click at [487, 144] on input "Search for option" at bounding box center [479, 148] width 127 height 14
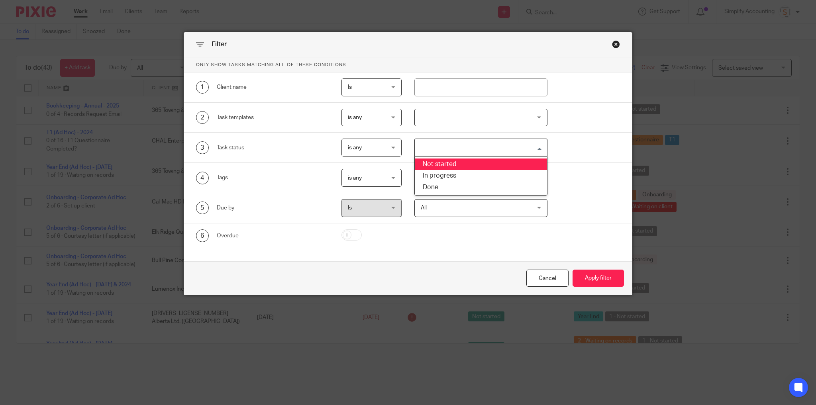
click at [477, 122] on div at bounding box center [481, 118] width 133 height 18
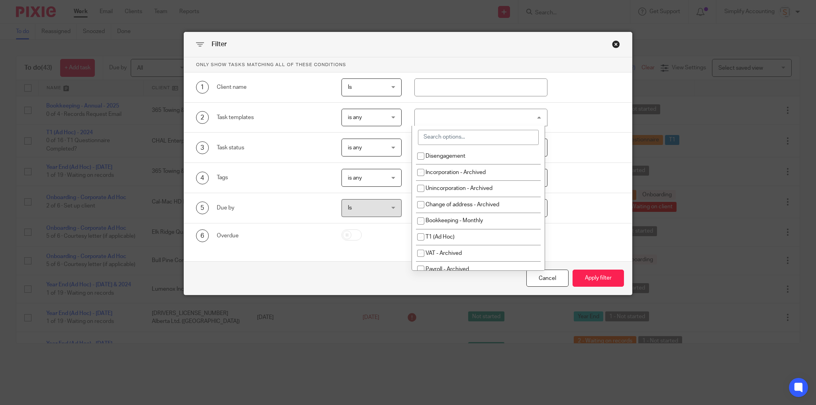
scroll to position [0, 0]
click at [494, 133] on input "search" at bounding box center [478, 137] width 120 height 15
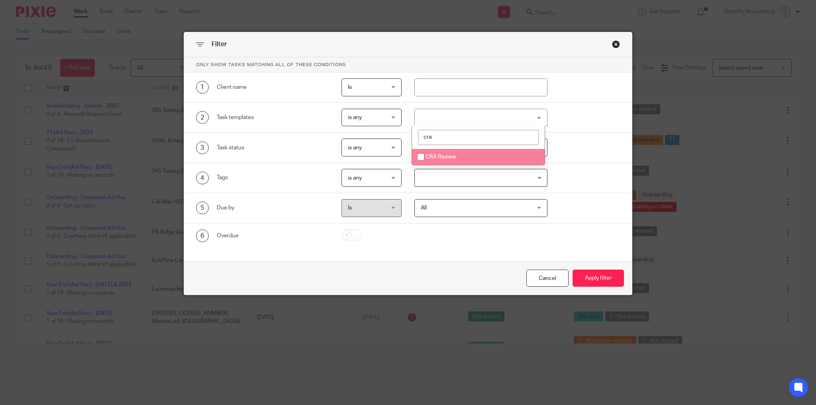
type input "cra"
click at [473, 157] on li "CRA Review" at bounding box center [478, 157] width 132 height 16
checkbox input "true"
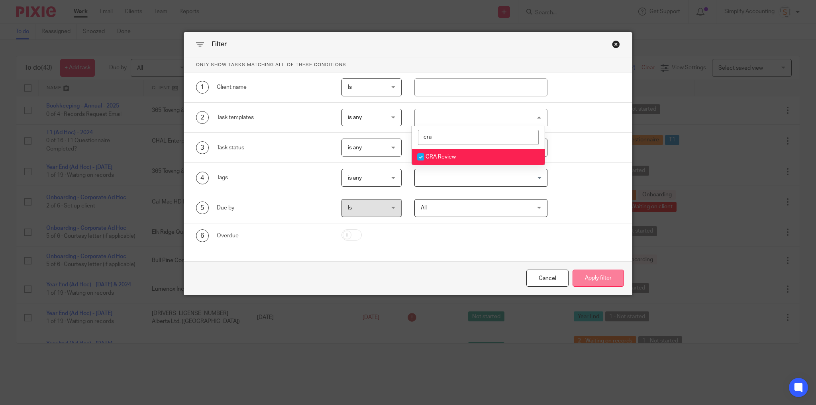
click at [584, 278] on button "Apply filter" at bounding box center [598, 278] width 51 height 17
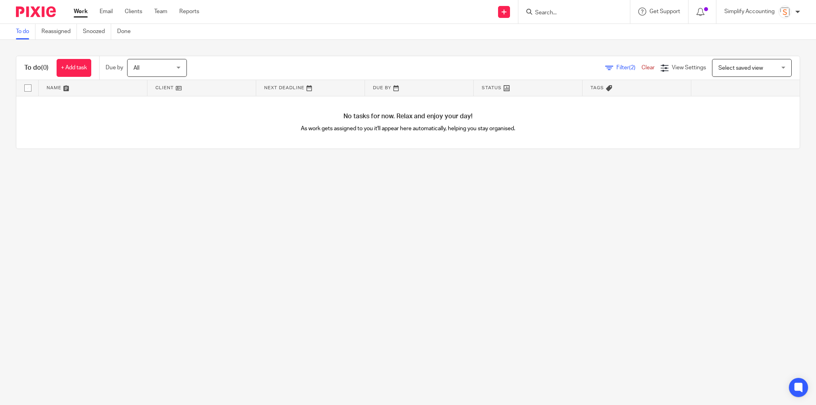
click at [617, 66] on span "Filter (2)" at bounding box center [629, 68] width 25 height 6
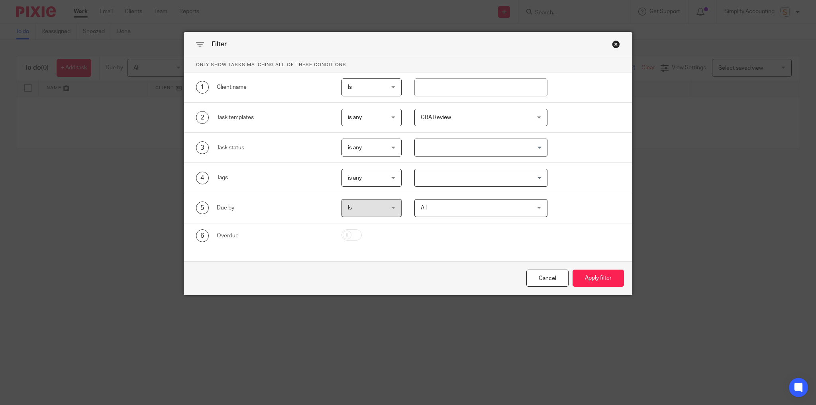
click at [539, 121] on div "CRA Review" at bounding box center [481, 118] width 133 height 18
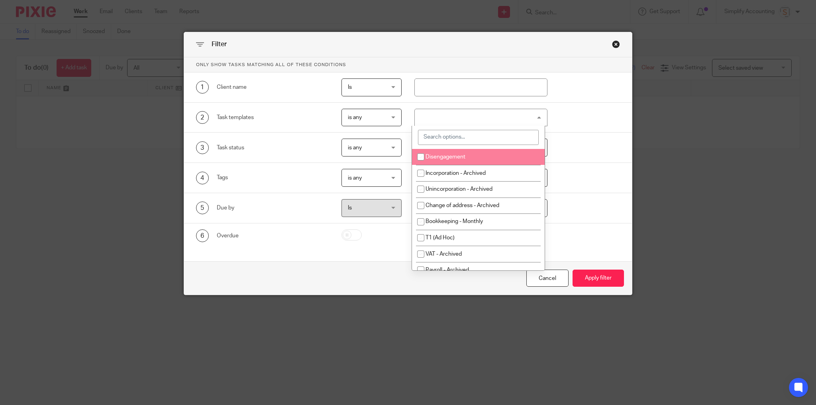
click at [503, 137] on input "search" at bounding box center [478, 137] width 120 height 15
click at [623, 161] on div "3 Task status is any is any is any is none is_any Loading..." at bounding box center [408, 148] width 448 height 30
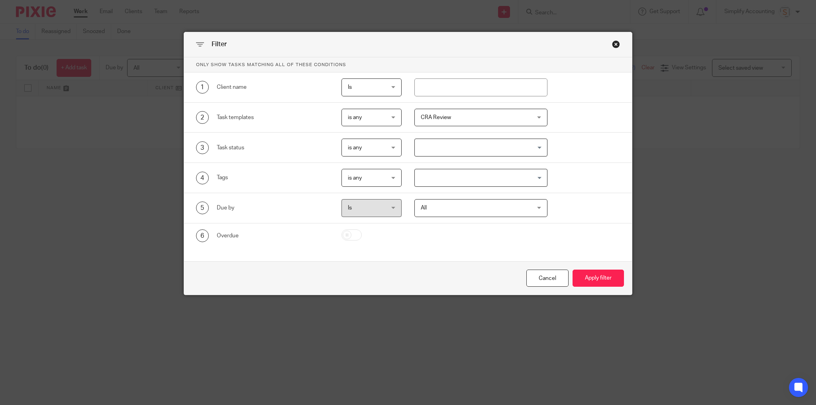
click at [476, 118] on span "CRA Review" at bounding box center [471, 117] width 101 height 17
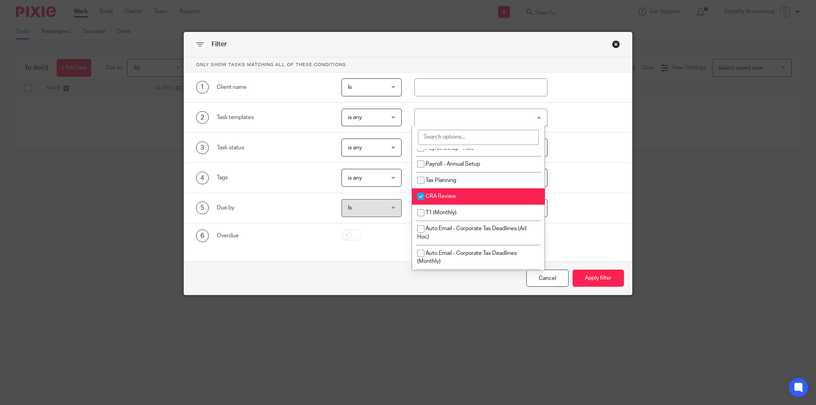
scroll to position [467, 0]
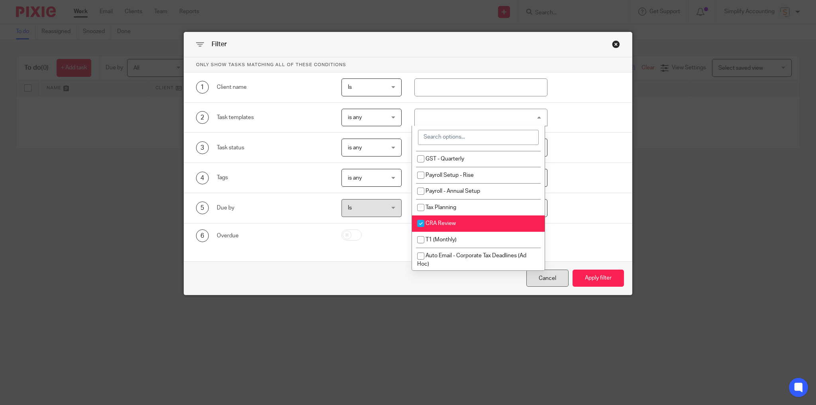
click at [550, 286] on div "Cancel" at bounding box center [548, 278] width 42 height 17
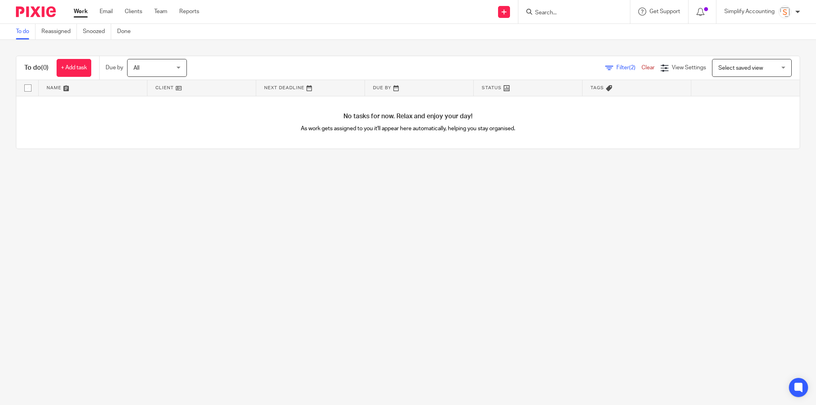
click at [642, 67] on link "Clear" at bounding box center [648, 68] width 13 height 6
click at [642, 68] on link "Clear" at bounding box center [648, 68] width 13 height 6
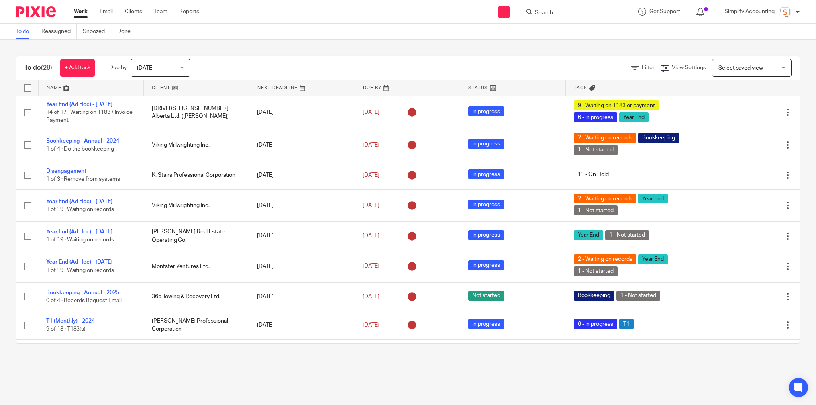
click at [174, 68] on span "[DATE]" at bounding box center [158, 67] width 42 height 17
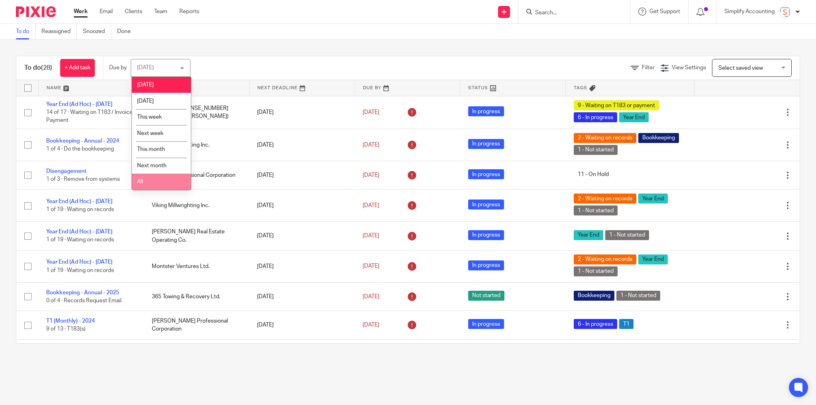
click at [151, 181] on li "All" at bounding box center [161, 182] width 59 height 16
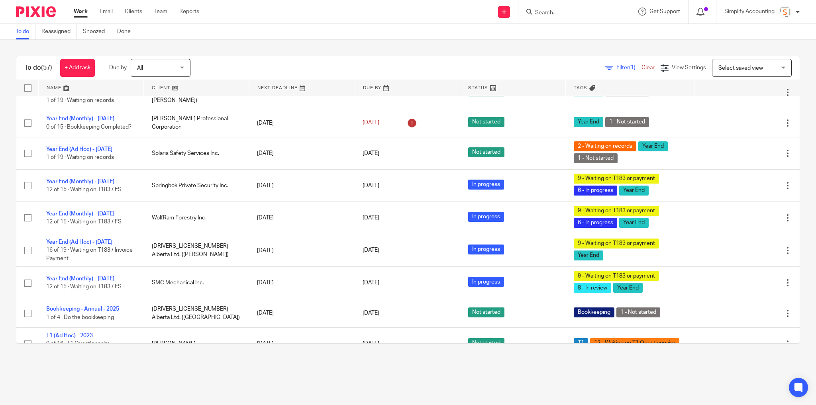
scroll to position [874, 0]
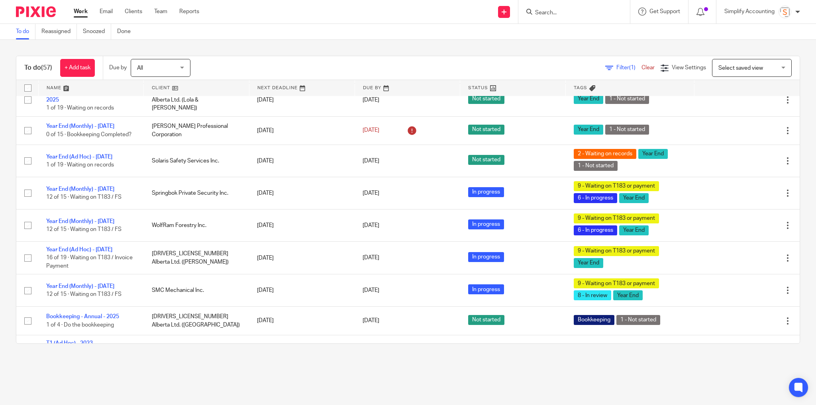
click at [77, 14] on link "Work" at bounding box center [81, 12] width 14 height 8
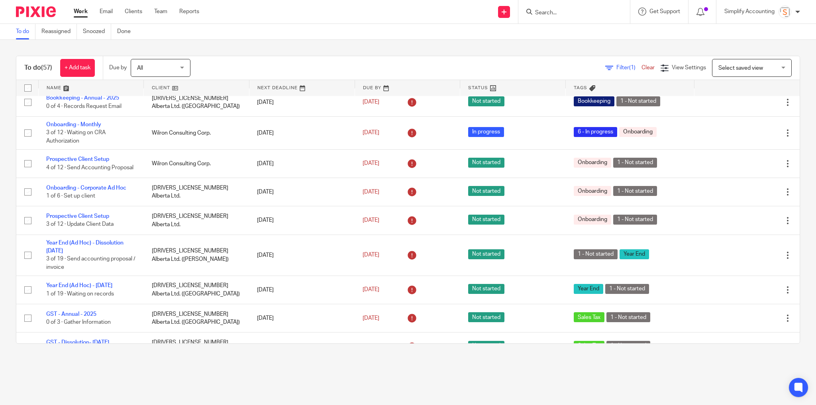
scroll to position [556, 0]
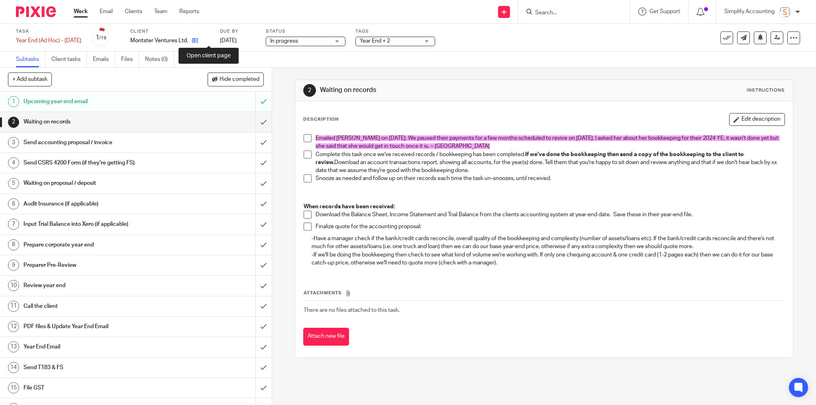
click at [198, 39] on icon at bounding box center [195, 40] width 6 height 6
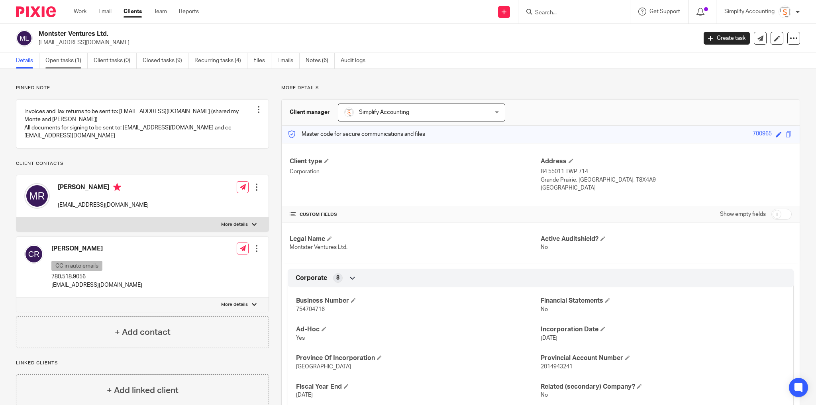
click at [58, 57] on link "Open tasks (1)" at bounding box center [66, 61] width 42 height 16
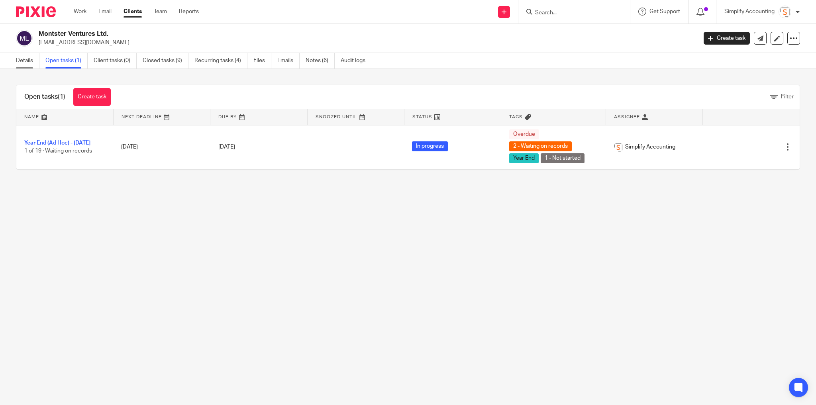
click at [26, 60] on link "Details" at bounding box center [28, 61] width 24 height 16
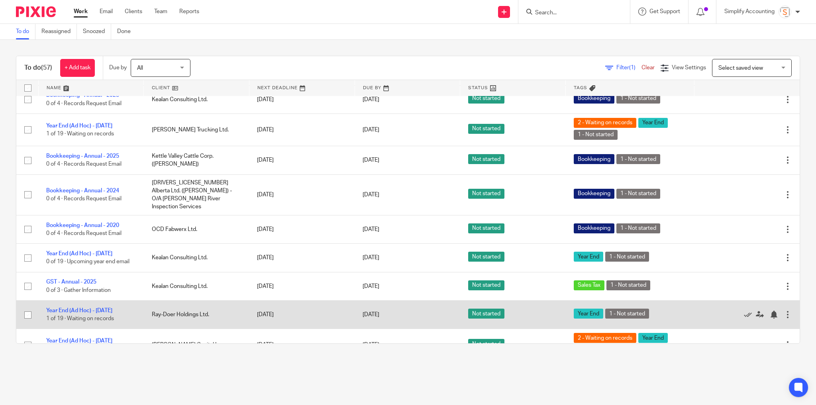
scroll to position [1180, 0]
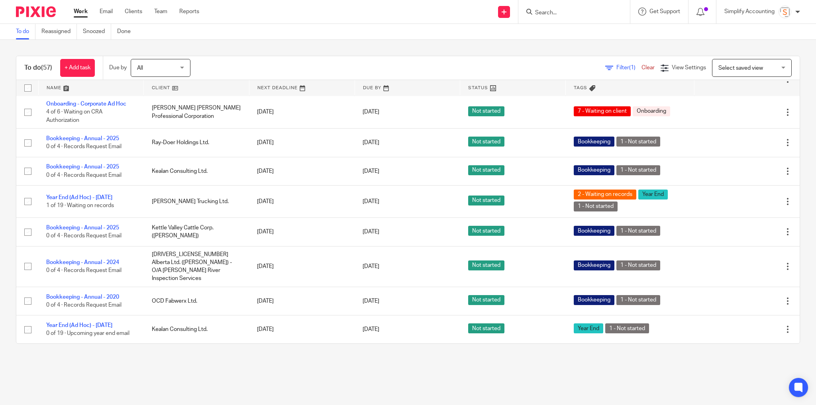
drag, startPoint x: 584, startPoint y: 5, endPoint x: 584, endPoint y: 10, distance: 4.8
click at [584, 5] on div at bounding box center [575, 12] width 112 height 24
click at [582, 14] on input "Search" at bounding box center [571, 13] width 72 height 7
type input "solaris"
click at [579, 32] on link at bounding box center [607, 34] width 149 height 18
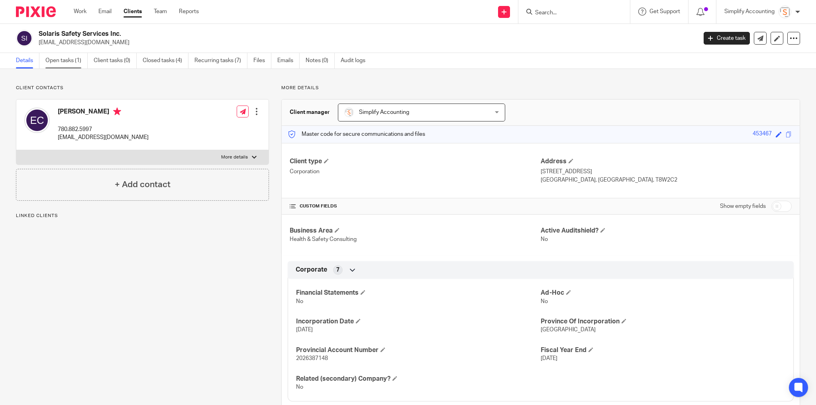
click at [63, 59] on link "Open tasks (1)" at bounding box center [66, 61] width 42 height 16
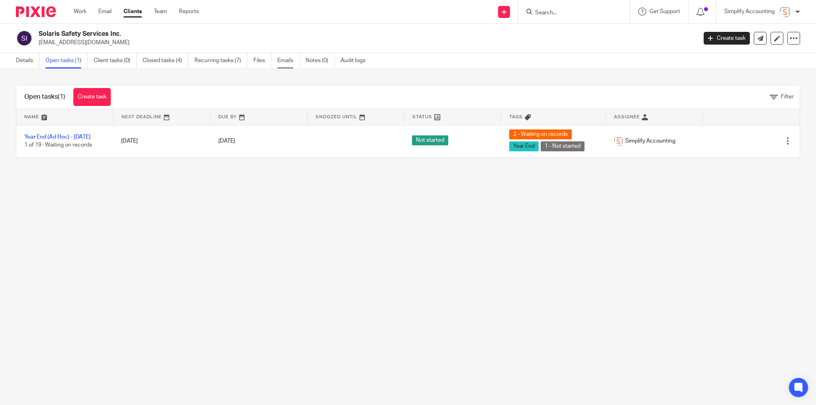
click at [284, 60] on link "Emails" at bounding box center [288, 61] width 22 height 16
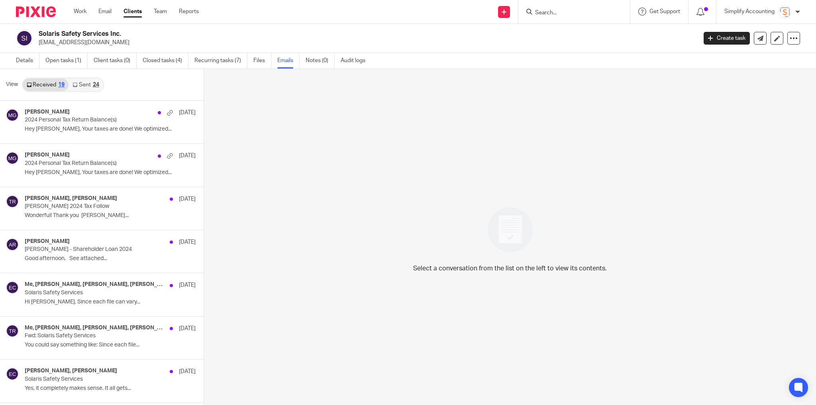
click at [93, 84] on div "24" at bounding box center [96, 85] width 6 height 6
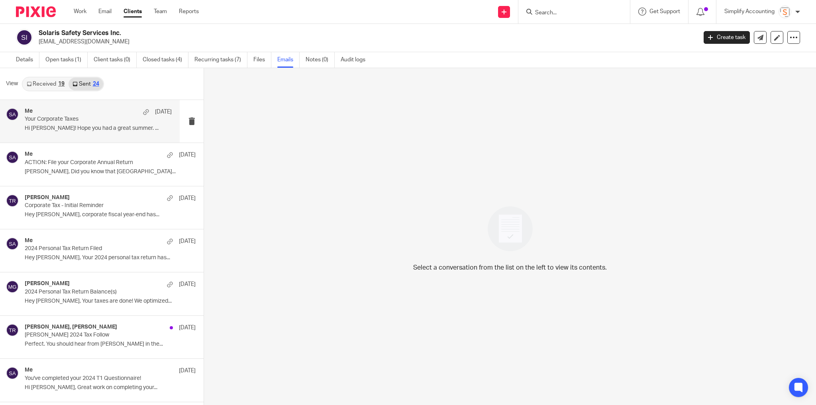
click at [111, 118] on p "Your Corporate Taxes" at bounding box center [84, 119] width 118 height 7
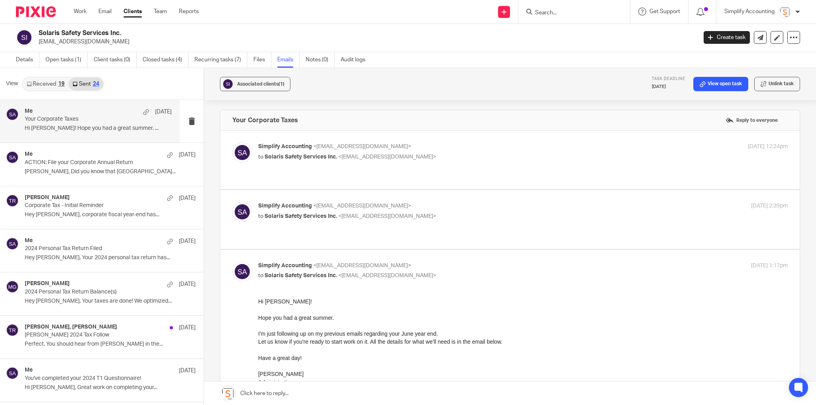
scroll to position [0, 0]
click at [32, 59] on link "Details" at bounding box center [28, 60] width 24 height 16
click at [77, 12] on link "Work" at bounding box center [80, 12] width 13 height 8
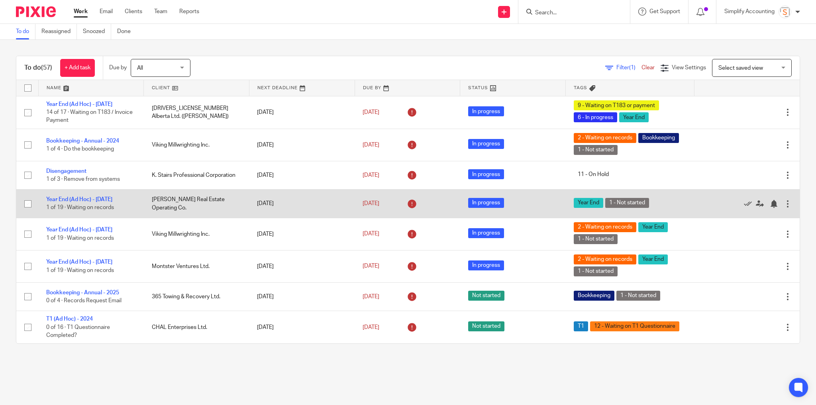
click at [183, 203] on td "[PERSON_NAME] Real Estate Operating Co." at bounding box center [197, 204] width 106 height 28
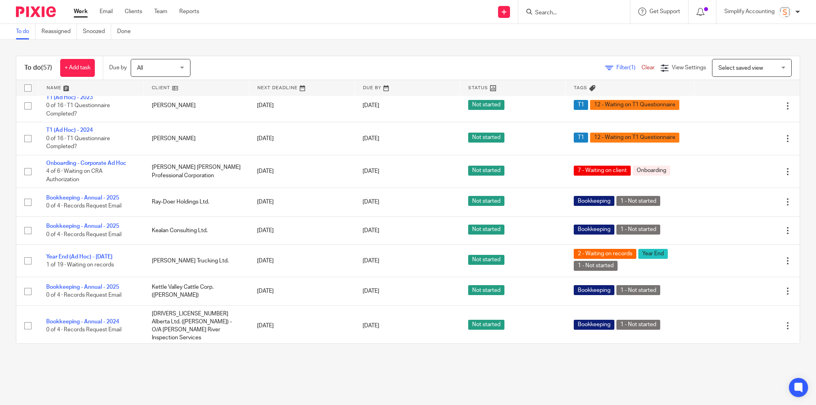
scroll to position [1180, 0]
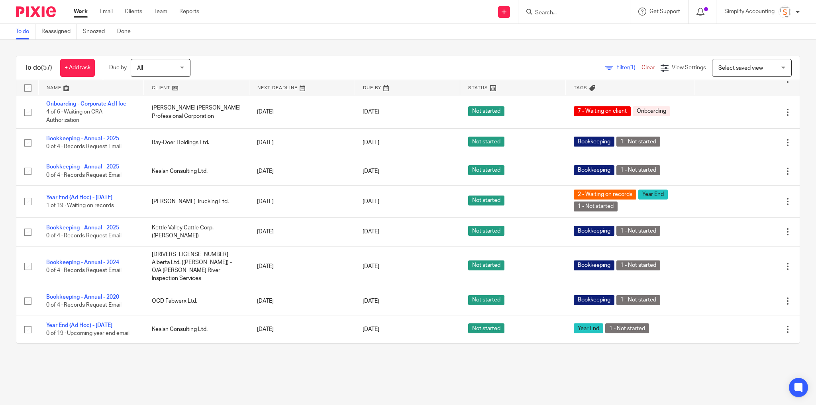
click at [578, 13] on input "Search" at bounding box center [571, 13] width 72 height 7
type input "825.864.47"
click at [617, 11] on button "reset" at bounding box center [615, 11] width 8 height 8
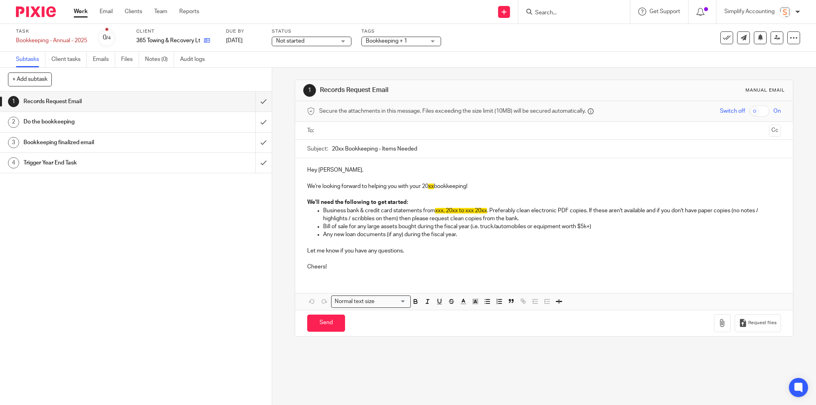
click at [208, 44] on link at bounding box center [205, 41] width 10 height 8
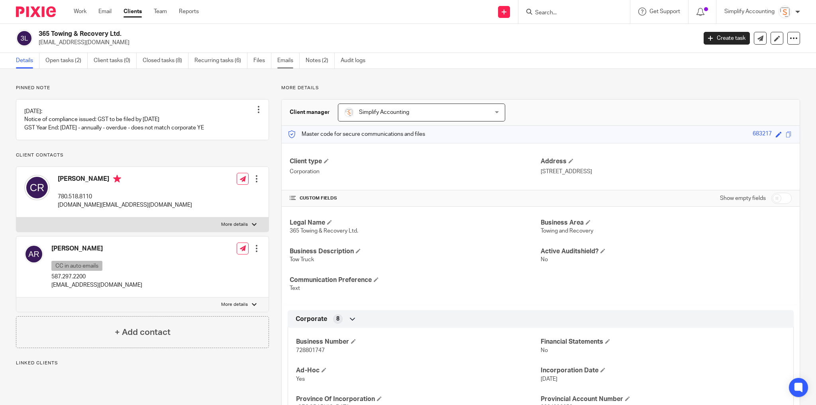
click at [288, 61] on link "Emails" at bounding box center [288, 61] width 22 height 16
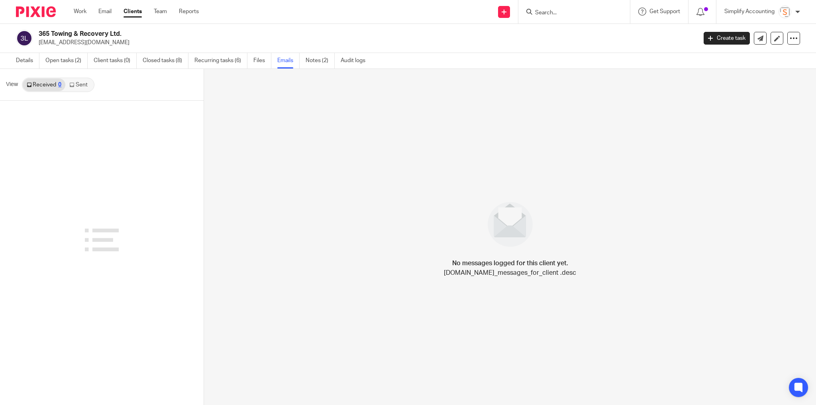
click at [82, 85] on link "Sent" at bounding box center [79, 85] width 28 height 13
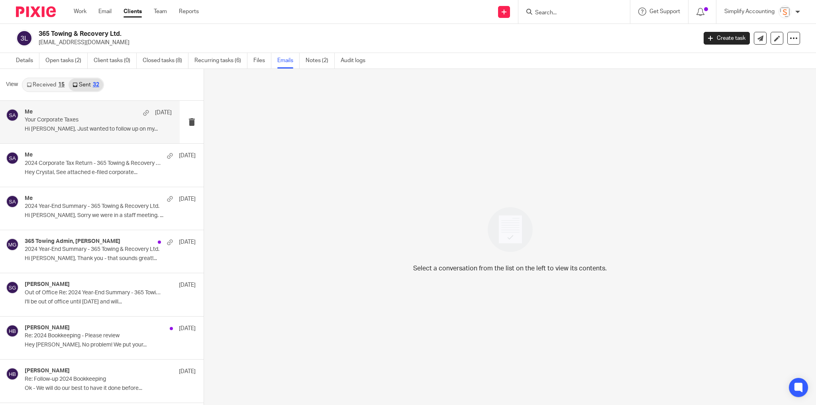
click at [117, 124] on div "Me [DATE] Your Corporate Taxes Hi [PERSON_NAME], Just wanted to follow up on my…" at bounding box center [98, 122] width 147 height 27
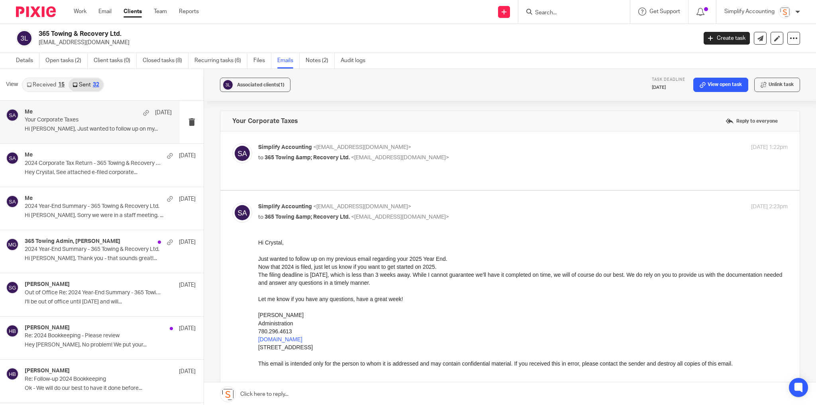
click at [454, 155] on p "to 365 Towing &amp; Recovery Ltd. <[EMAIL_ADDRESS][DOMAIN_NAME]>" at bounding box center [434, 158] width 353 height 8
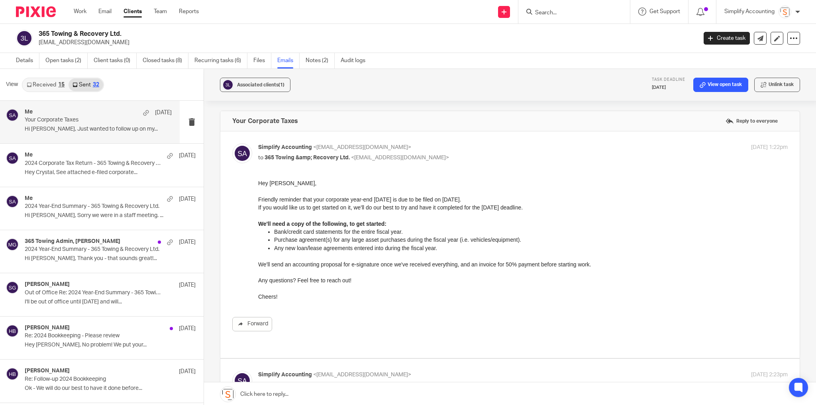
click at [548, 142] on label at bounding box center [510, 245] width 580 height 227
click at [232, 143] on input "checkbox" at bounding box center [232, 143] width 0 height 0
checkbox input "false"
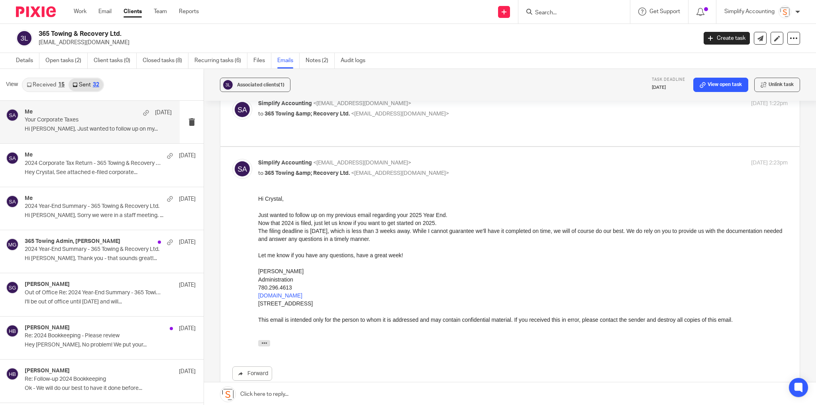
scroll to position [64, 0]
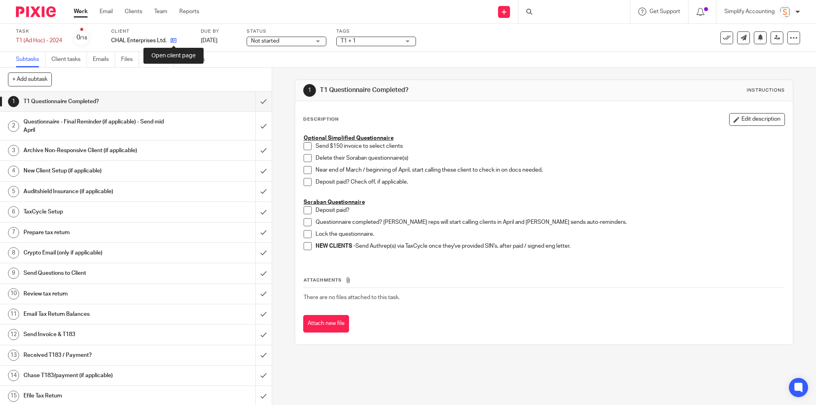
click at [176, 41] on icon at bounding box center [174, 40] width 6 height 6
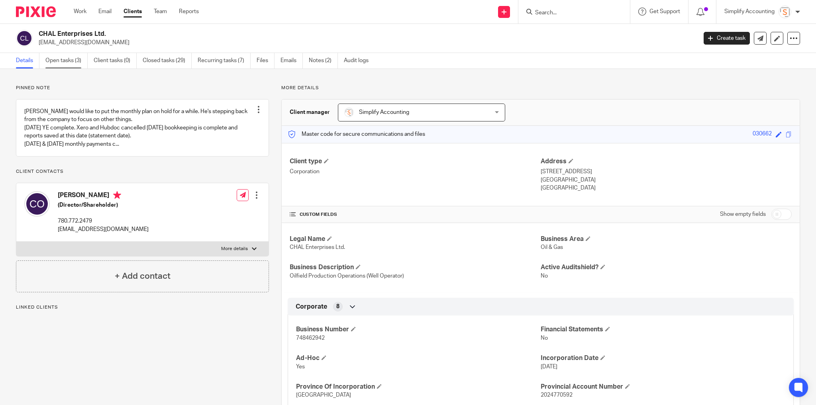
click at [65, 59] on link "Open tasks (3)" at bounding box center [66, 61] width 42 height 16
